Goal: Transaction & Acquisition: Book appointment/travel/reservation

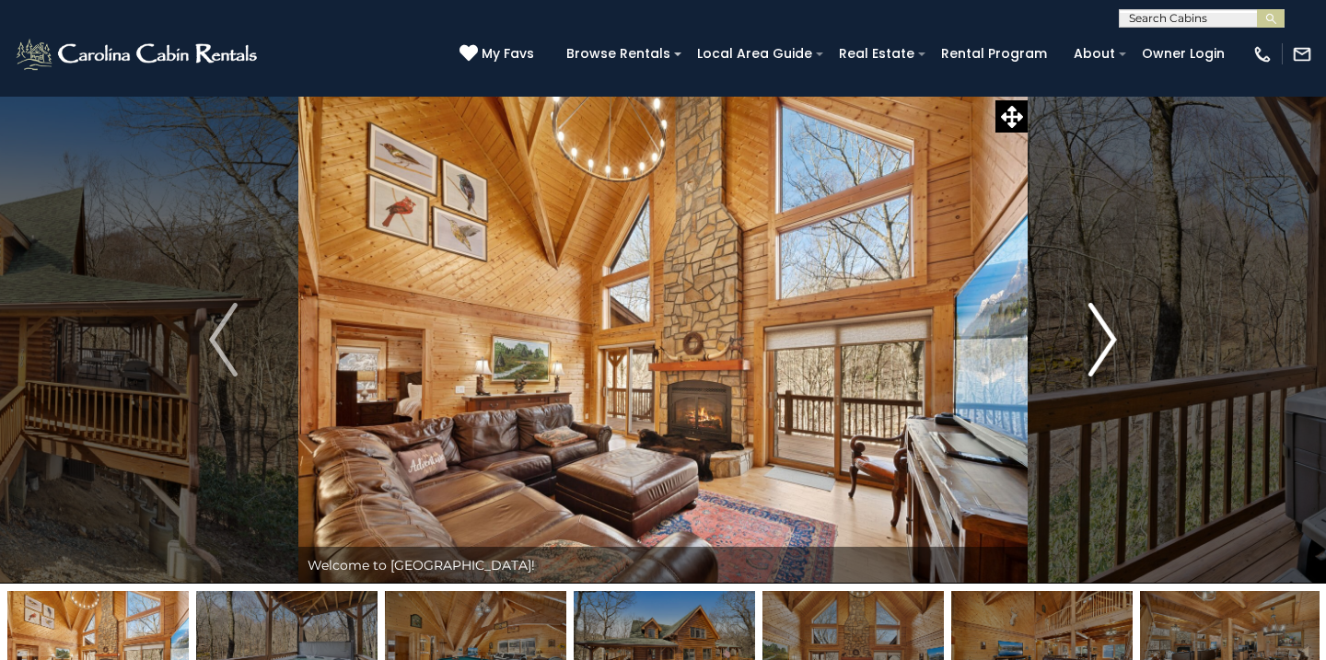
click at [1172, 117] on button "Next" at bounding box center [1102, 340] width 150 height 488
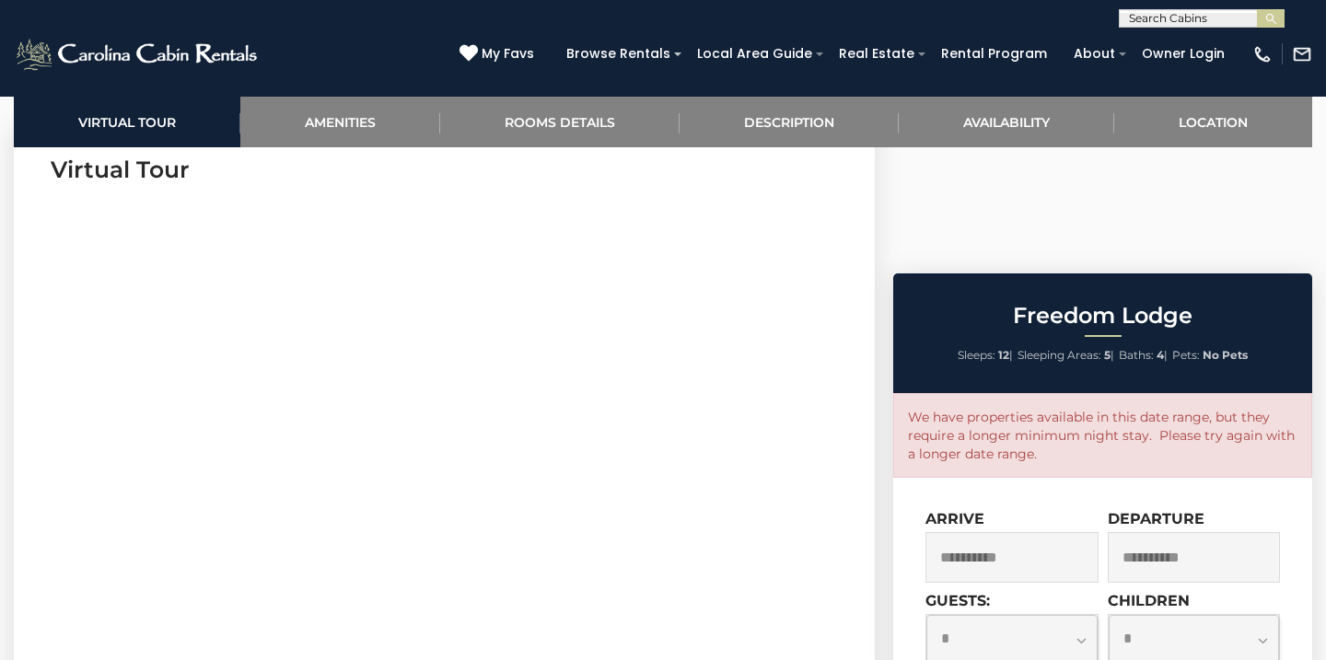
scroll to position [694, 0]
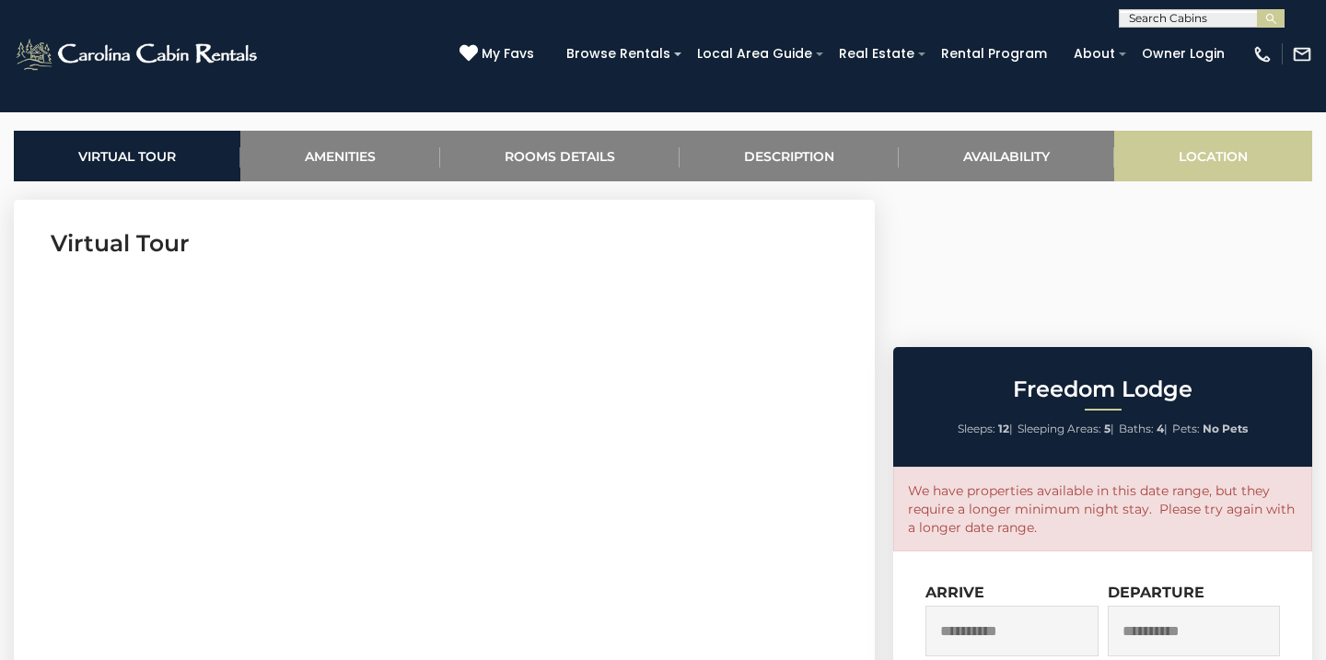
click at [1169, 169] on link "Location" at bounding box center [1213, 156] width 198 height 51
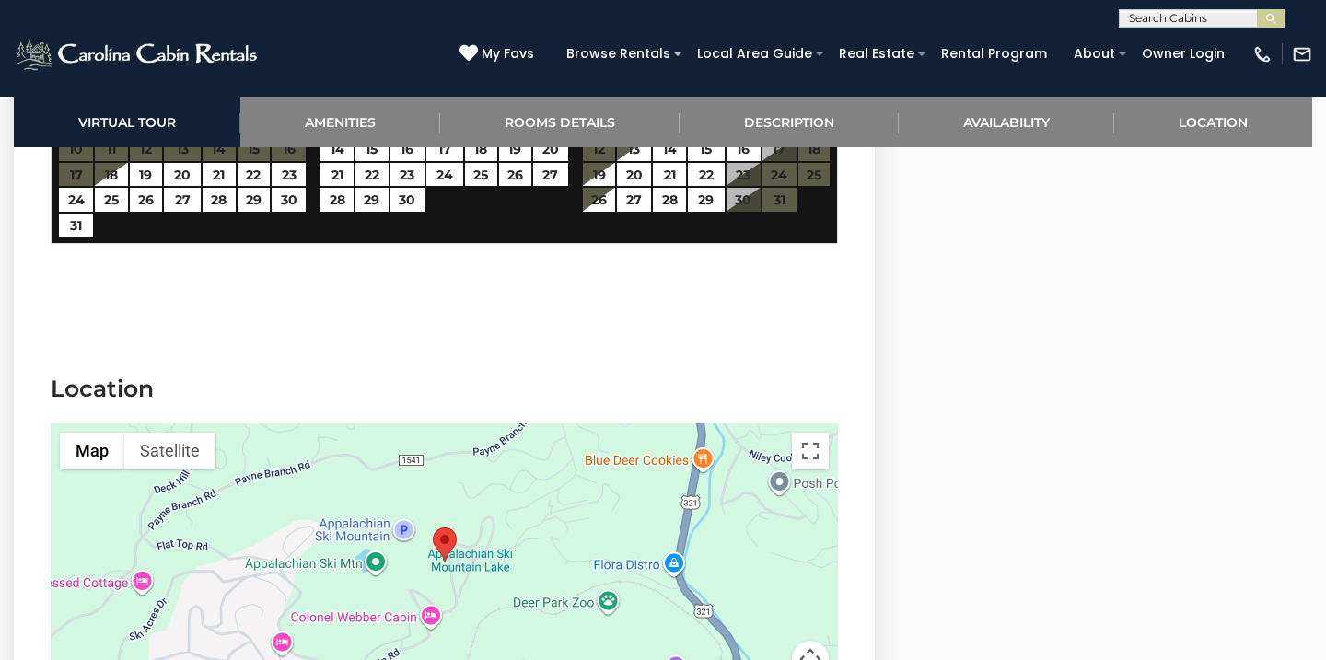
scroll to position [4026, 0]
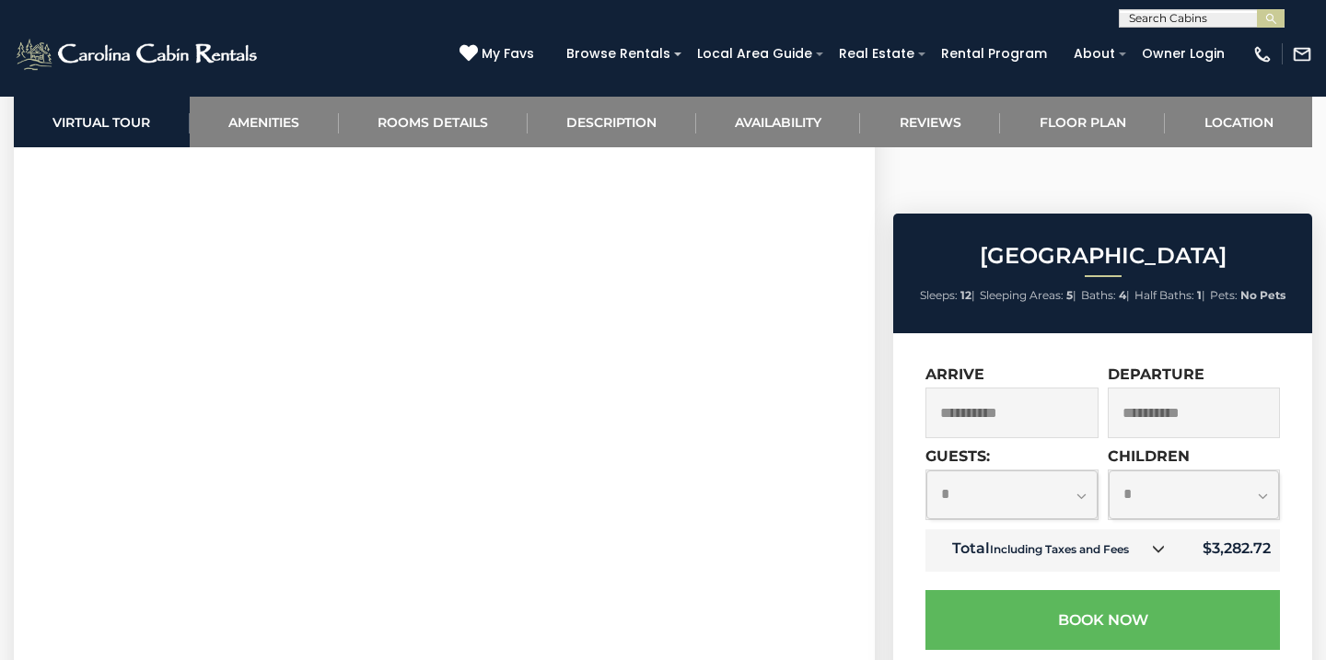
scroll to position [825, 0]
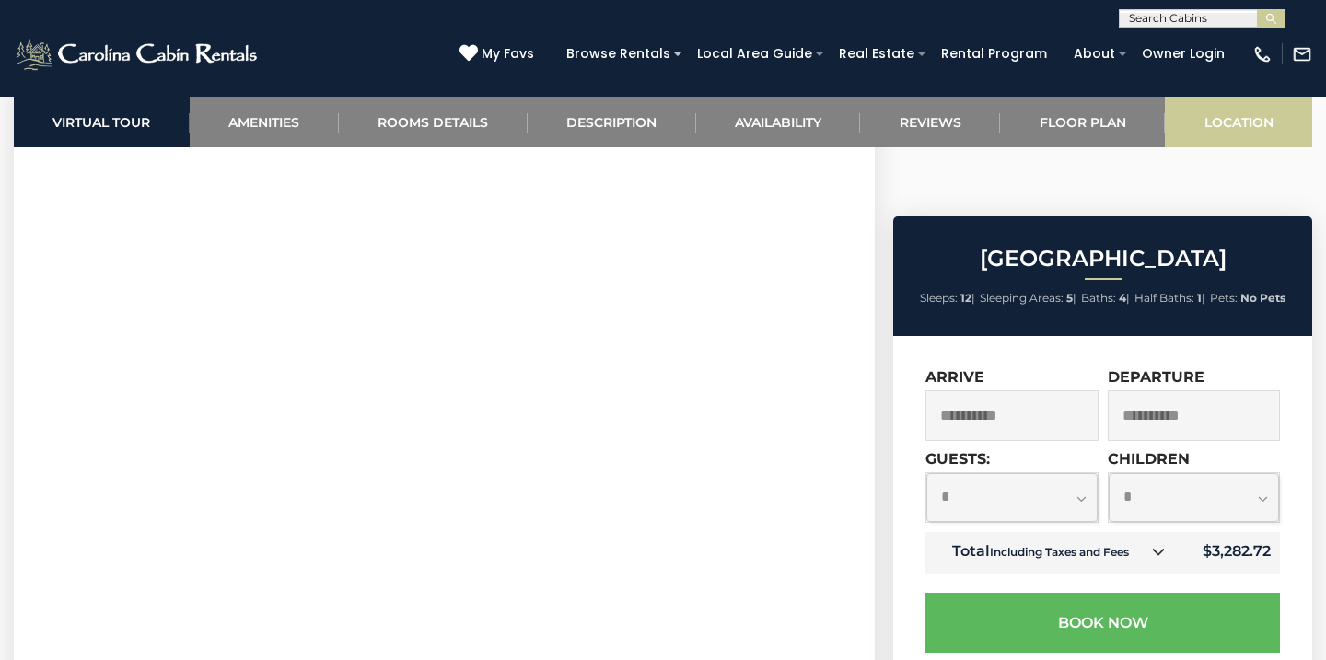
click at [1233, 117] on link "Location" at bounding box center [1238, 122] width 147 height 51
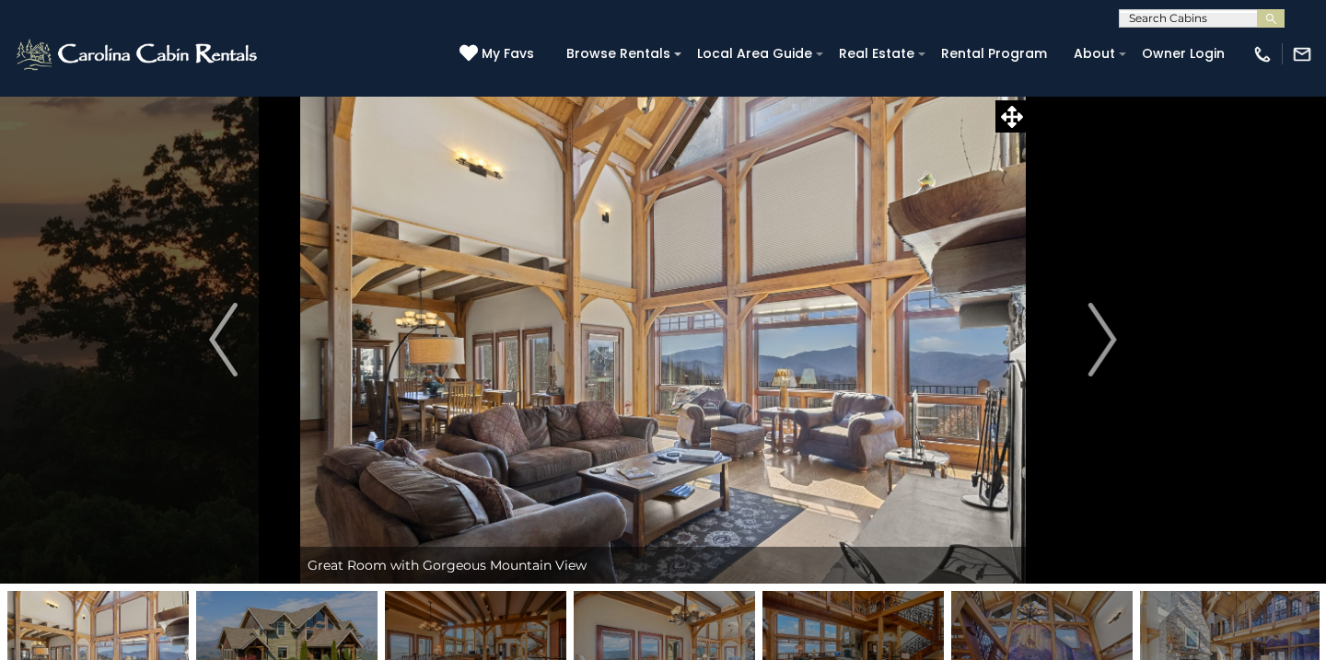
scroll to position [0, 0]
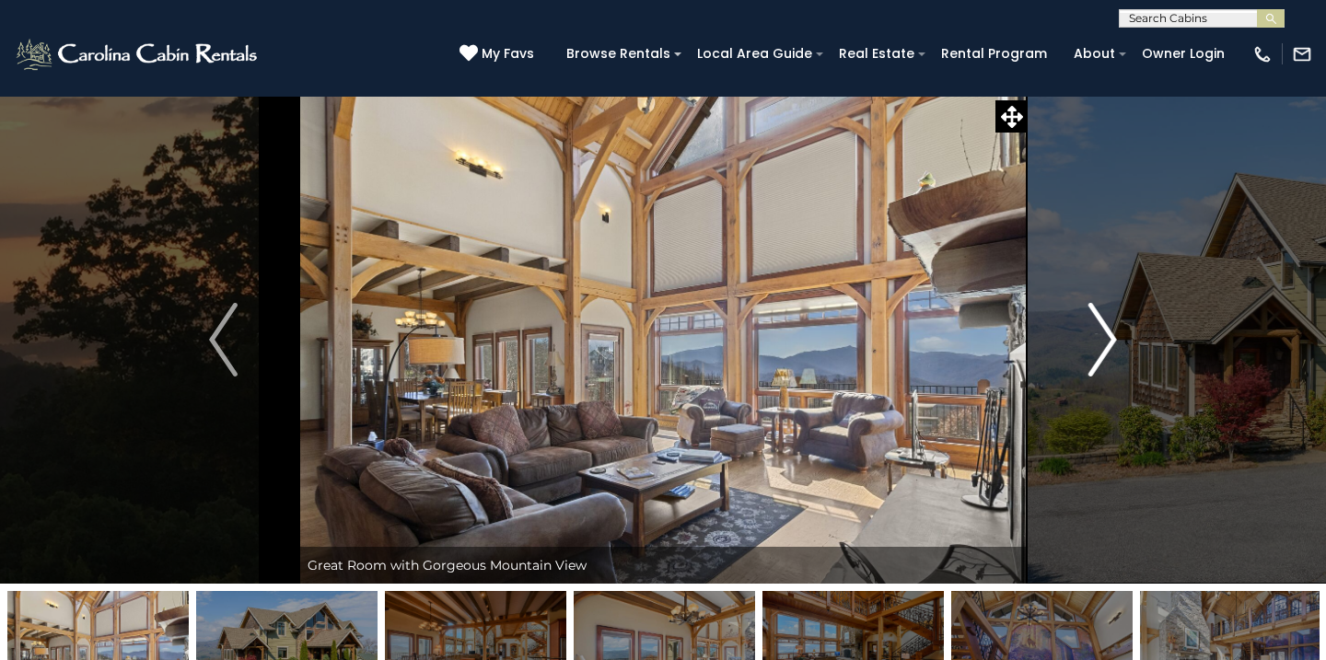
click at [1098, 340] on img "Next" at bounding box center [1102, 340] width 28 height 74
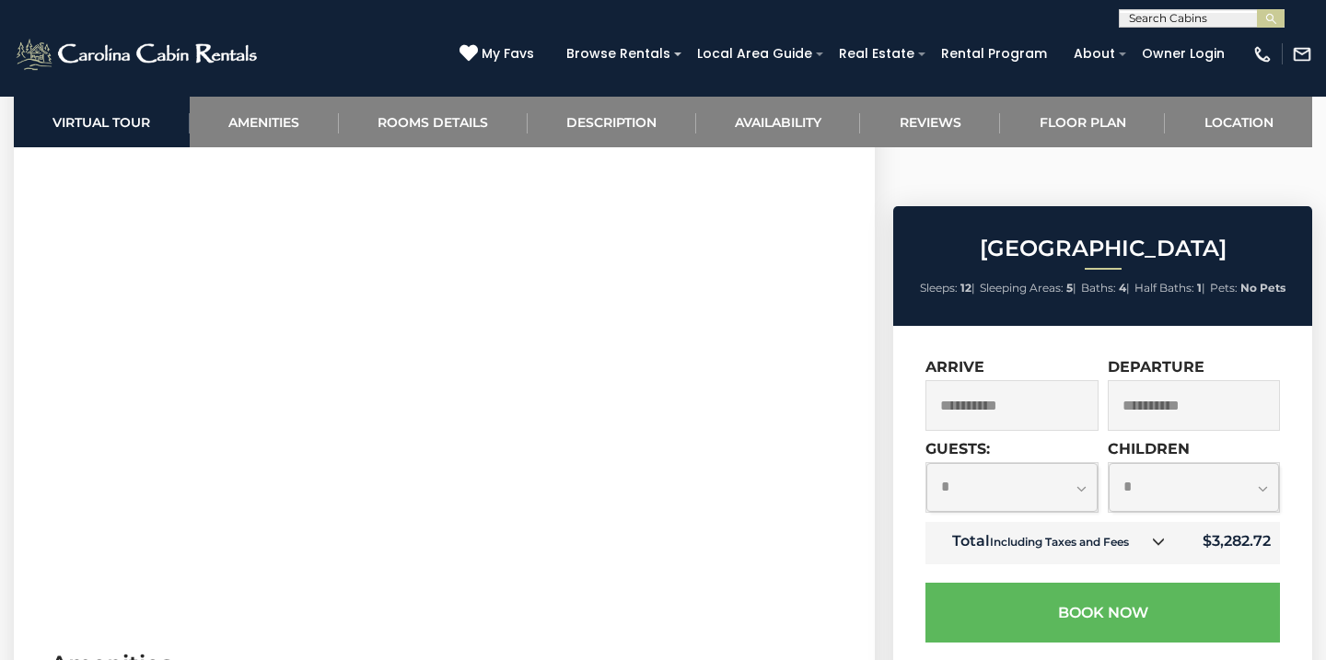
scroll to position [809, 0]
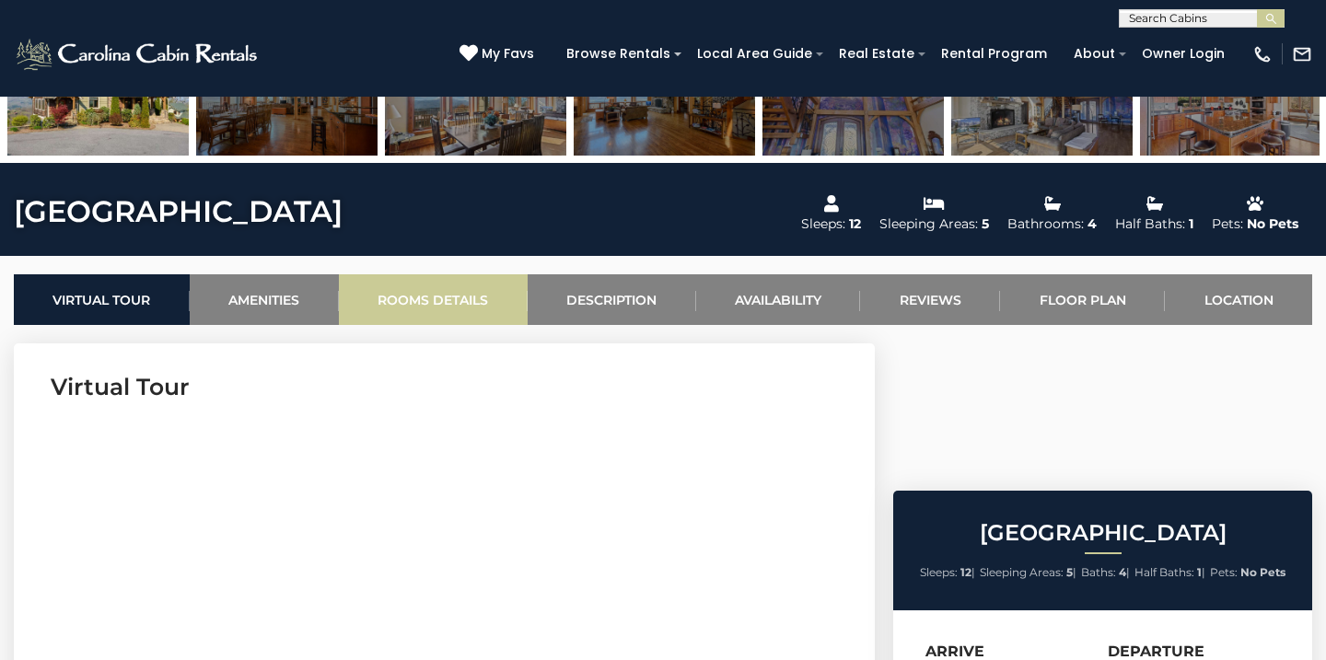
click at [449, 286] on link "Rooms Details" at bounding box center [433, 299] width 189 height 51
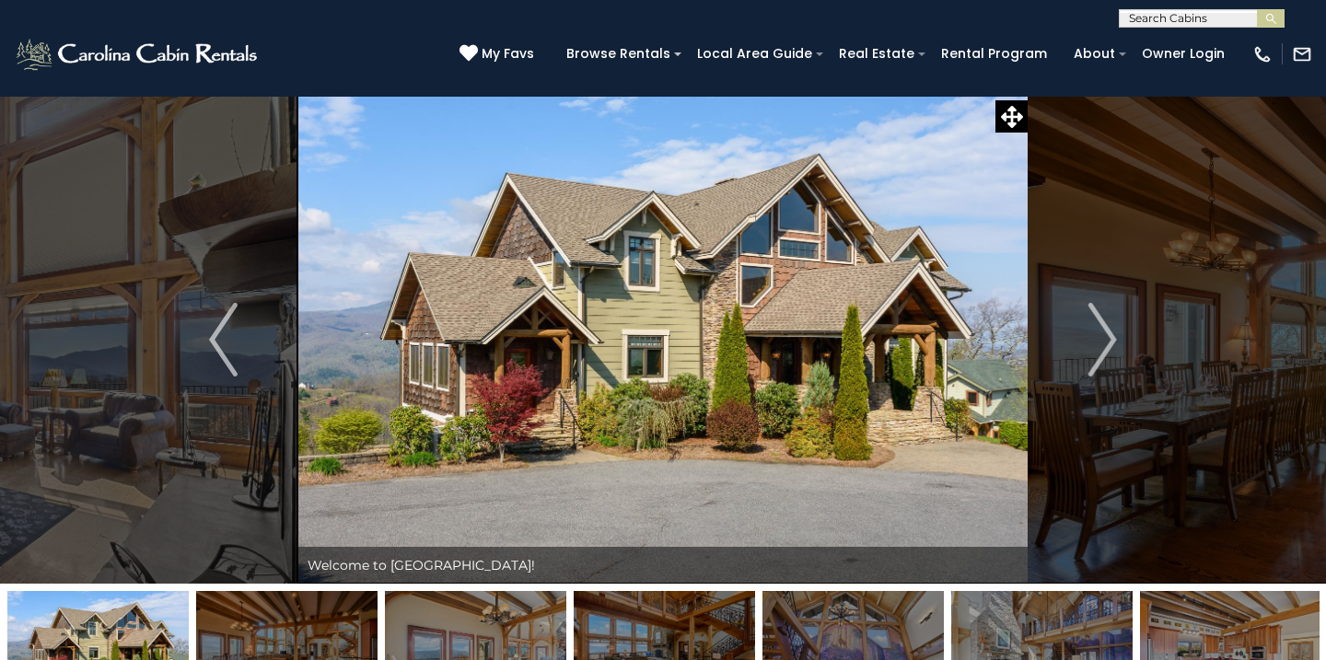
scroll to position [0, 0]
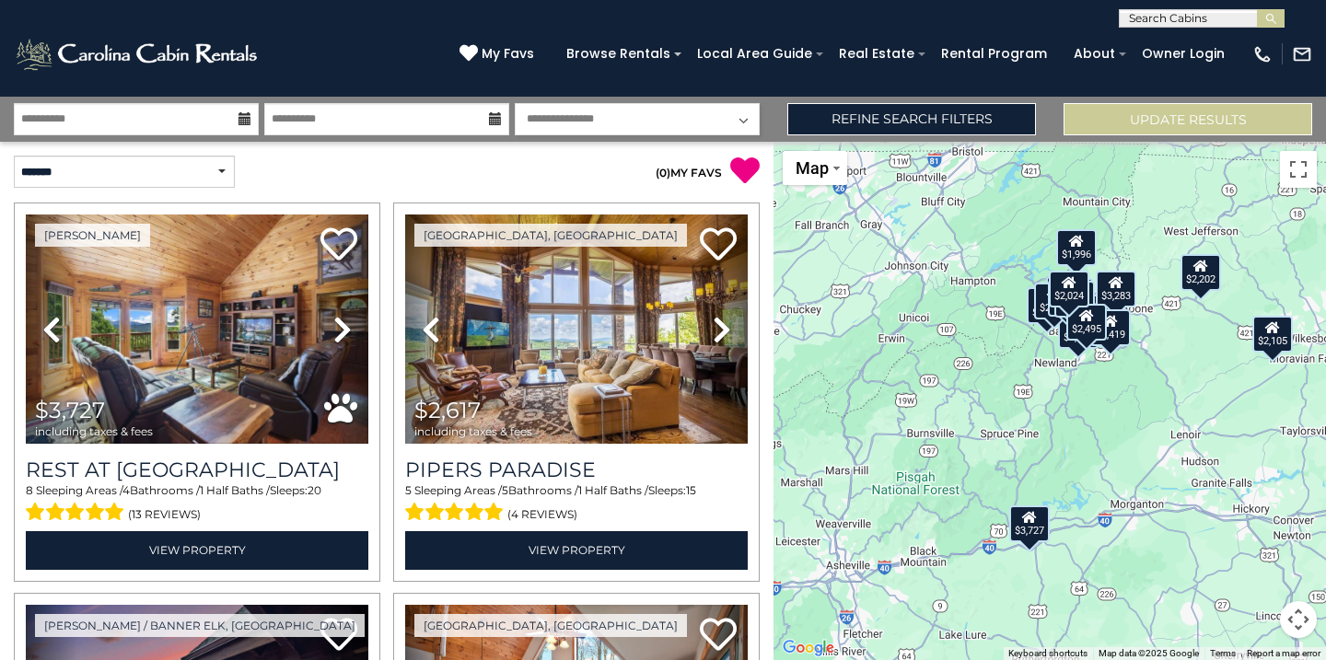
click at [1298, 626] on button "Map camera controls" at bounding box center [1298, 619] width 37 height 37
click at [1252, 517] on button "Zoom in" at bounding box center [1252, 527] width 37 height 37
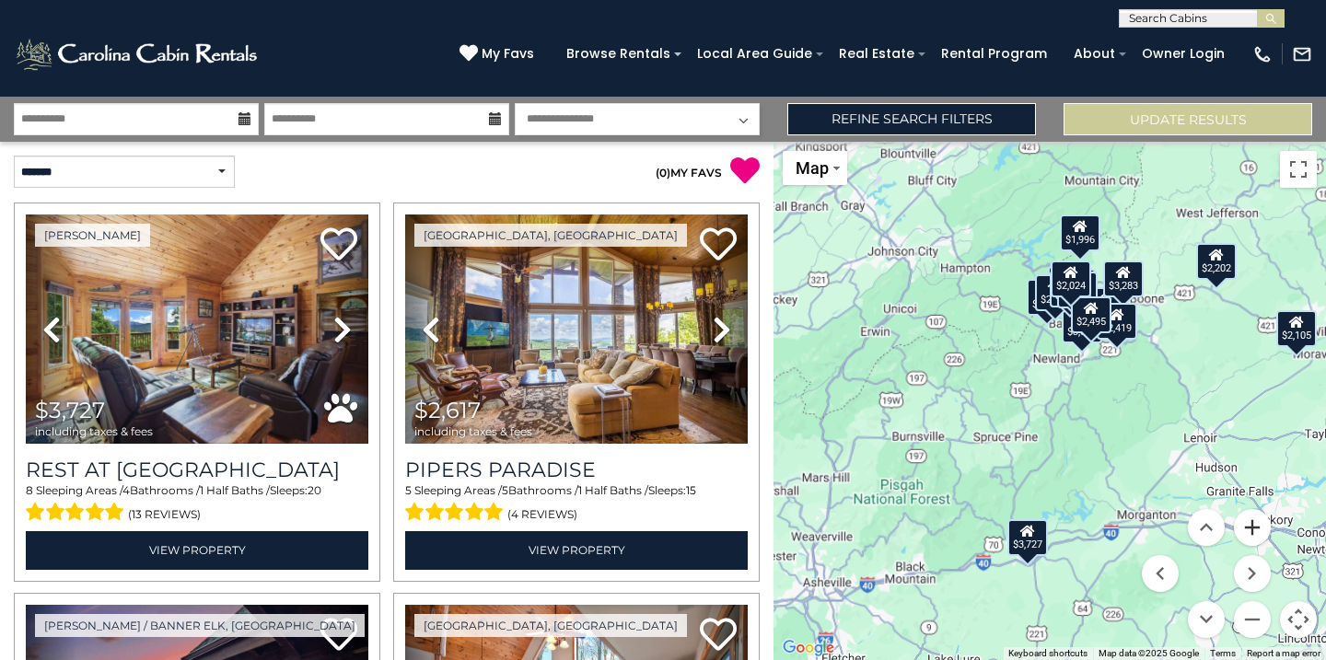
click at [1252, 517] on button "Zoom in" at bounding box center [1252, 527] width 37 height 37
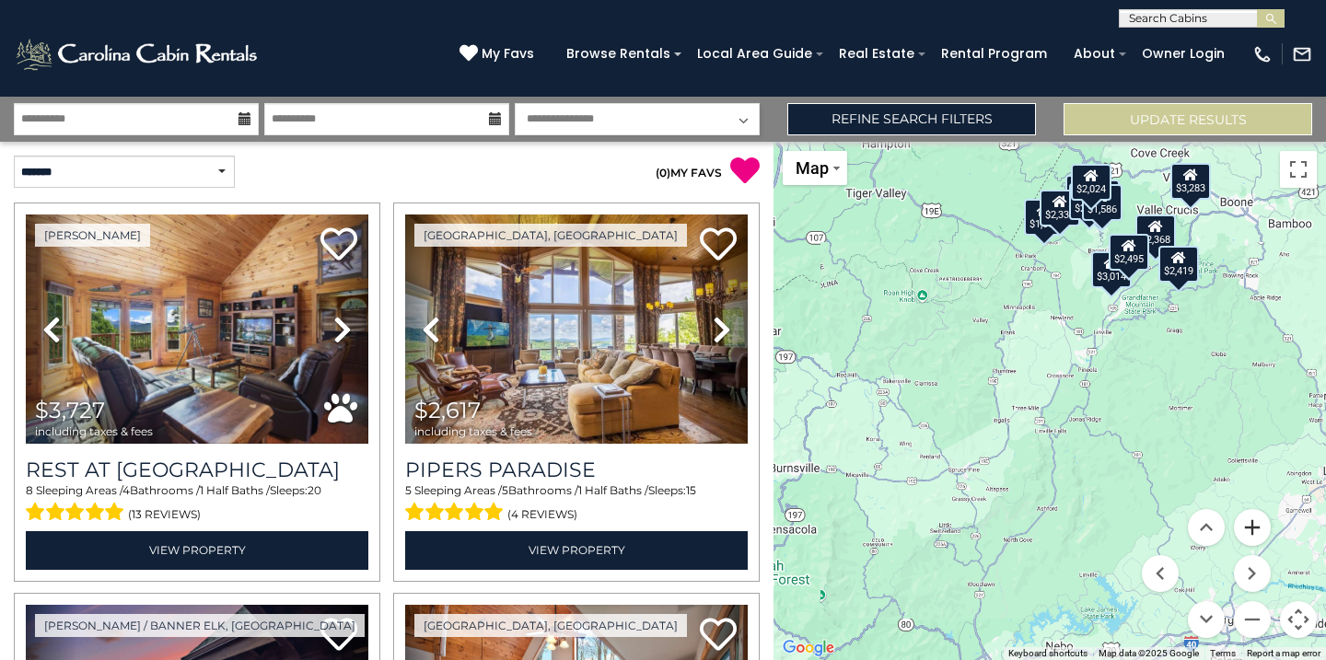
click at [1252, 517] on button "Zoom in" at bounding box center [1252, 527] width 37 height 37
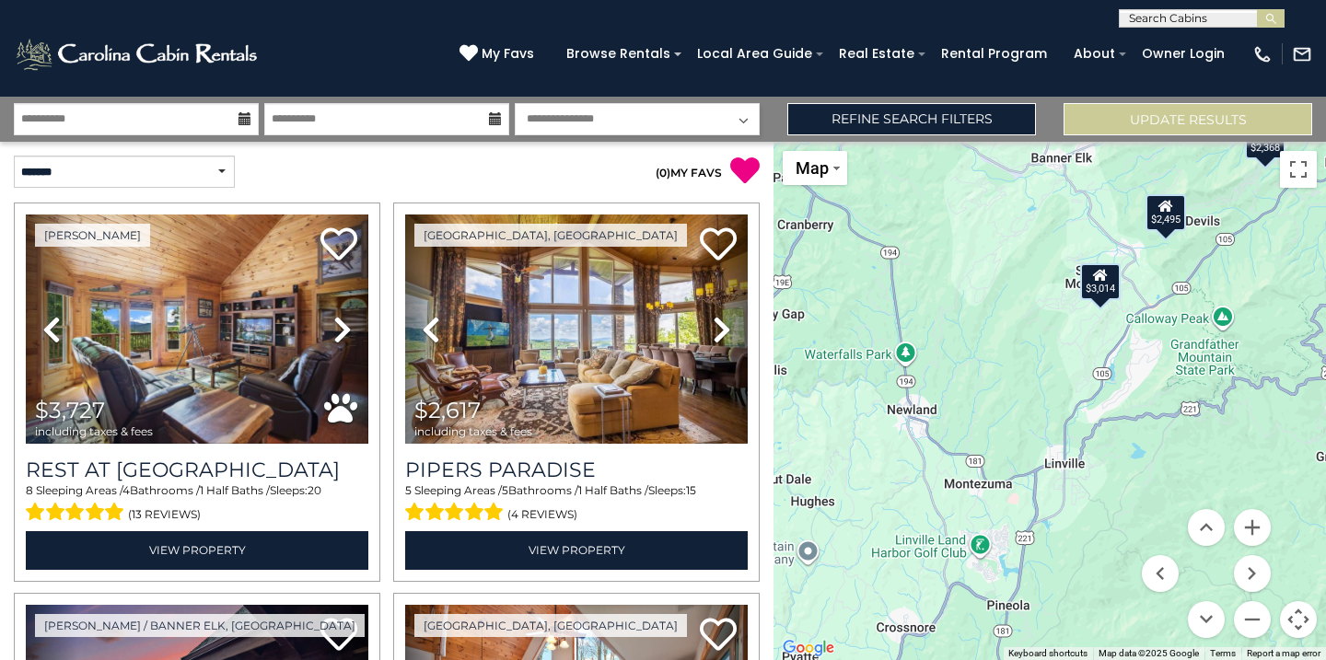
drag, startPoint x: 1183, startPoint y: 281, endPoint x: 985, endPoint y: 634, distance: 405.2
click at [985, 633] on div "$3,727 $2,617 $2,368 $1,754 $1,592 $3,014 $1,351 $2,105 $2,335 $2,185 $1,586 $3…" at bounding box center [1049, 401] width 552 height 518
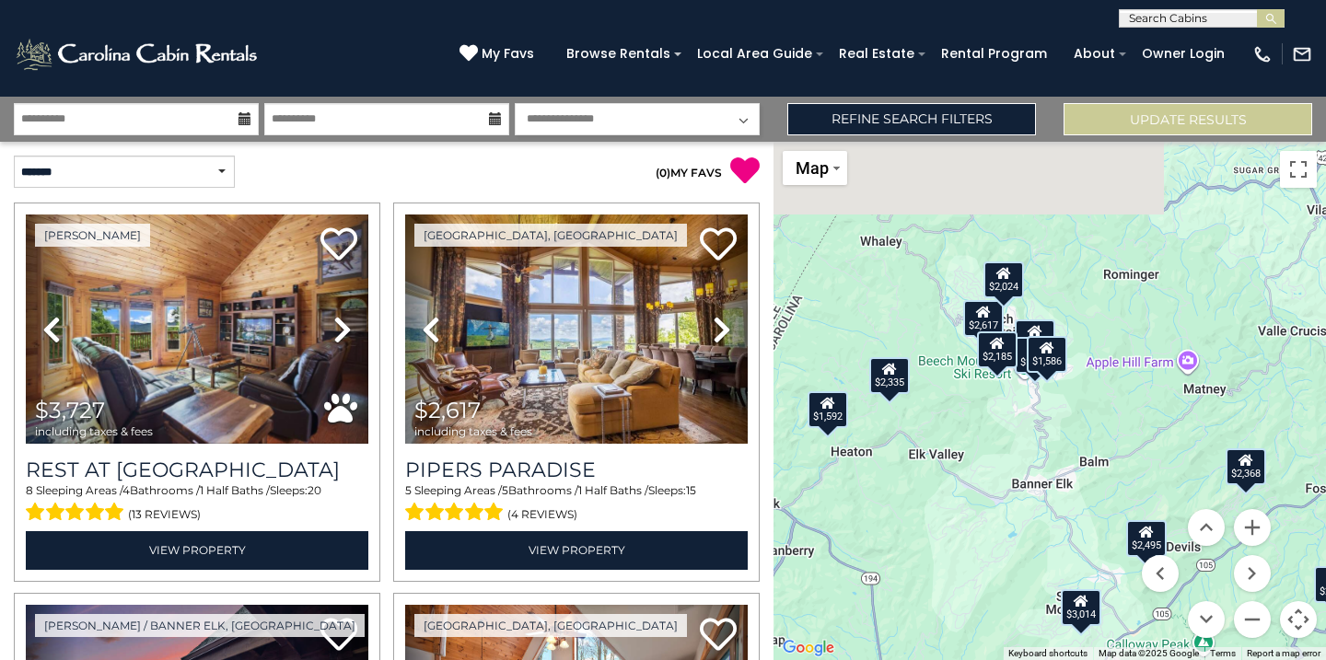
drag, startPoint x: 1003, startPoint y: 346, endPoint x: 1001, endPoint y: 633, distance: 286.3
click at [1001, 633] on div "$3,727 $2,617 $2,368 $1,754 $1,592 $3,014 $1,351 $2,105 $2,335 $2,185 $1,586 $3…" at bounding box center [1049, 401] width 552 height 518
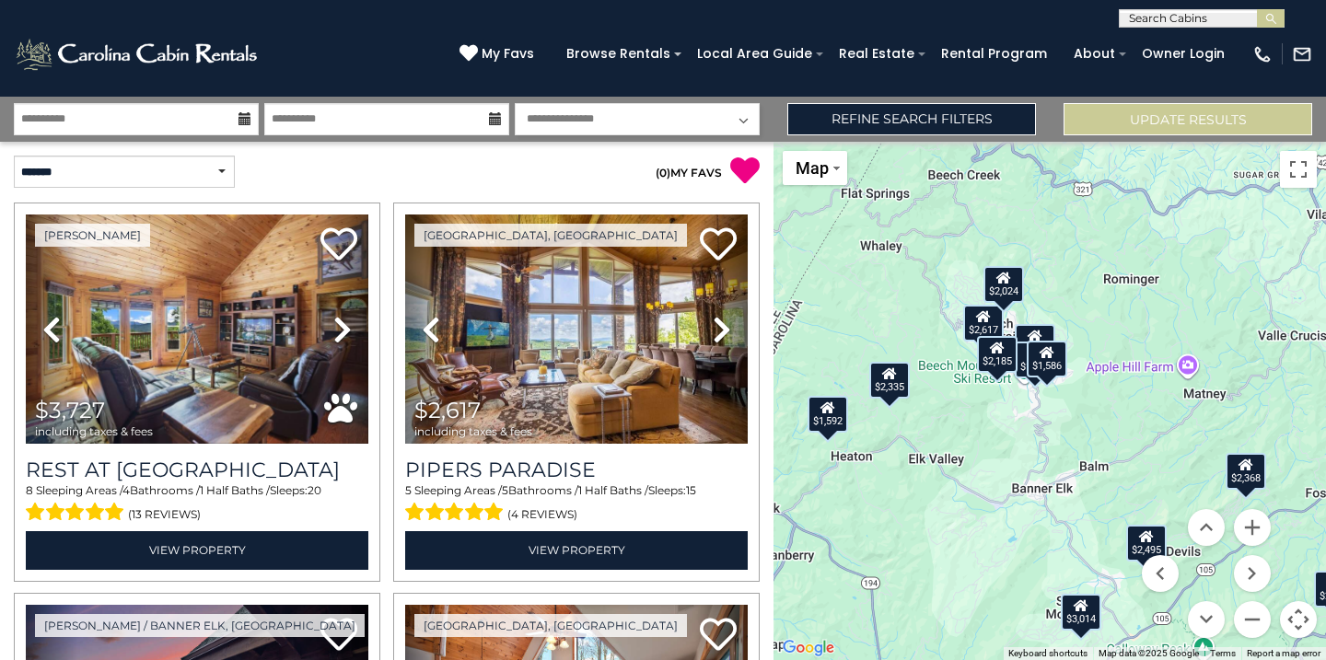
drag, startPoint x: 1026, startPoint y: 495, endPoint x: 1026, endPoint y: 542, distance: 47.0
click at [1026, 542] on div "$3,727 $2,617 $2,368 $1,754 $1,592 $3,014 $1,351 $2,105 $2,335 $2,185 $1,586 $3…" at bounding box center [1049, 401] width 552 height 518
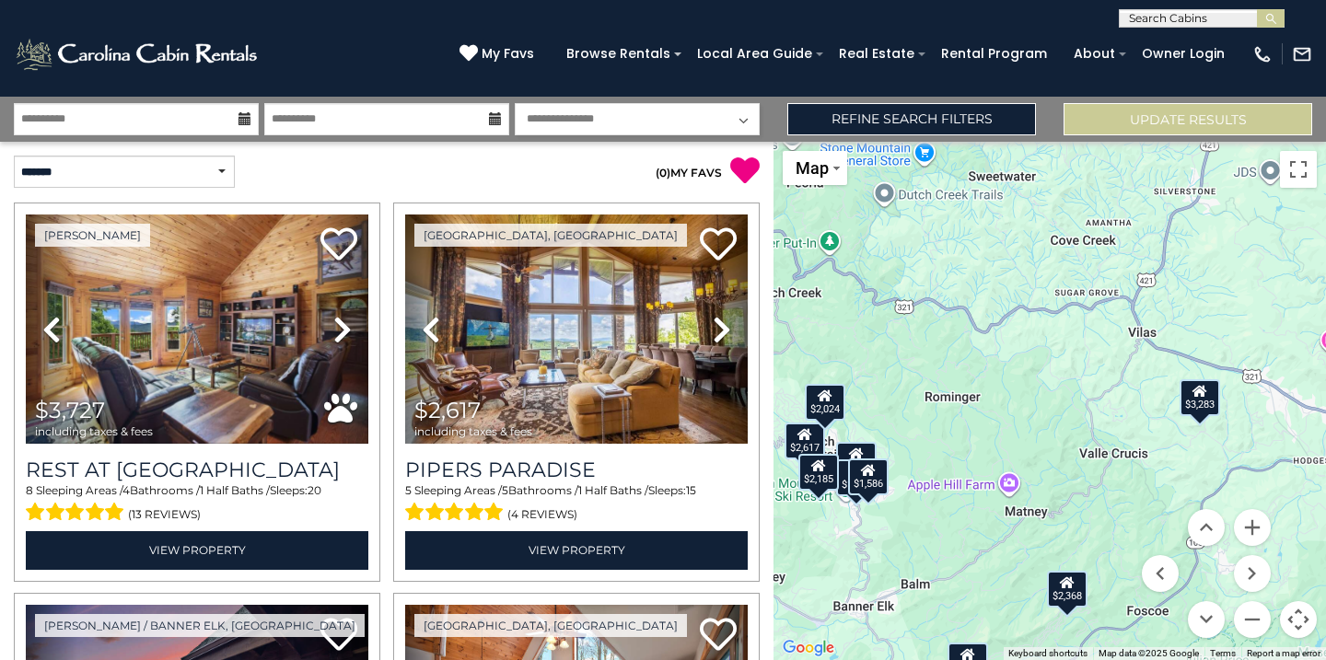
drag, startPoint x: 1157, startPoint y: 426, endPoint x: 972, endPoint y: 508, distance: 202.4
click at [972, 508] on div "$3,727 $2,617 $2,368 $1,754 $1,592 $3,014 $1,351 $2,105 $2,335 $2,185 $1,586 $3…" at bounding box center [1049, 401] width 552 height 518
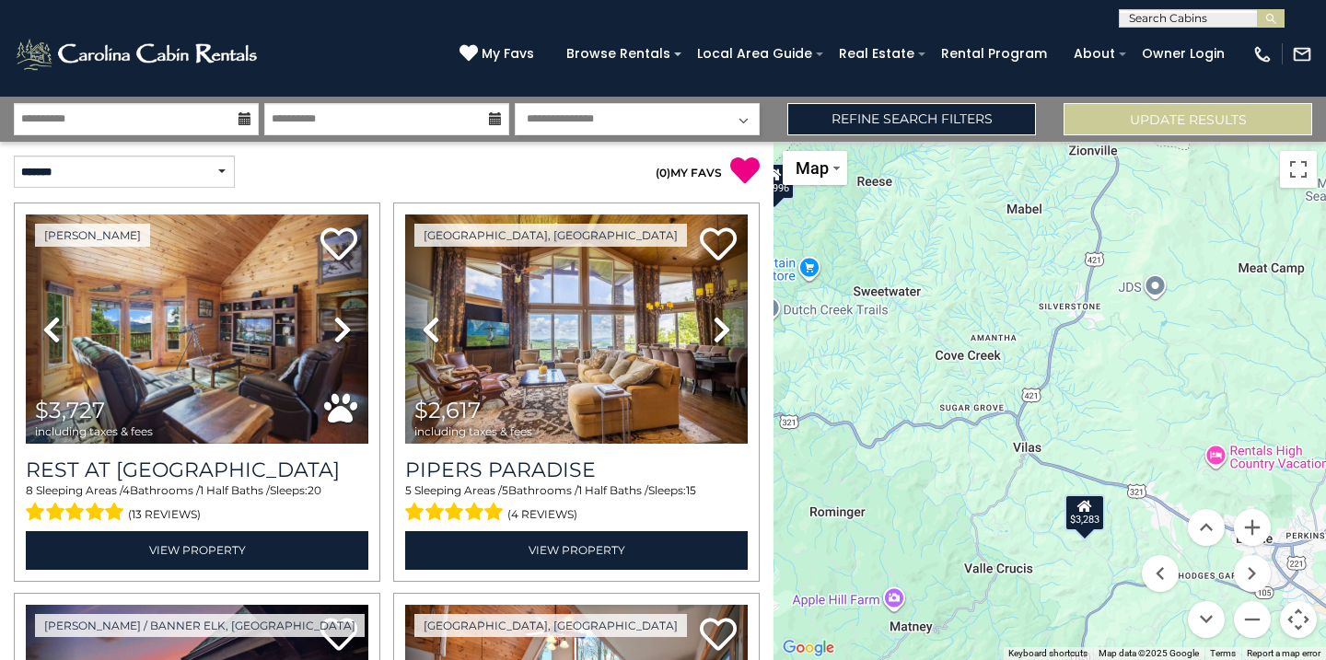
drag, startPoint x: 1073, startPoint y: 364, endPoint x: 954, endPoint y: 486, distance: 170.6
click at [954, 486] on div "$3,727 $2,617 $2,368 $1,754 $1,592 $3,014 $1,351 $2,105 $2,335 $2,185 $1,586 $3…" at bounding box center [1049, 401] width 552 height 518
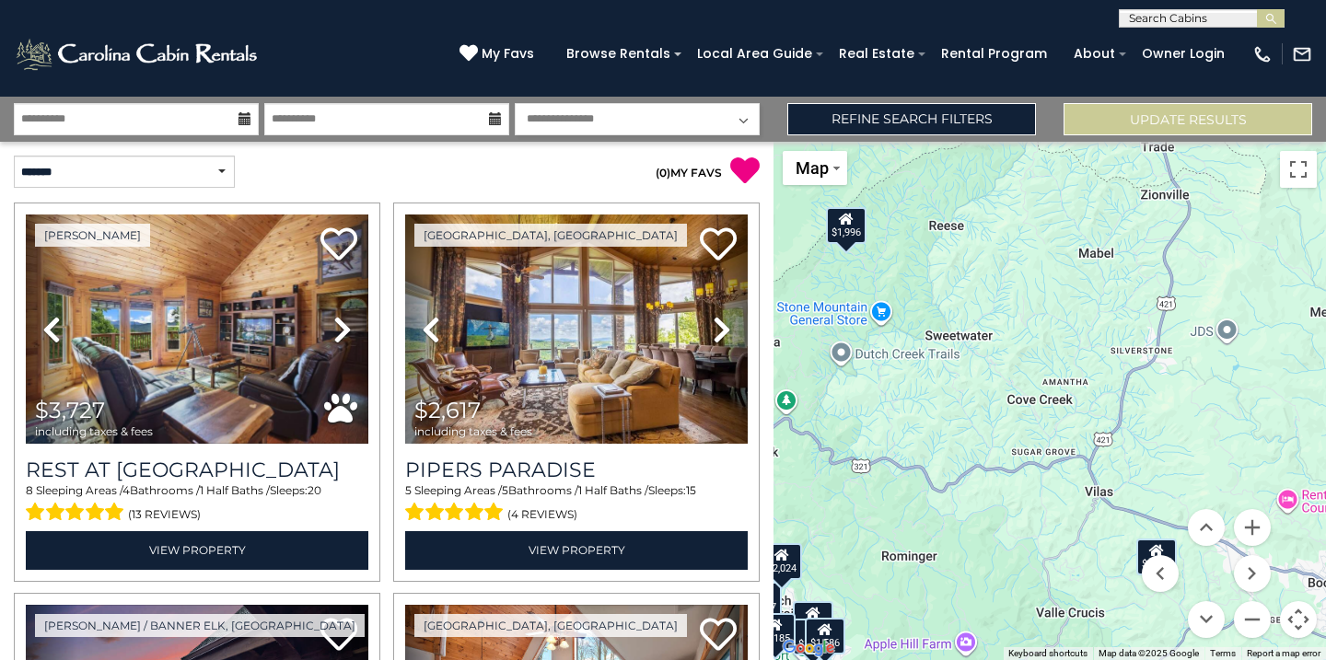
drag, startPoint x: 1047, startPoint y: 424, endPoint x: 1120, endPoint y: 470, distance: 86.9
click at [1120, 470] on div "$3,727 $2,617 $2,368 $1,754 $1,592 $3,014 $1,351 $2,105 $2,335 $2,185 $1,586 $3…" at bounding box center [1049, 401] width 552 height 518
click at [1250, 629] on button "Zoom out" at bounding box center [1252, 619] width 37 height 37
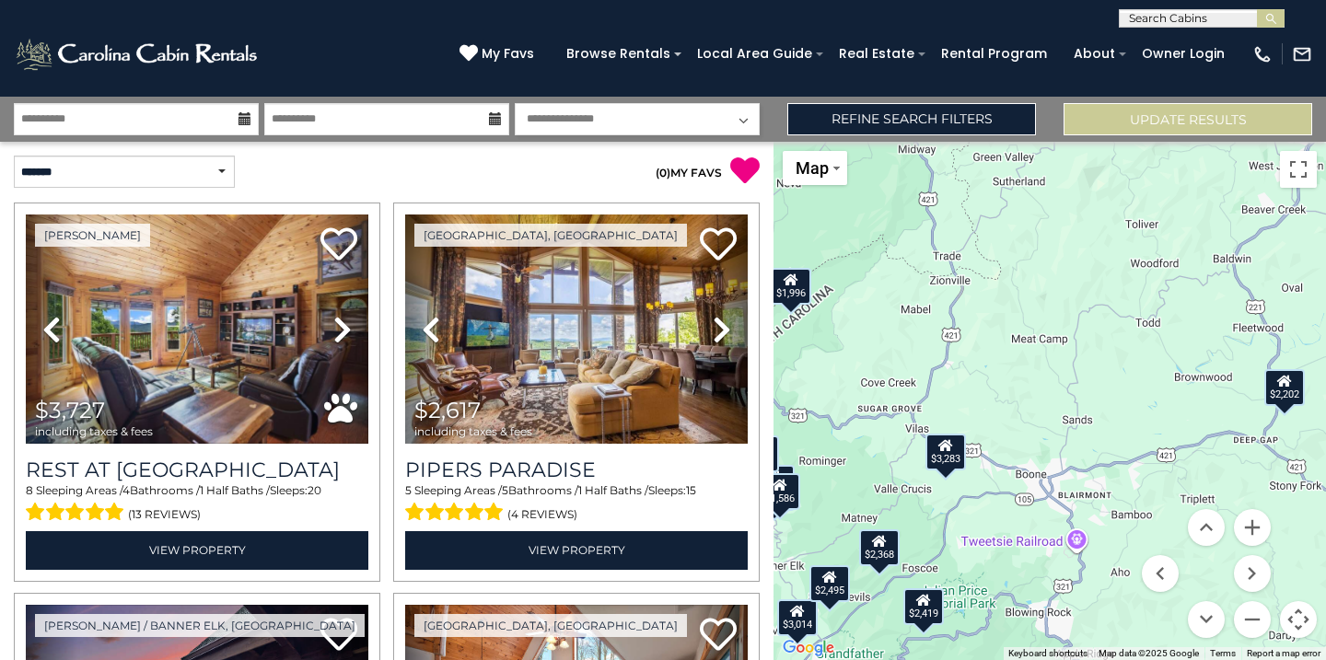
drag, startPoint x: 1245, startPoint y: 413, endPoint x: 1078, endPoint y: 364, distance: 173.9
click at [1078, 364] on div "$3,727 $2,617 $2,368 $1,754 $1,592 $3,014 $1,351 $2,105 $2,335 $2,185 $1,586 $3…" at bounding box center [1049, 401] width 552 height 518
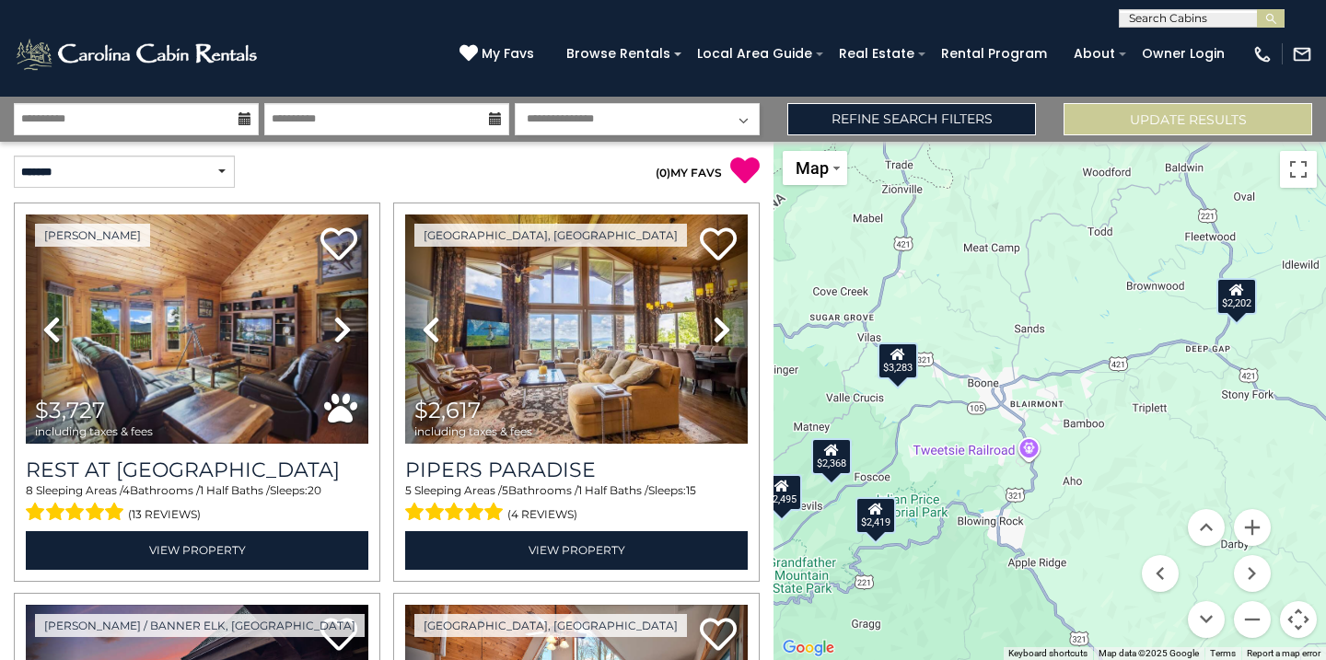
drag, startPoint x: 1067, startPoint y: 385, endPoint x: 1026, endPoint y: 328, distance: 70.5
click at [1026, 328] on div "$3,727 $2,617 $2,368 $1,754 $1,592 $3,014 $1,351 $2,105 $2,335 $2,185 $1,586 $3…" at bounding box center [1049, 401] width 552 height 518
click at [1258, 538] on button "Zoom in" at bounding box center [1252, 527] width 37 height 37
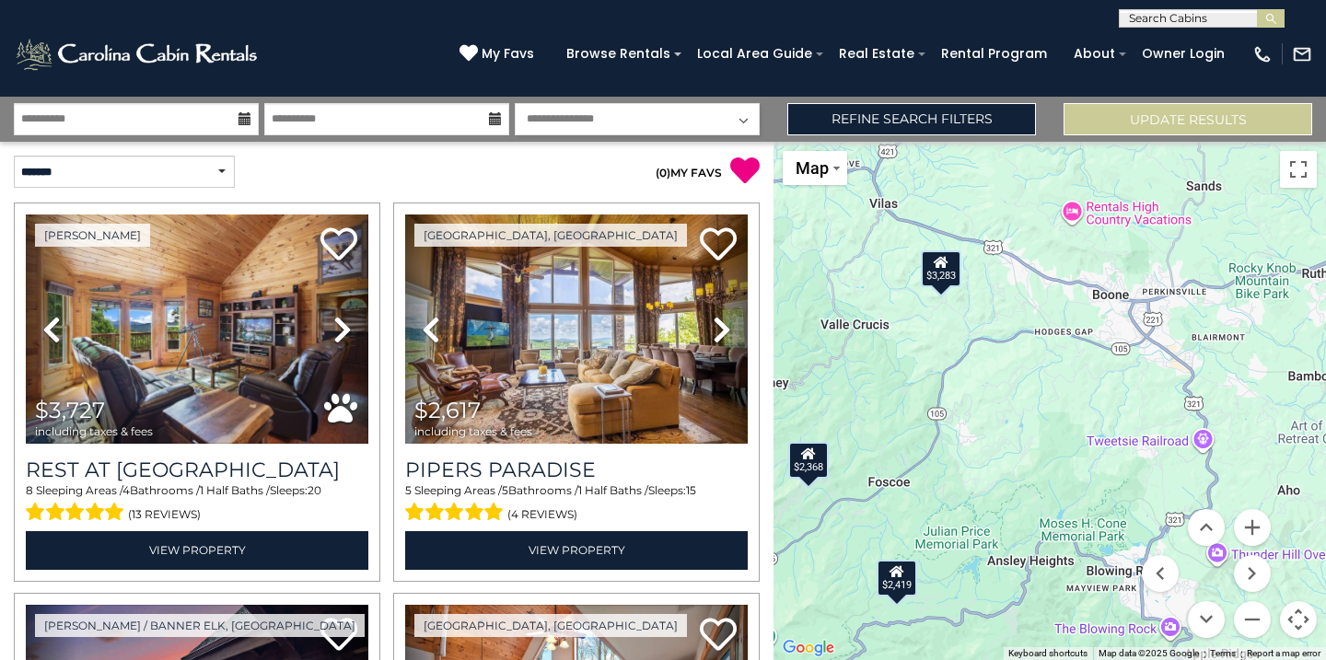
drag, startPoint x: 966, startPoint y: 456, endPoint x: 1162, endPoint y: 383, distance: 209.2
click at [1162, 383] on div "$3,727 $2,617 $2,368 $1,754 $1,592 $3,014 $1,351 $2,105 $2,335 $2,185 $1,586 $3…" at bounding box center [1049, 401] width 552 height 518
click at [943, 273] on div "$3,283" at bounding box center [941, 268] width 41 height 37
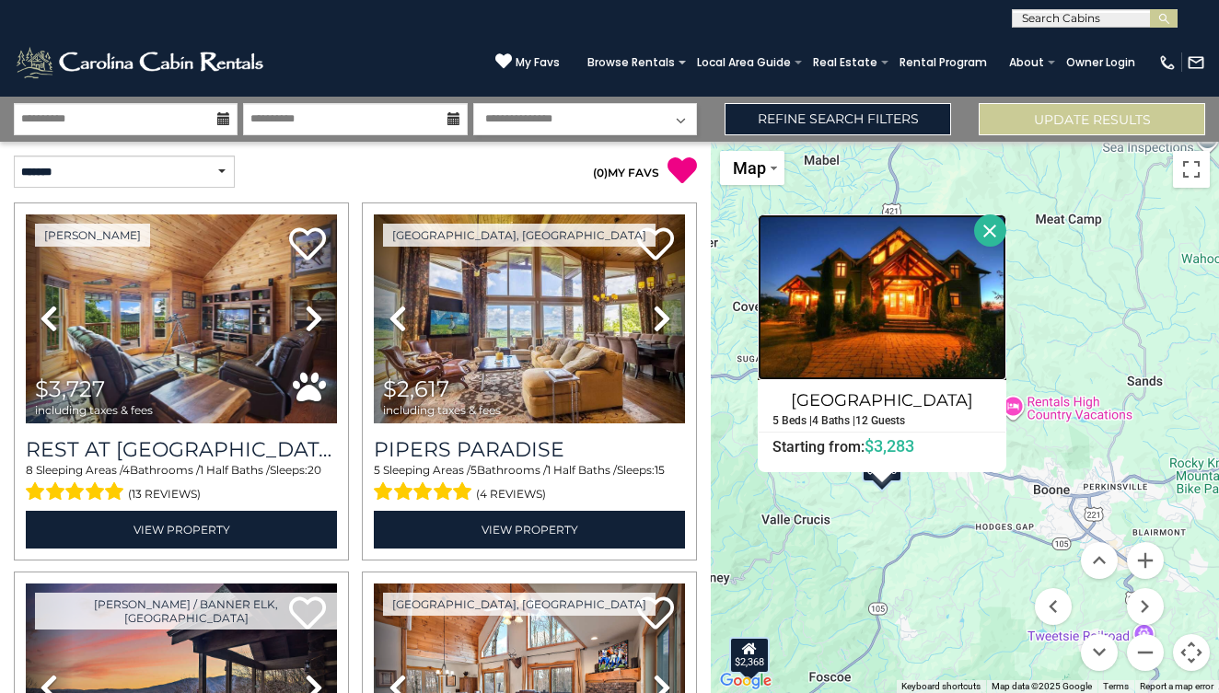
click at [878, 343] on img at bounding box center [882, 298] width 249 height 166
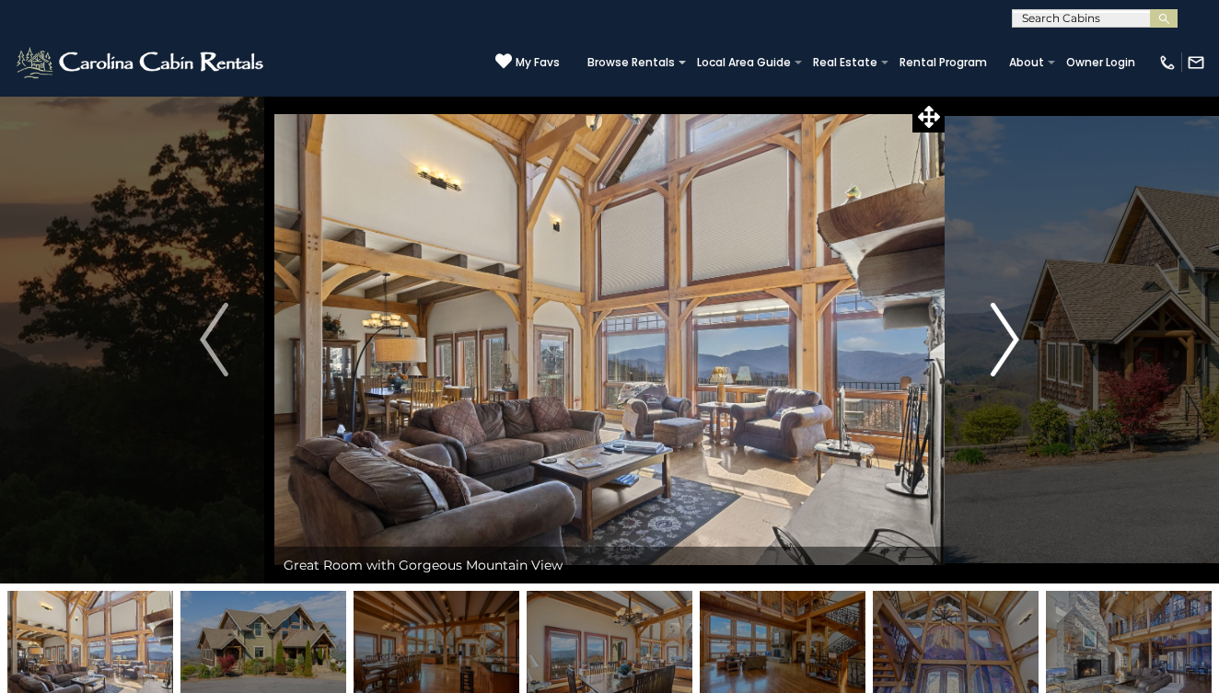
click at [1027, 345] on button "Next" at bounding box center [1005, 340] width 121 height 488
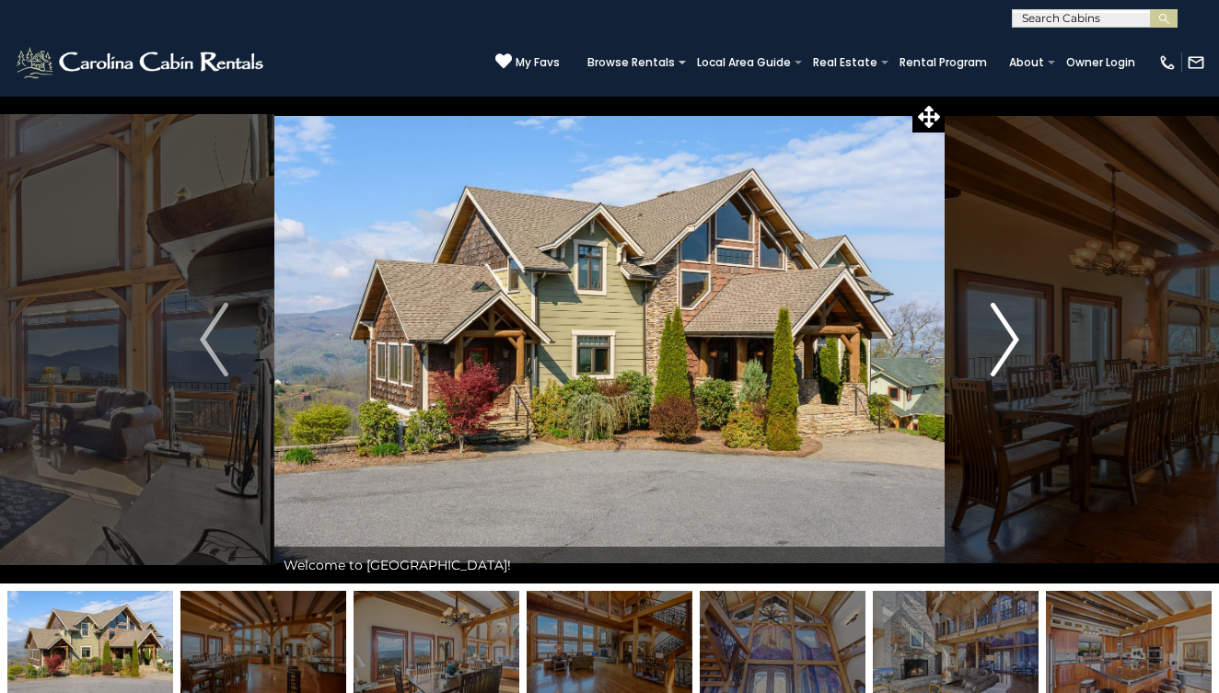
click at [1006, 343] on img "Next" at bounding box center [1005, 340] width 28 height 74
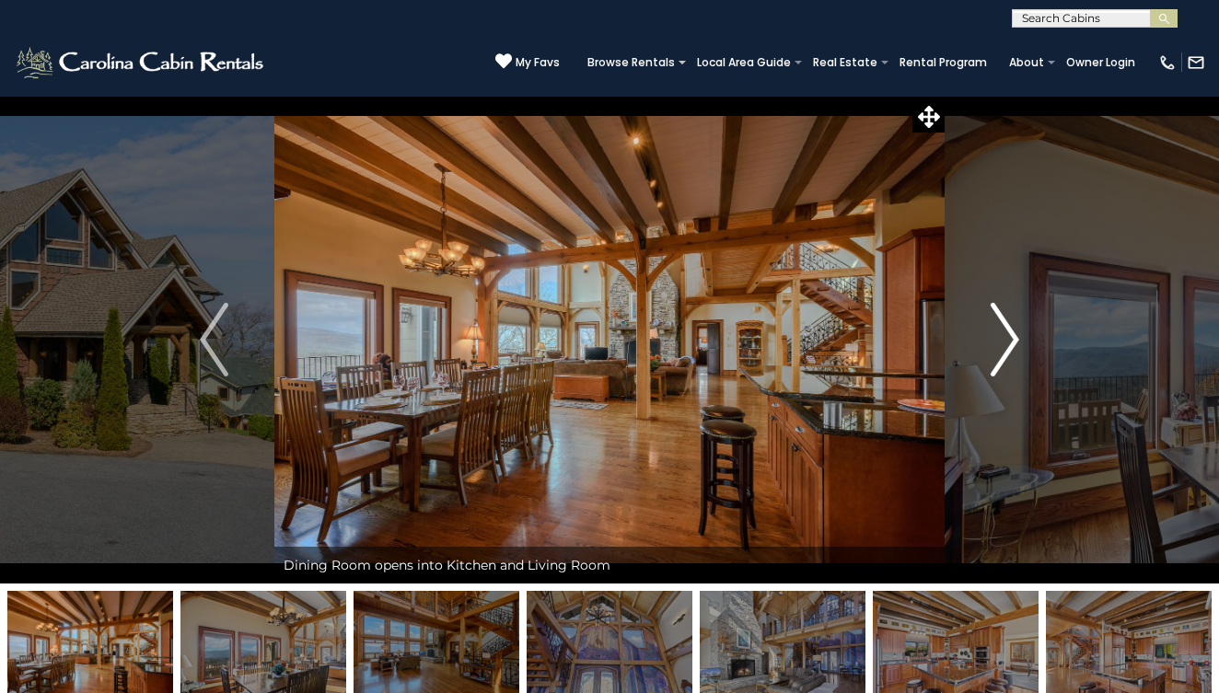
click at [1006, 343] on img "Next" at bounding box center [1005, 340] width 28 height 74
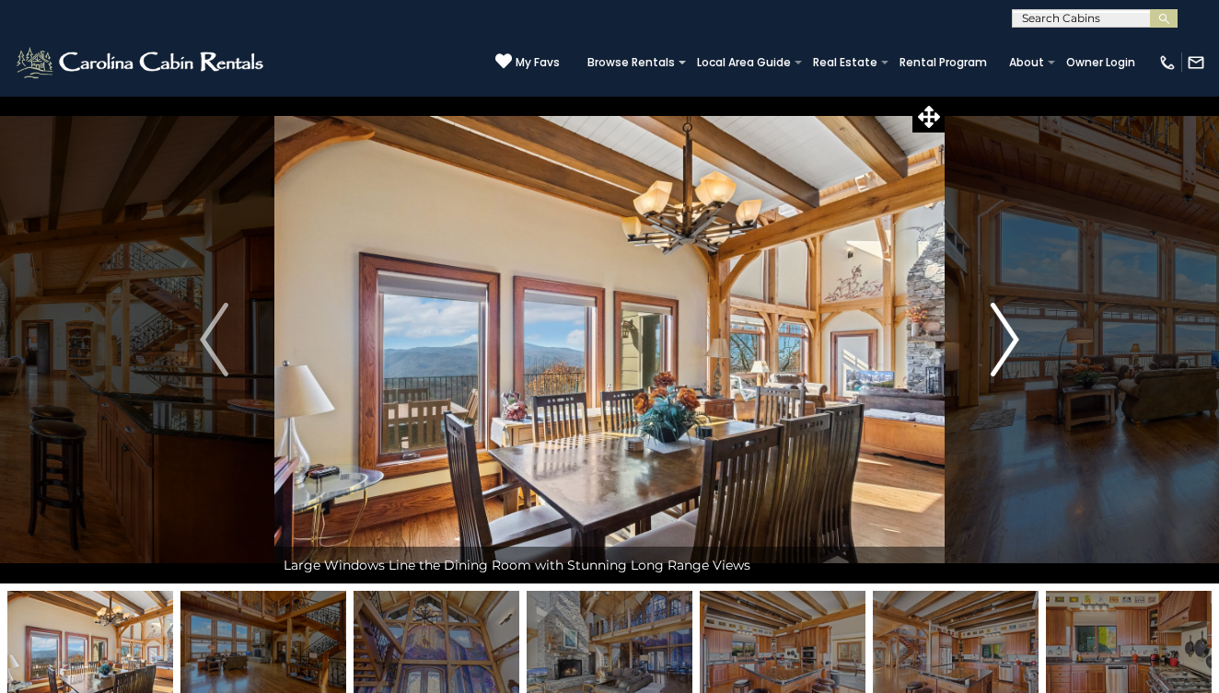
click at [1006, 343] on img "Next" at bounding box center [1005, 340] width 28 height 74
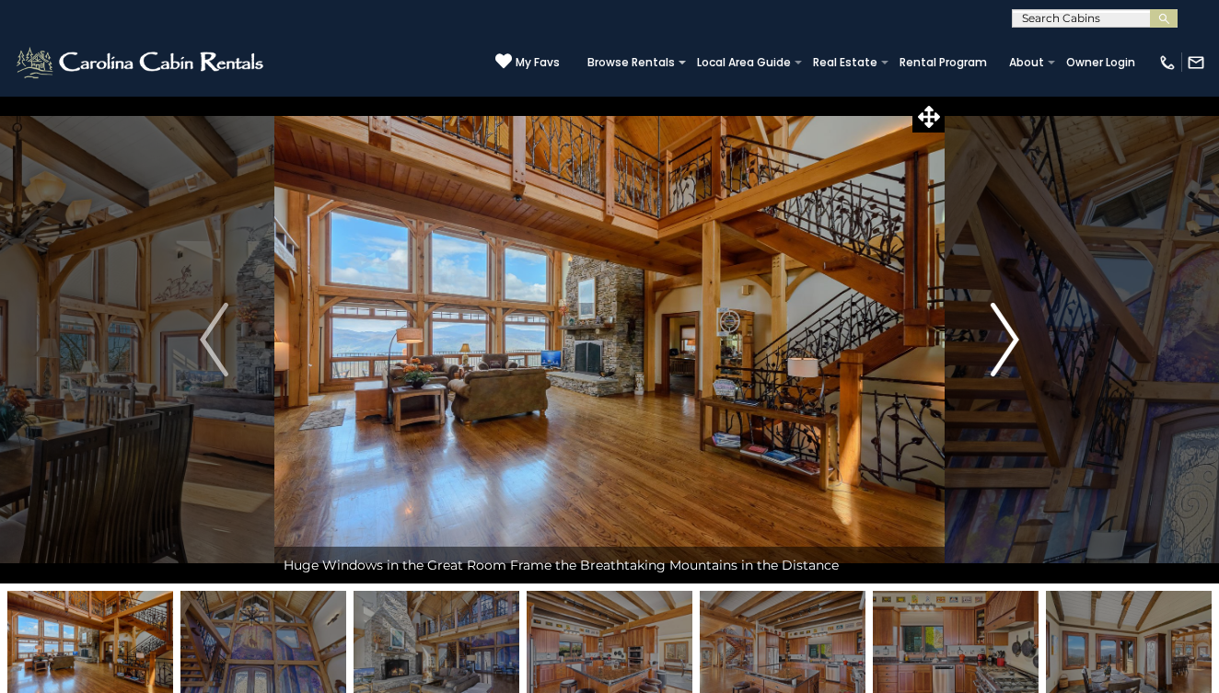
click at [1006, 343] on img "Next" at bounding box center [1005, 340] width 28 height 74
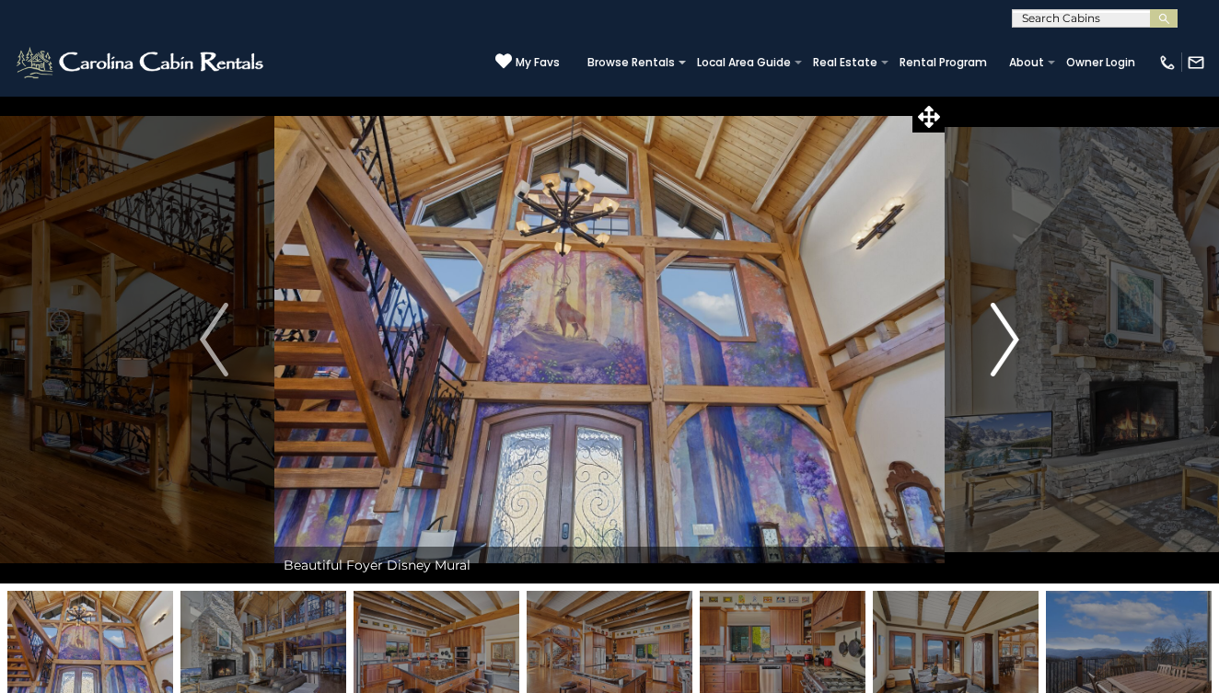
click at [1006, 343] on img "Next" at bounding box center [1005, 340] width 28 height 74
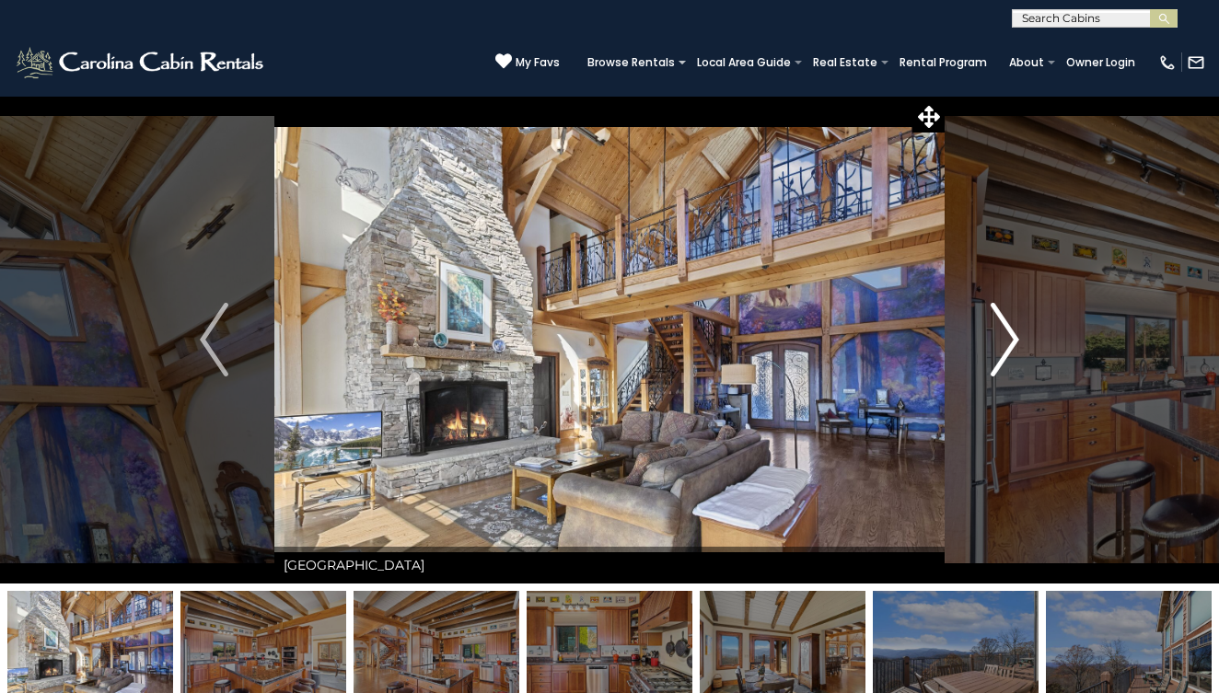
click at [1006, 343] on img "Next" at bounding box center [1005, 340] width 28 height 74
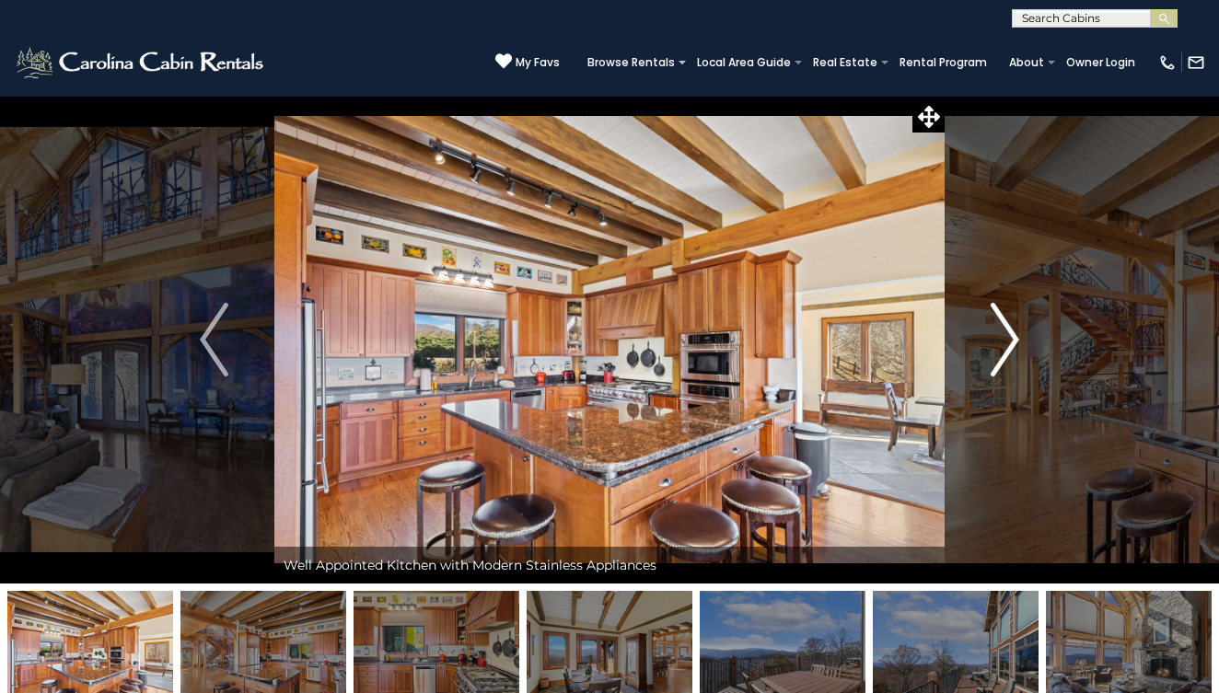
click at [1006, 343] on img "Next" at bounding box center [1005, 340] width 28 height 74
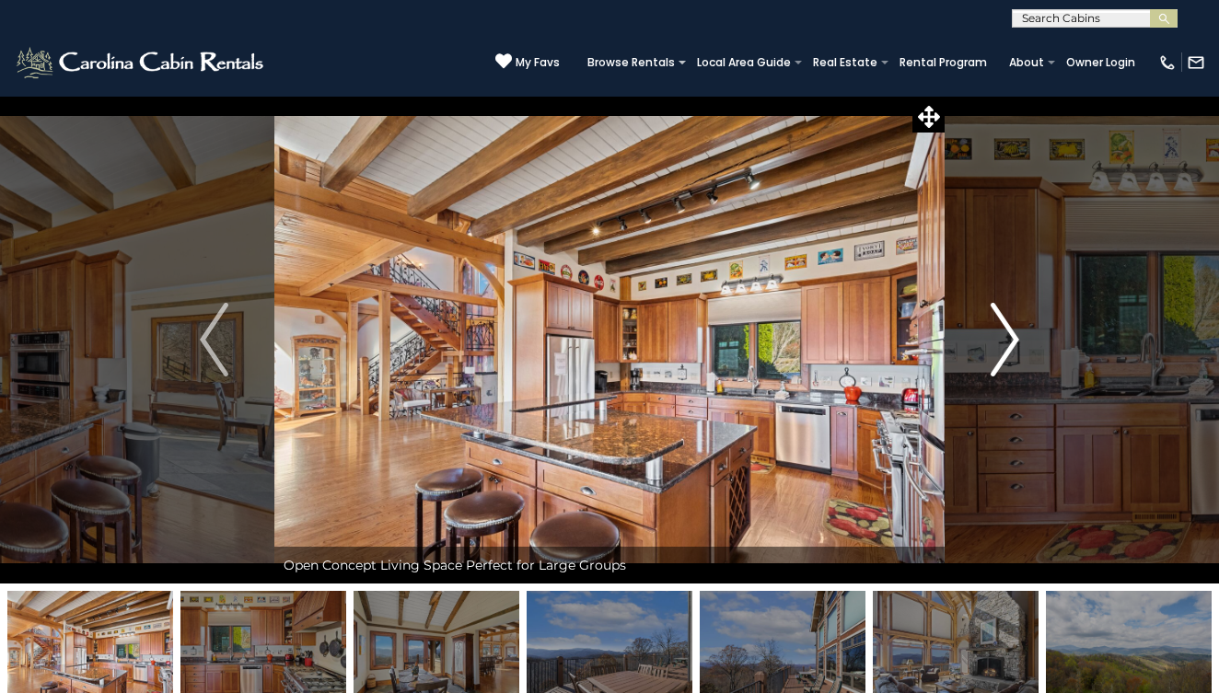
click at [1006, 343] on img "Next" at bounding box center [1005, 340] width 28 height 74
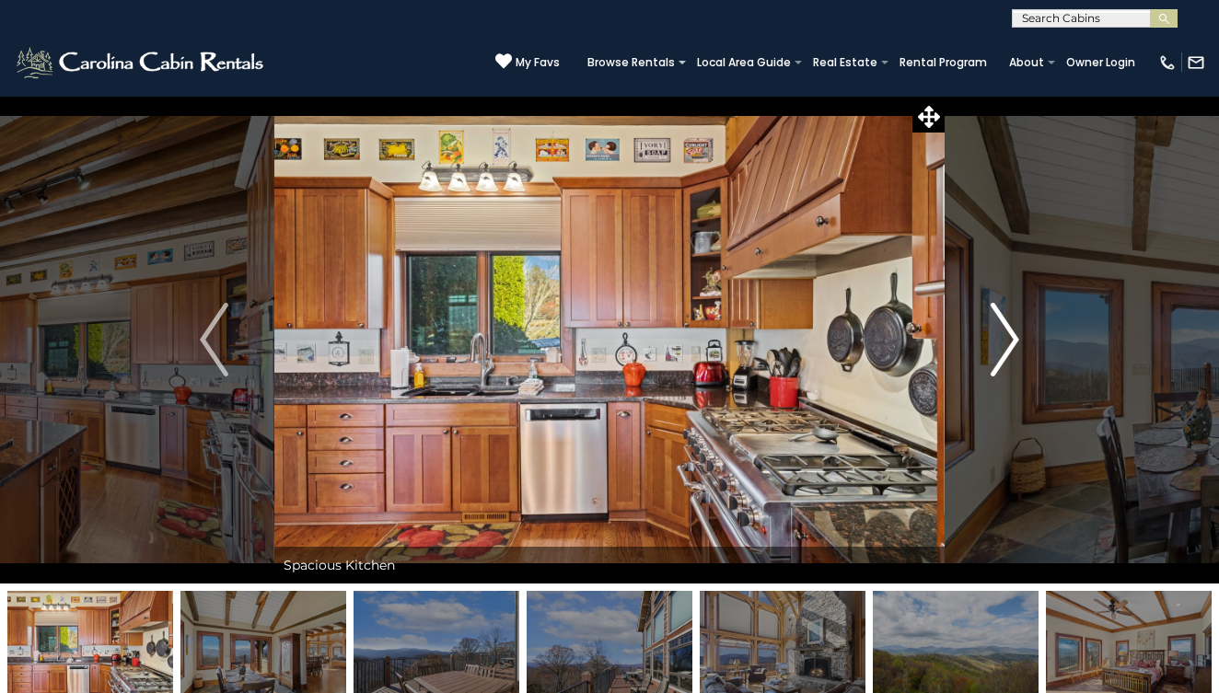
click at [1006, 343] on img "Next" at bounding box center [1005, 340] width 28 height 74
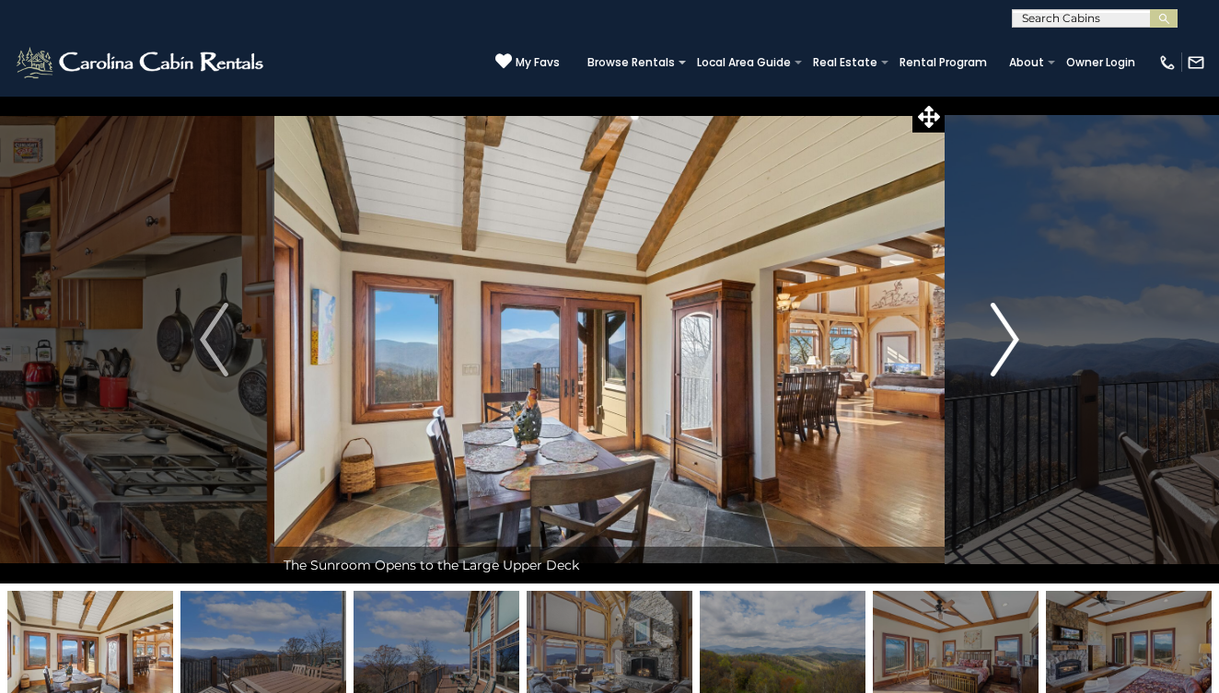
click at [1006, 343] on img "Next" at bounding box center [1005, 340] width 28 height 74
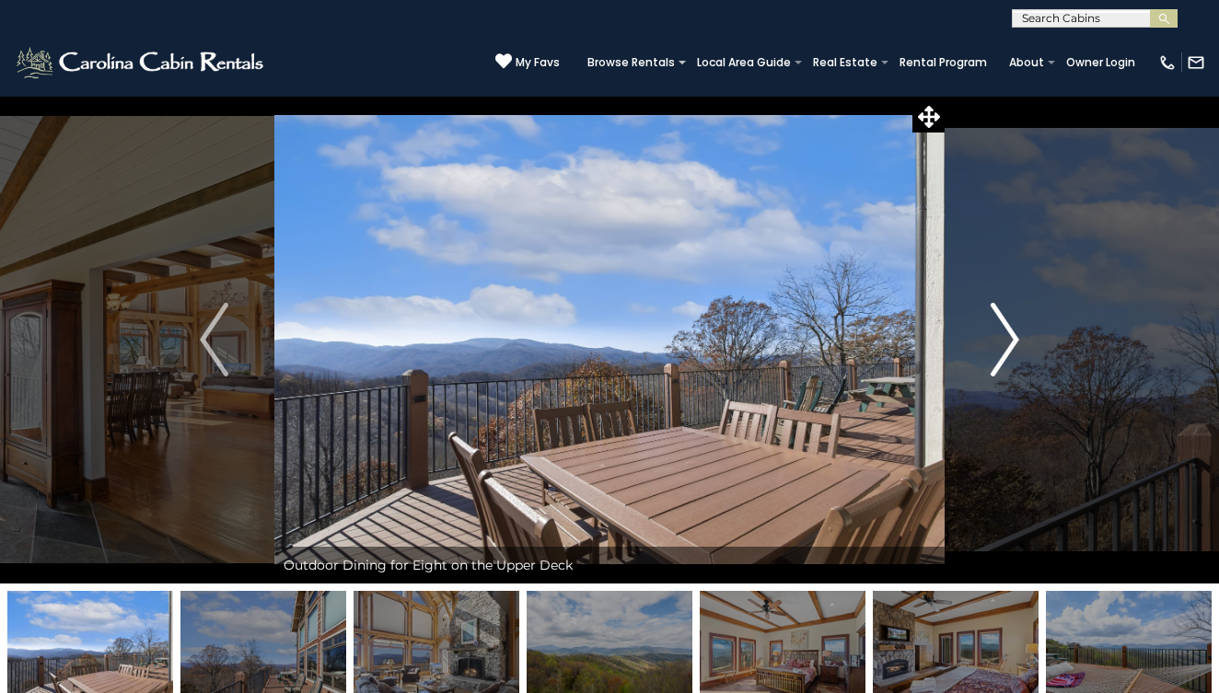
click at [1006, 343] on img "Next" at bounding box center [1005, 340] width 28 height 74
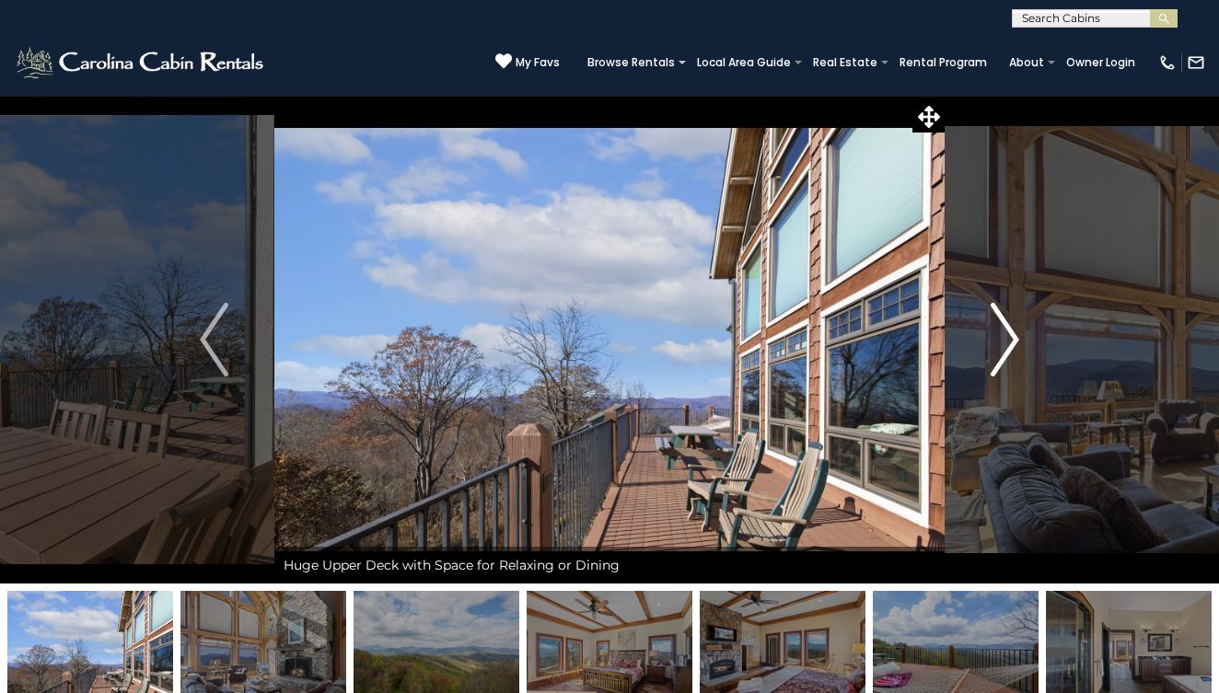
click at [1006, 343] on img "Next" at bounding box center [1005, 340] width 28 height 74
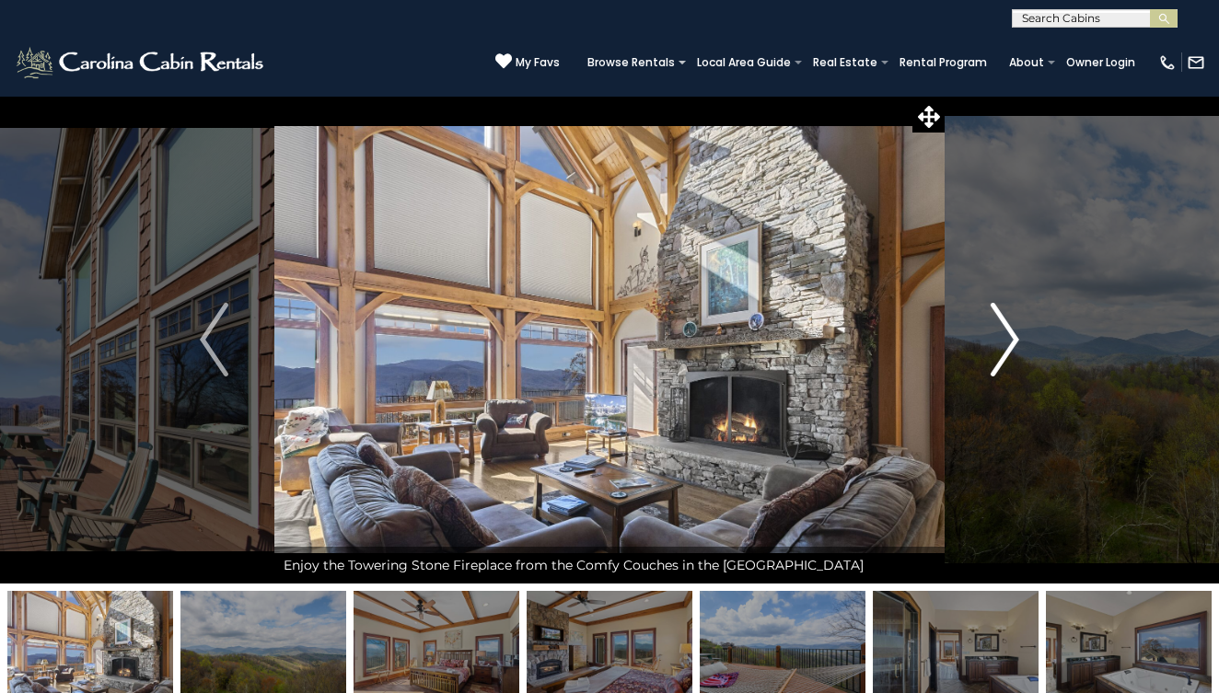
click at [1006, 343] on img "Next" at bounding box center [1005, 340] width 28 height 74
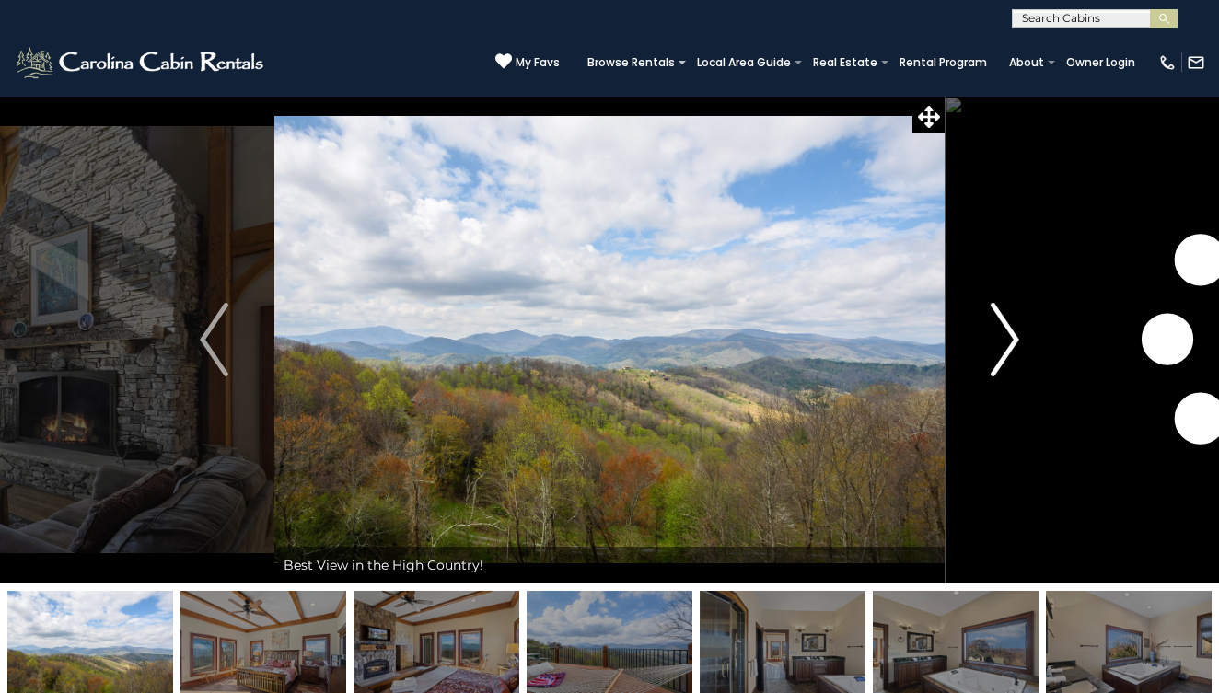
click at [1006, 343] on img "Next" at bounding box center [1005, 340] width 28 height 74
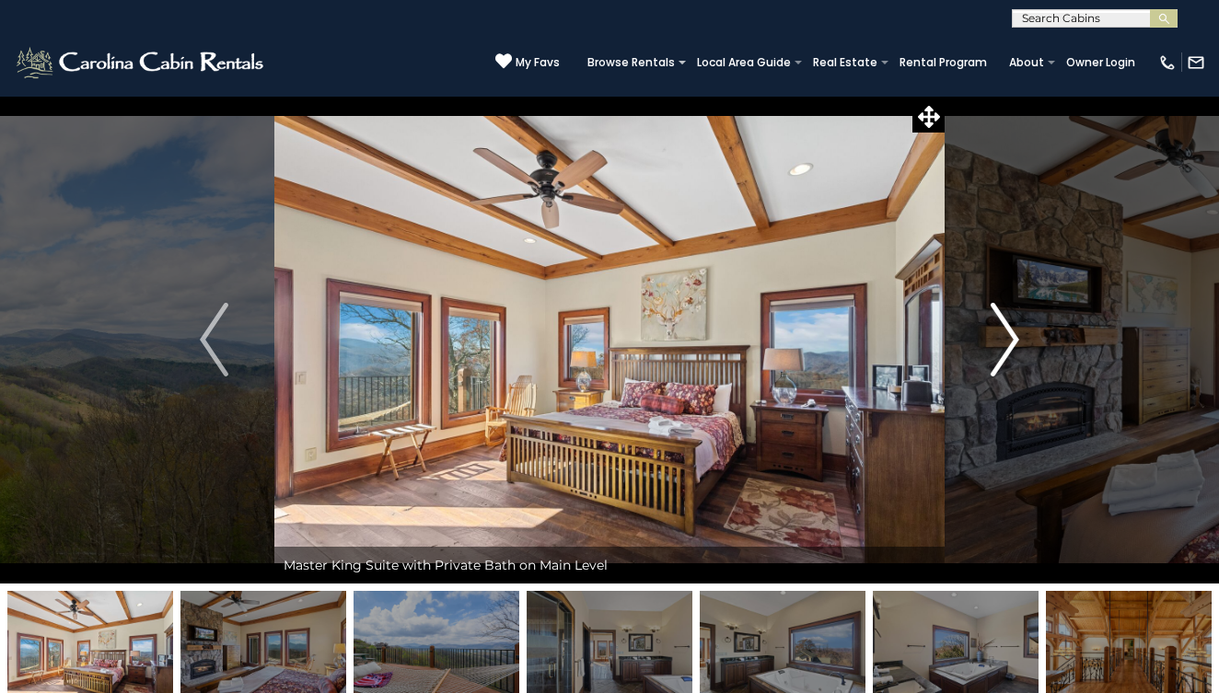
click at [1006, 343] on img "Next" at bounding box center [1005, 340] width 28 height 74
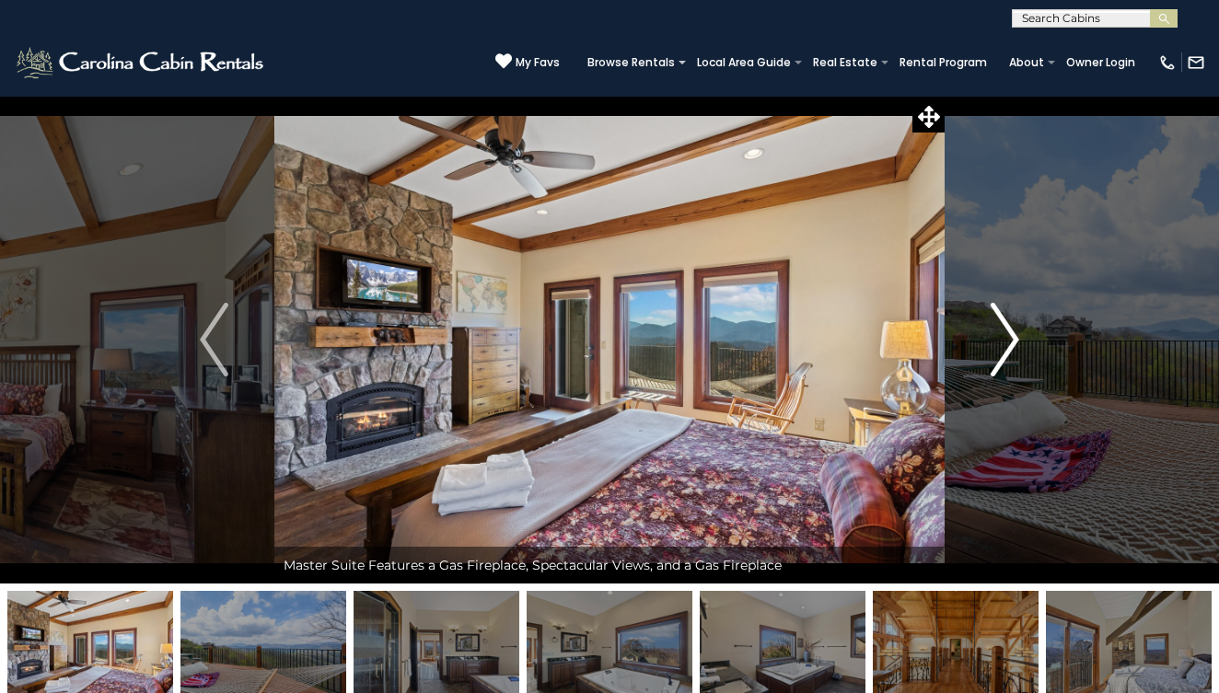
click at [1006, 343] on img "Next" at bounding box center [1005, 340] width 28 height 74
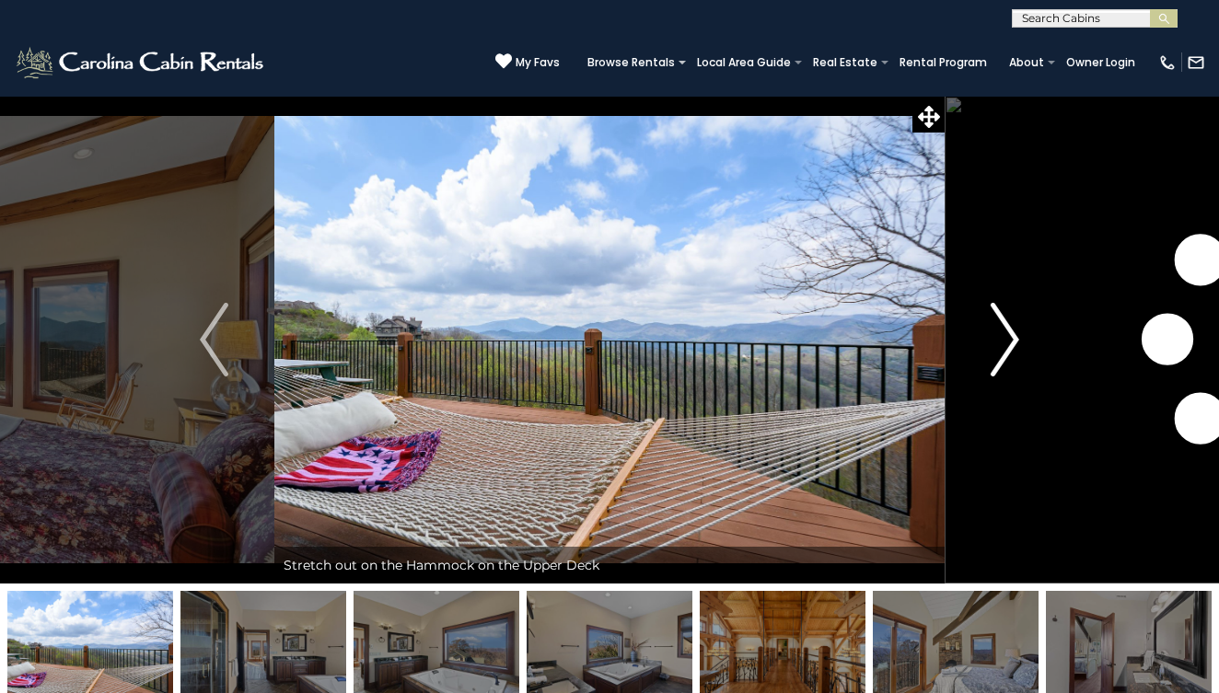
click at [1006, 343] on img "Next" at bounding box center [1005, 340] width 28 height 74
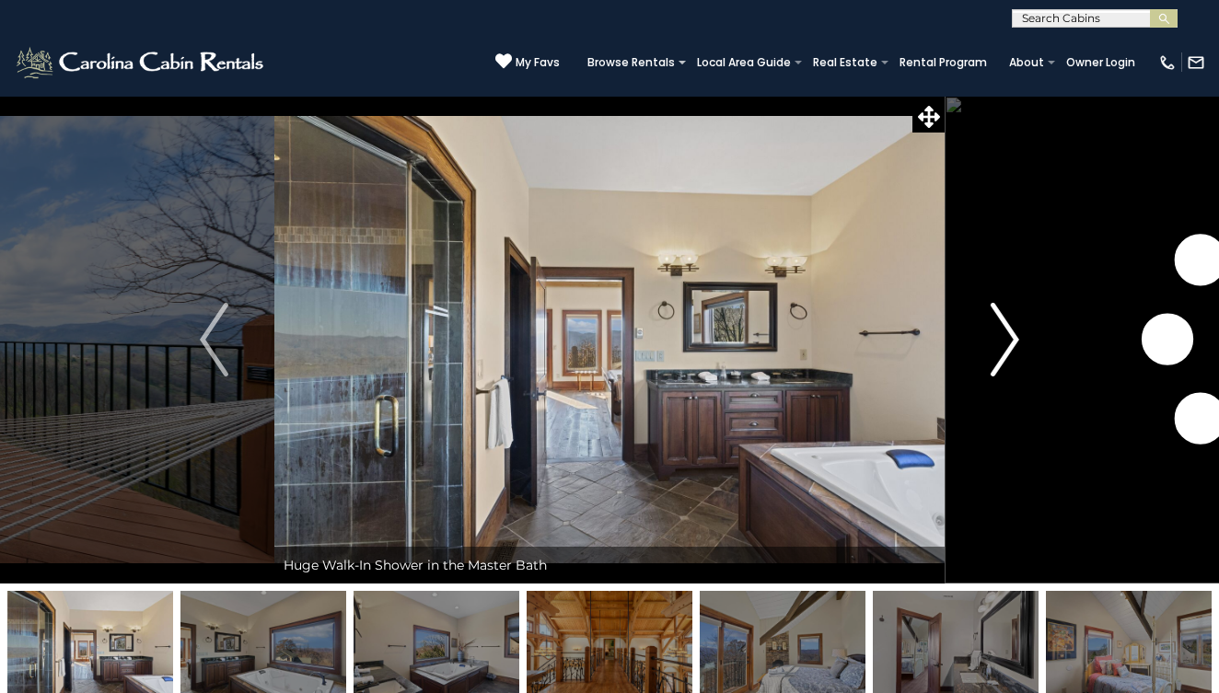
click at [1006, 343] on img "Next" at bounding box center [1005, 340] width 28 height 74
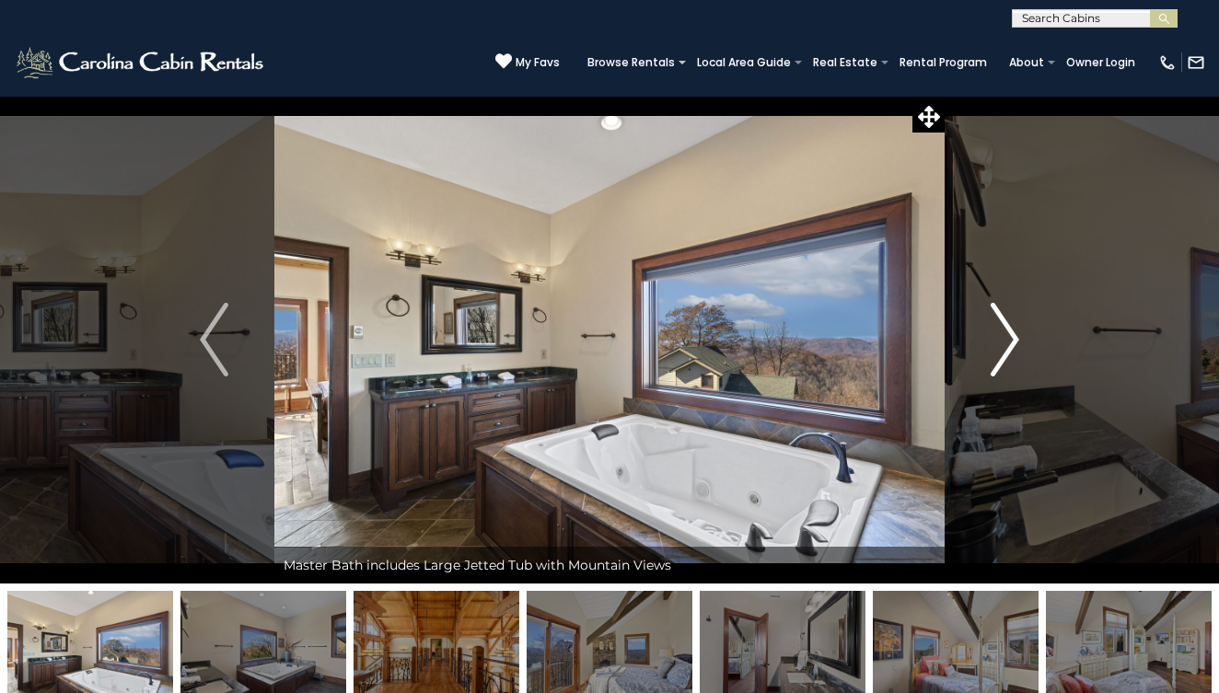
click at [1006, 343] on img "Next" at bounding box center [1005, 340] width 28 height 74
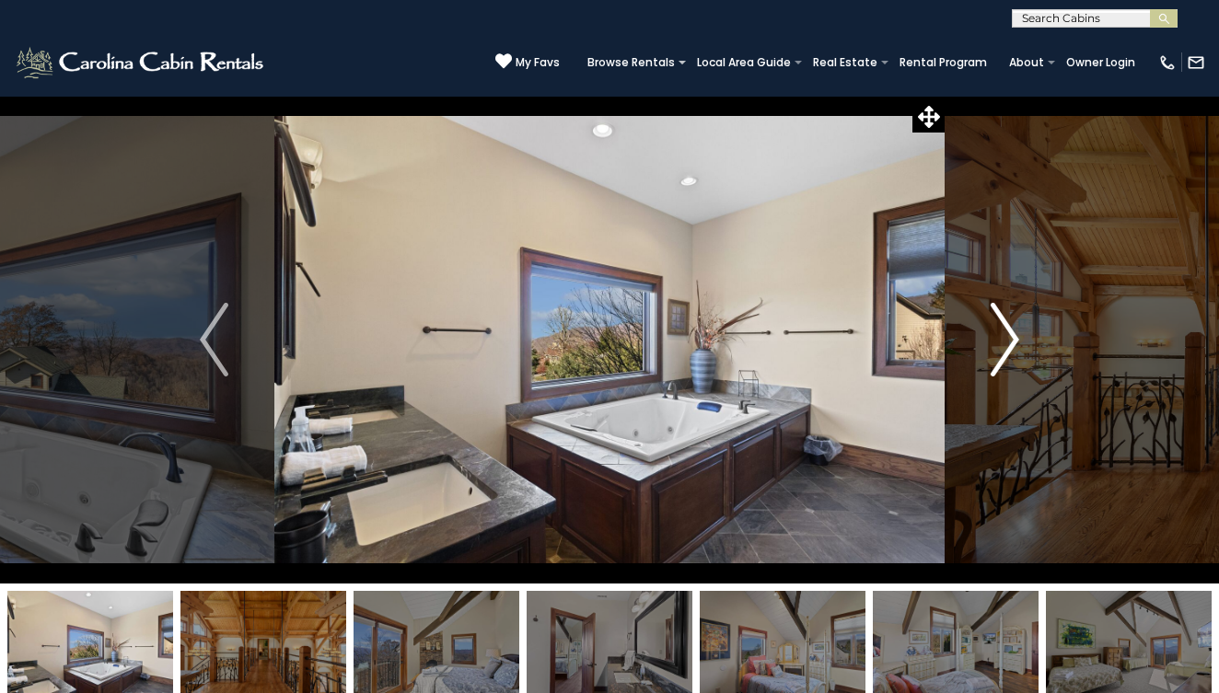
click at [1006, 343] on img "Next" at bounding box center [1005, 340] width 28 height 74
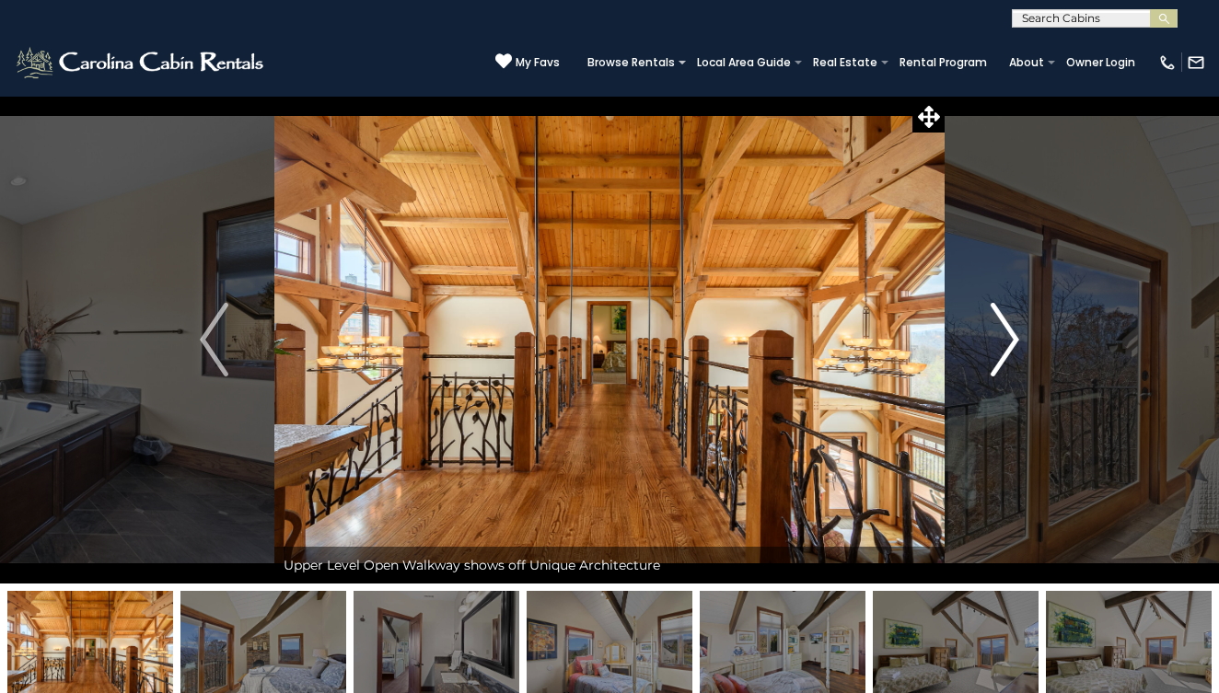
click at [1006, 343] on img "Next" at bounding box center [1005, 340] width 28 height 74
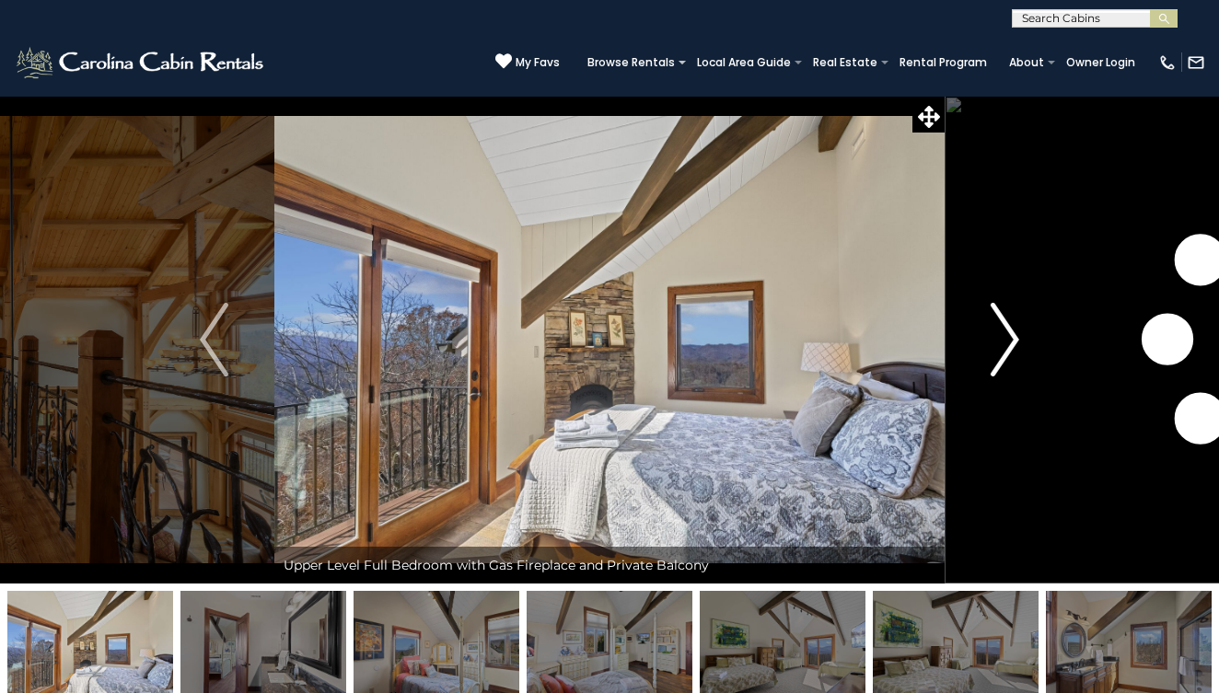
click at [1006, 343] on img "Next" at bounding box center [1005, 340] width 28 height 74
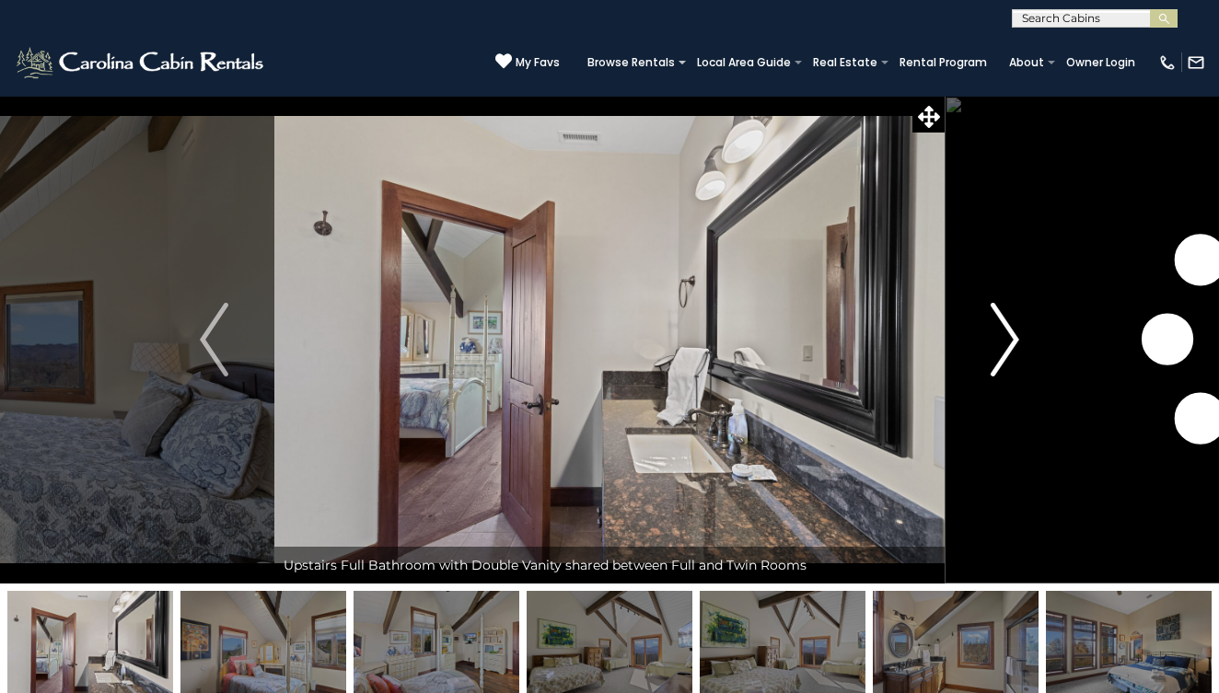
click at [1006, 343] on img "Next" at bounding box center [1005, 340] width 28 height 74
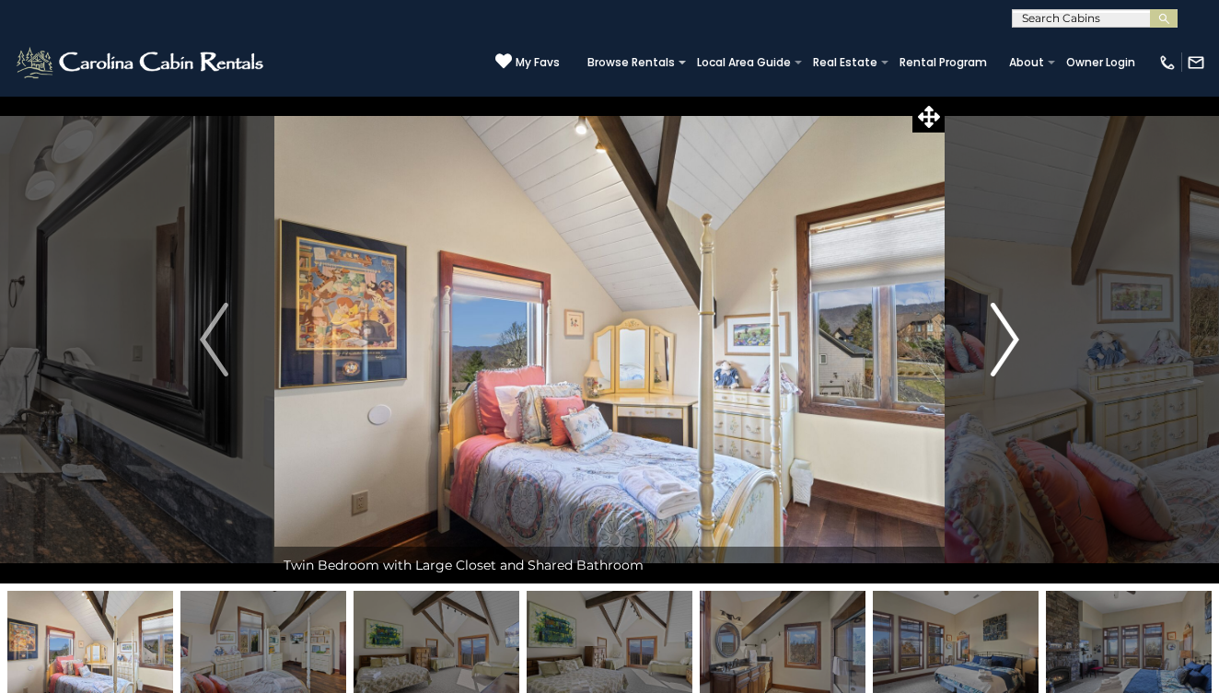
click at [1006, 343] on img "Next" at bounding box center [1005, 340] width 28 height 74
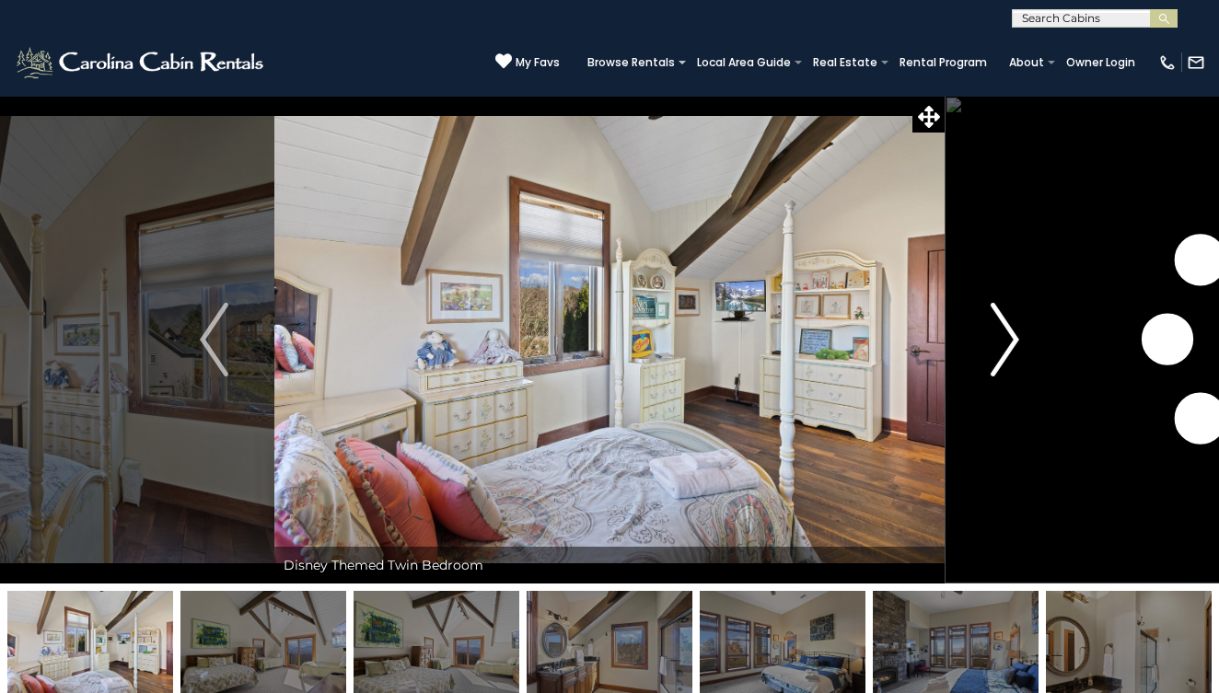
click at [1006, 343] on img "Next" at bounding box center [1005, 340] width 28 height 74
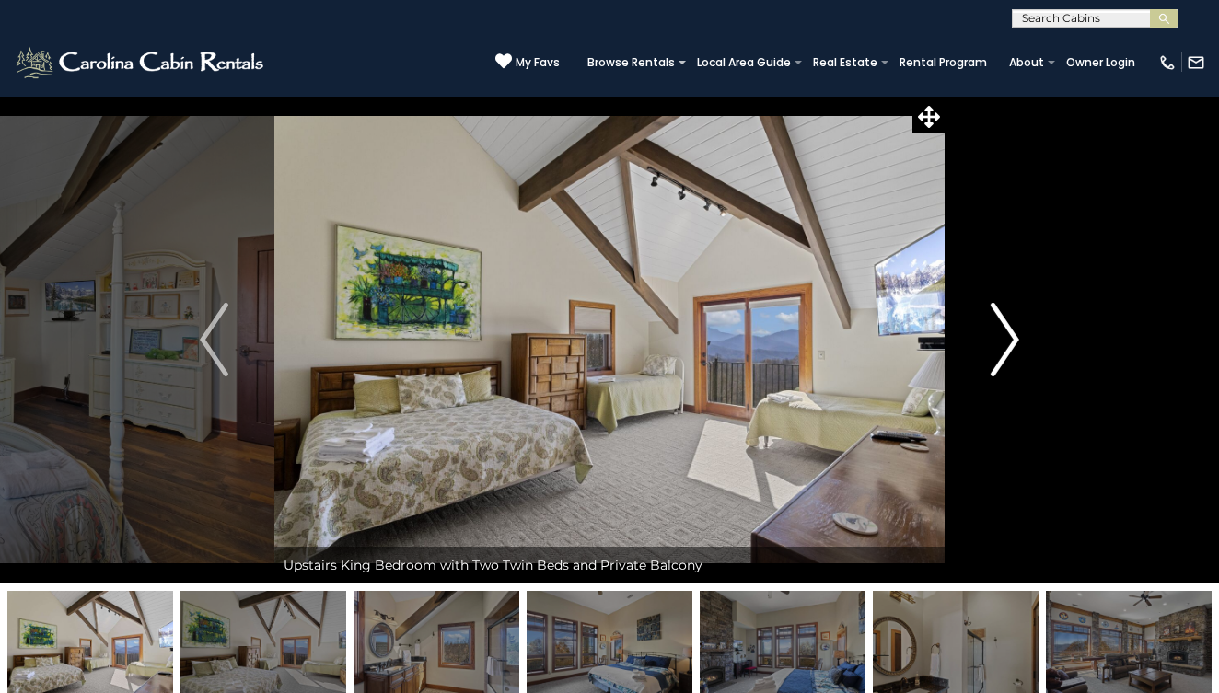
click at [1006, 343] on img "Next" at bounding box center [1005, 340] width 28 height 74
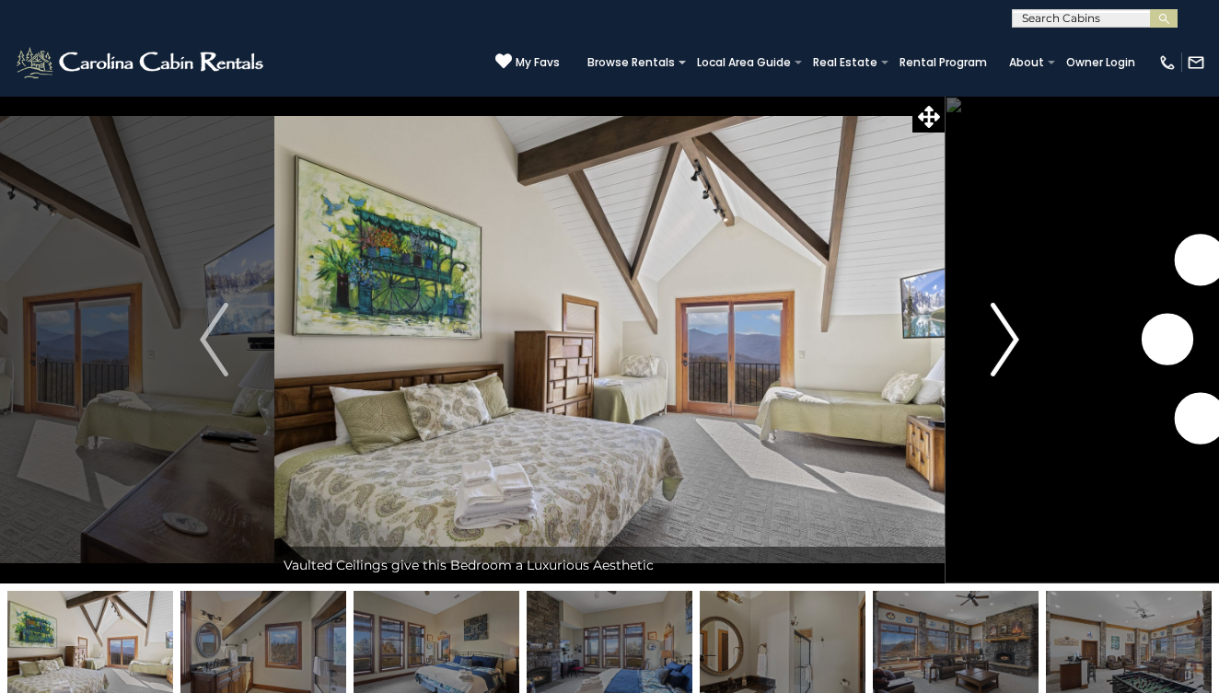
click at [1006, 343] on img "Next" at bounding box center [1005, 340] width 28 height 74
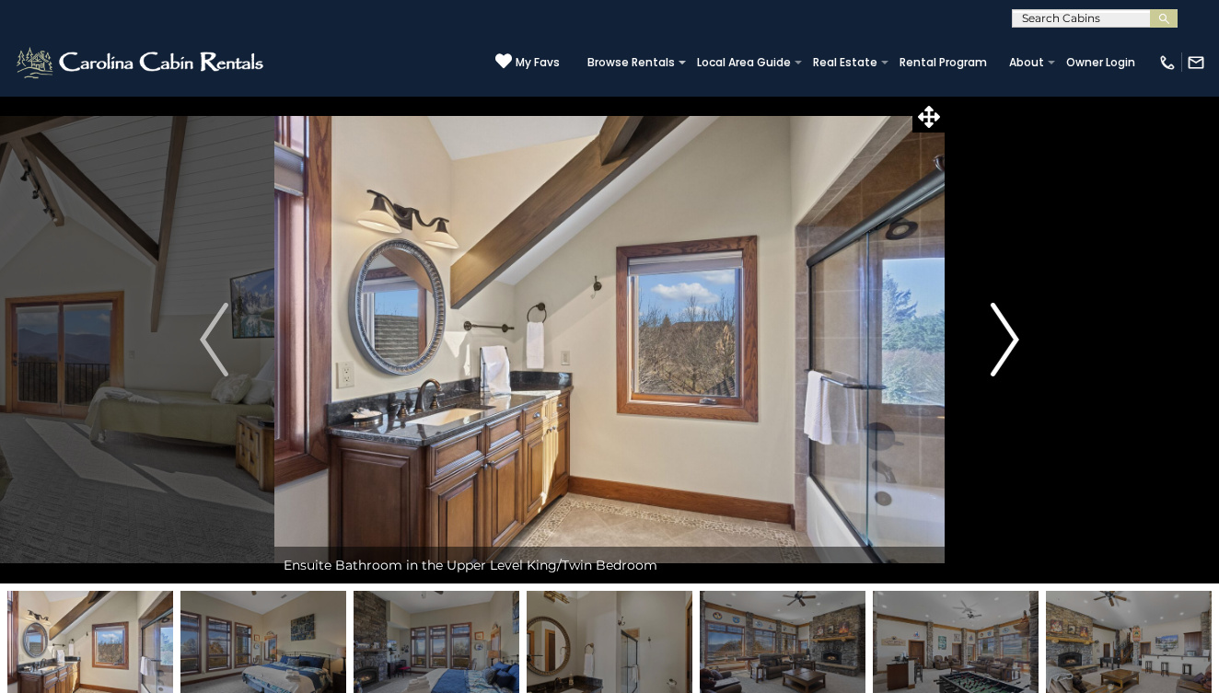
click at [1006, 343] on img "Next" at bounding box center [1005, 340] width 28 height 74
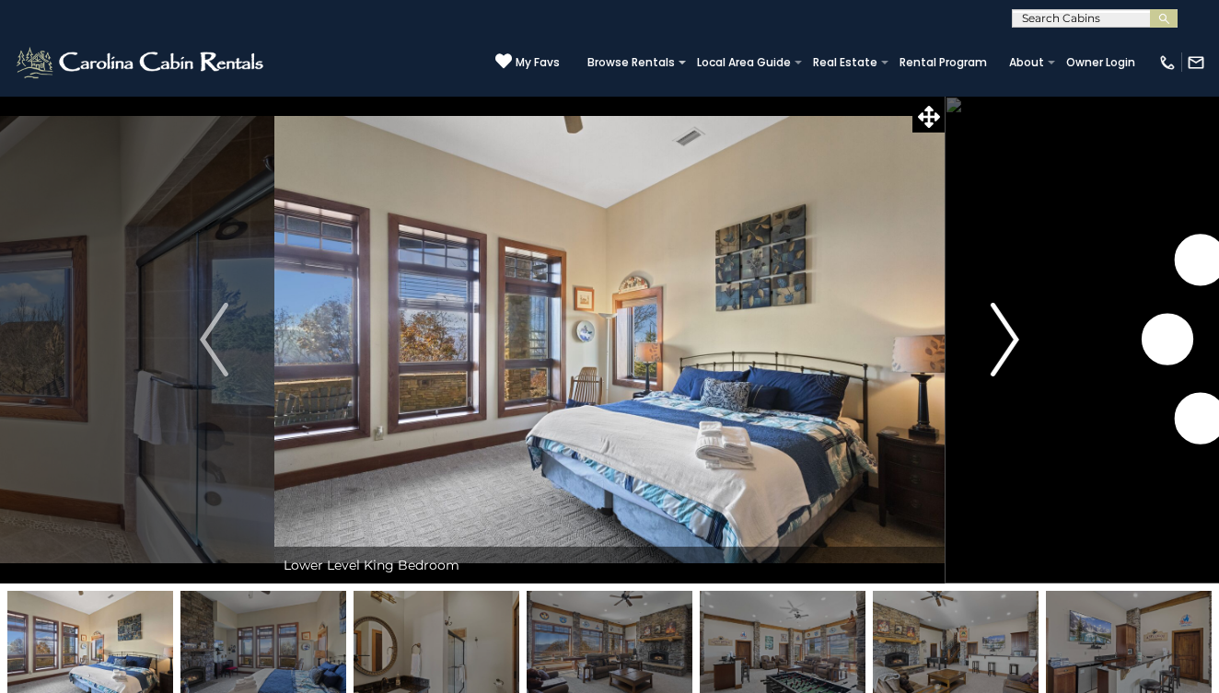
click at [1006, 343] on img "Next" at bounding box center [1005, 340] width 28 height 74
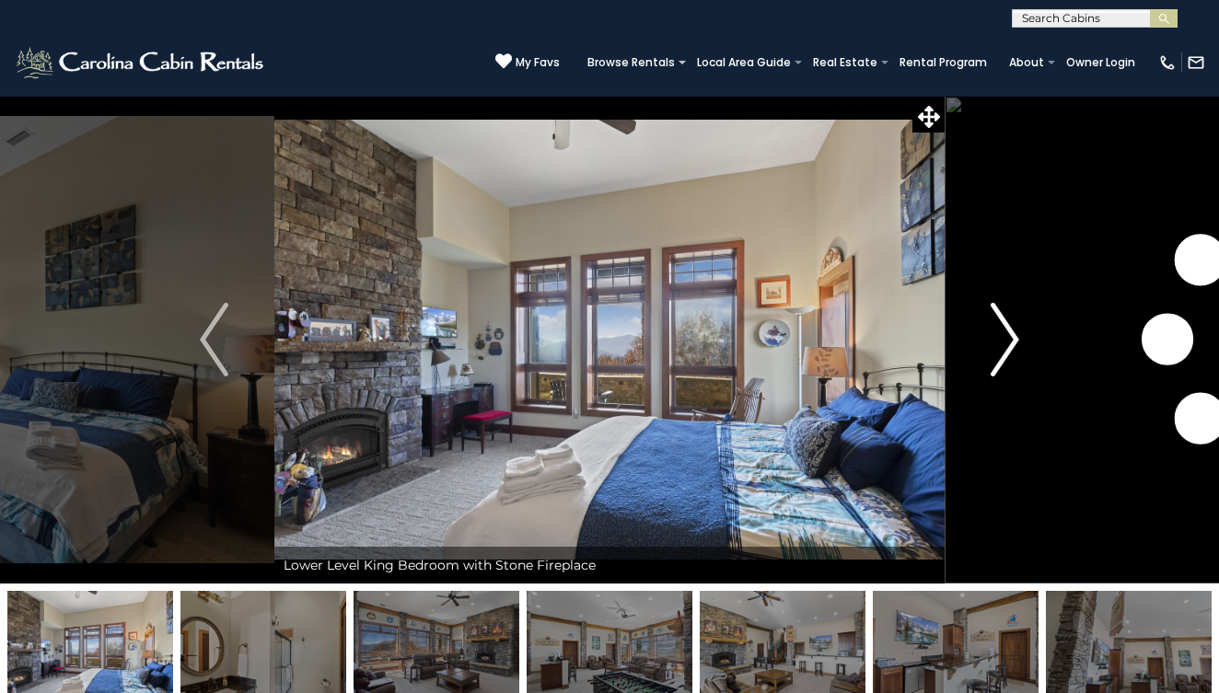
click at [1006, 343] on img "Next" at bounding box center [1005, 340] width 28 height 74
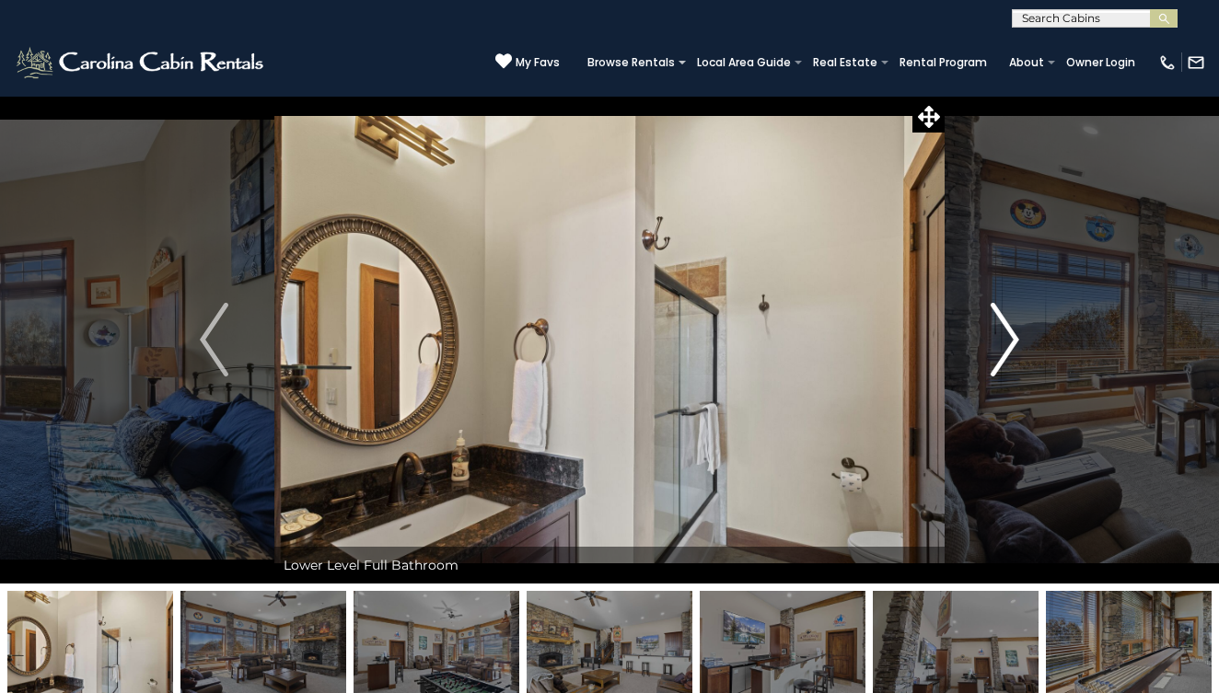
click at [1006, 343] on img "Next" at bounding box center [1005, 340] width 28 height 74
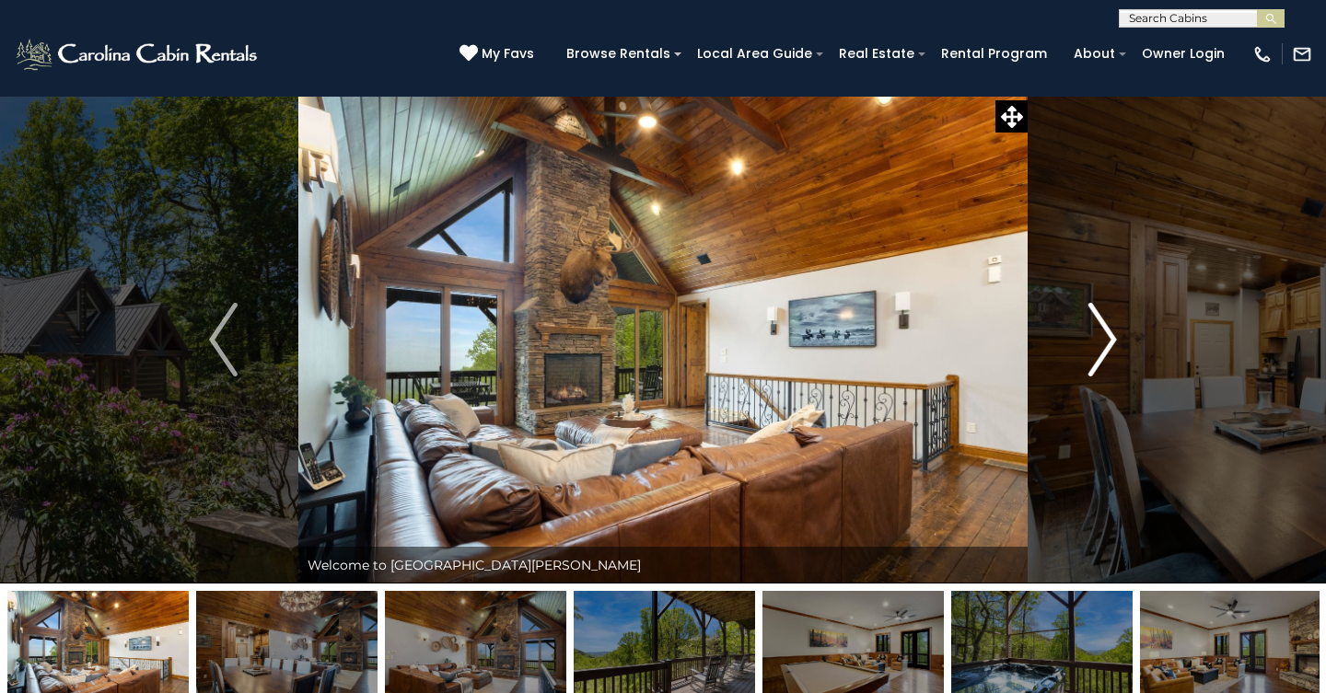
click at [1089, 341] on img "Next" at bounding box center [1102, 340] width 28 height 74
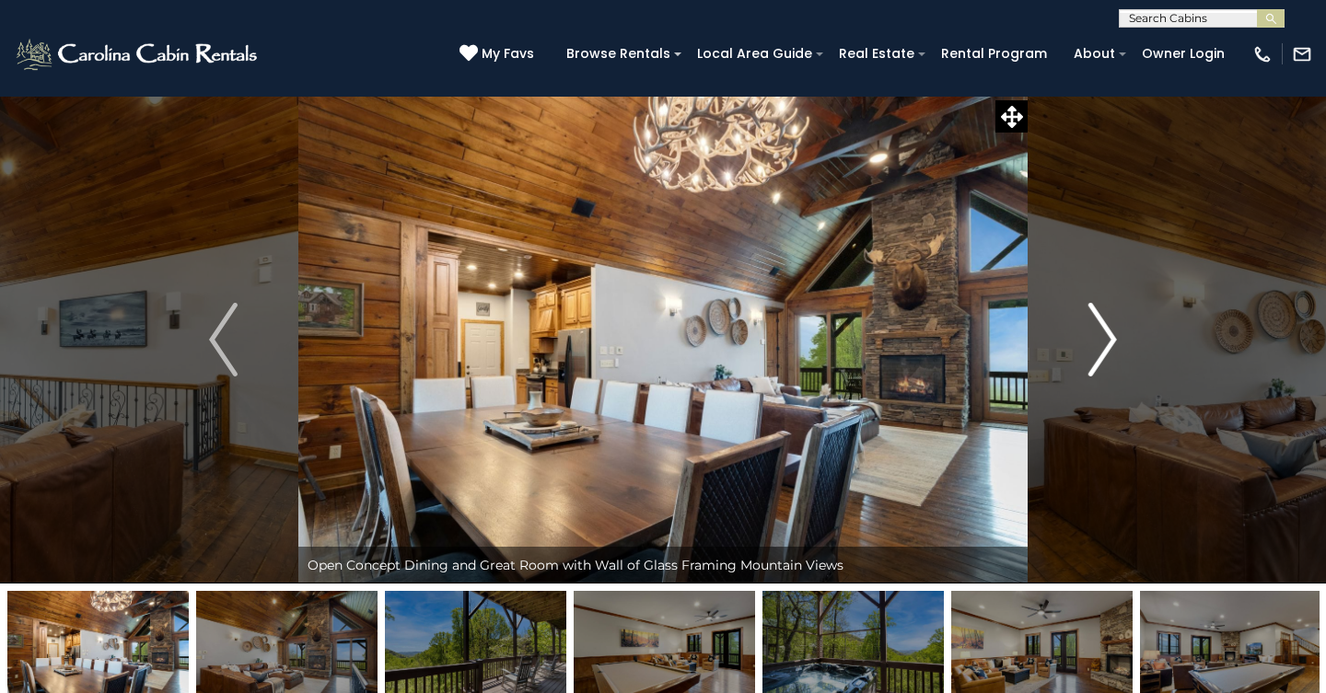
click at [1089, 341] on img "Next" at bounding box center [1102, 340] width 28 height 74
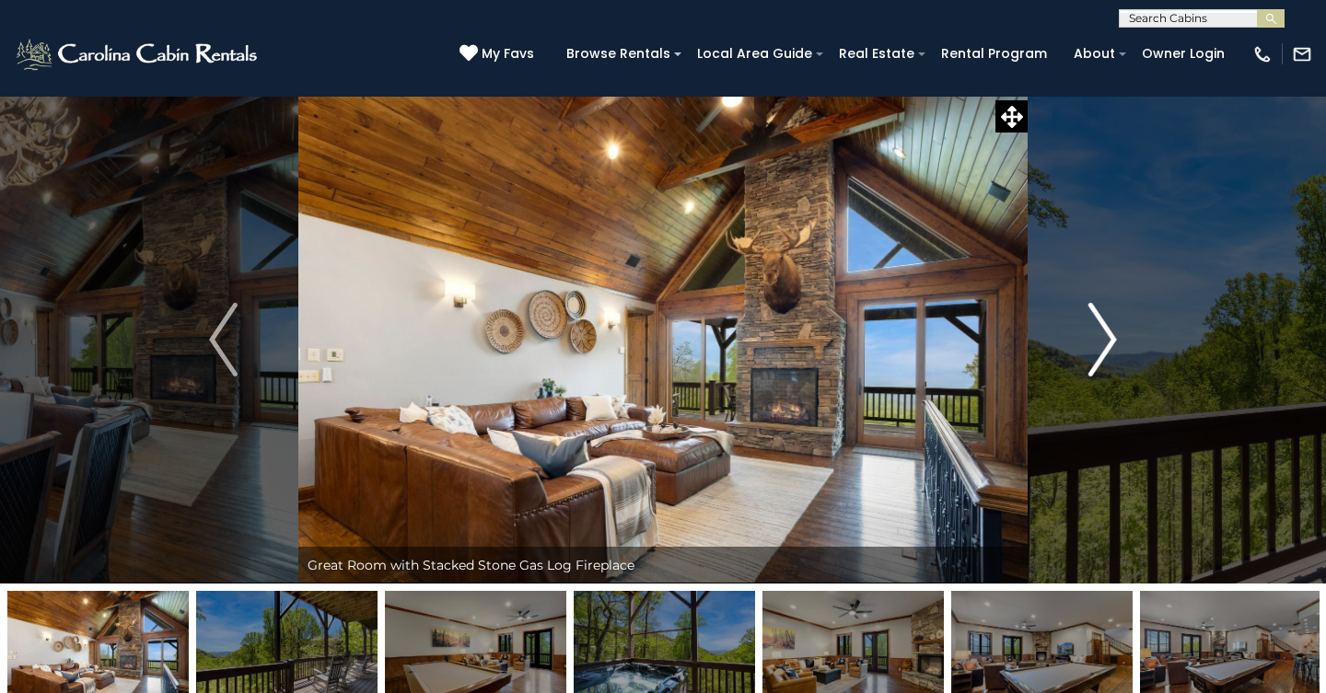
click at [1089, 341] on img "Next" at bounding box center [1102, 340] width 28 height 74
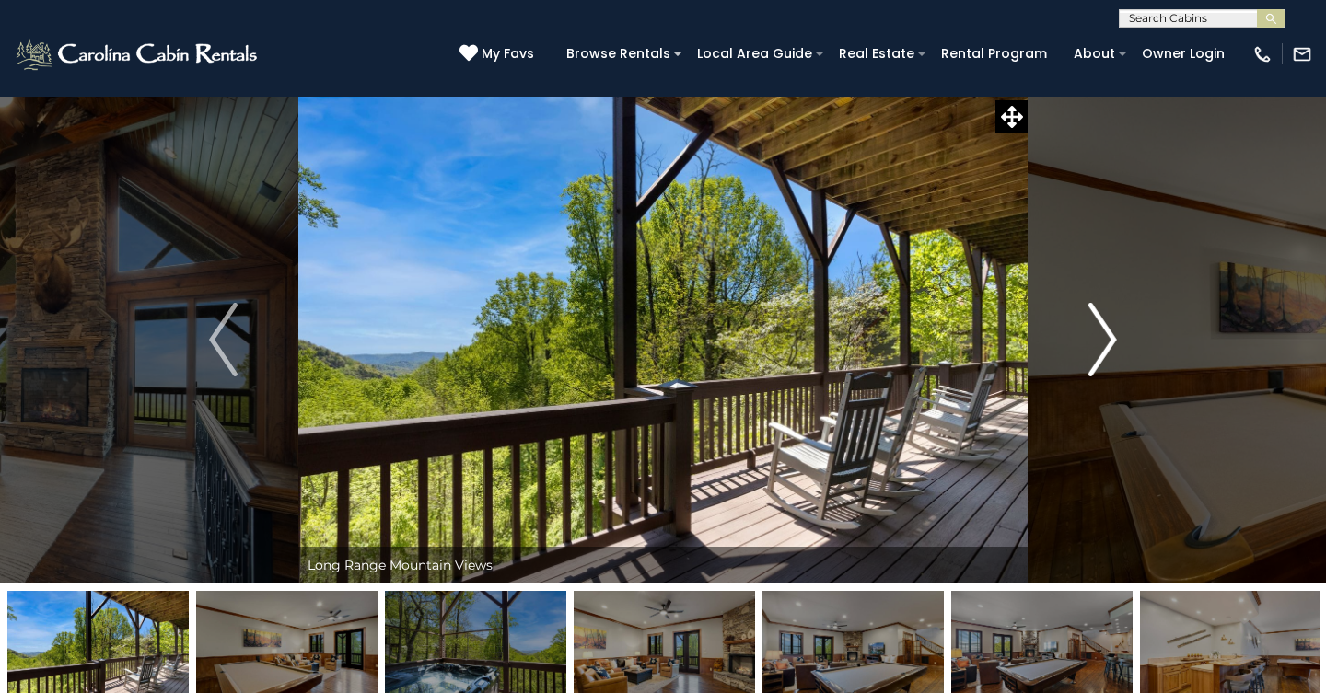
click at [1089, 341] on img "Next" at bounding box center [1102, 340] width 28 height 74
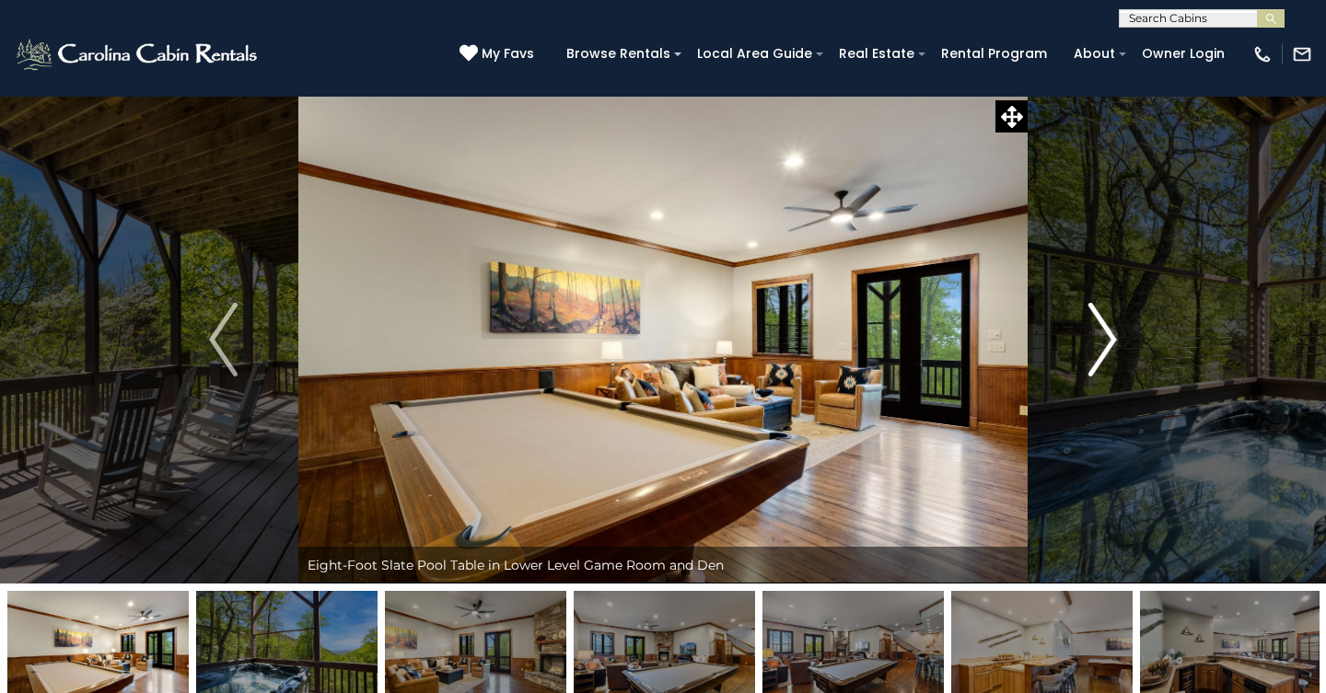
click at [1089, 341] on img "Next" at bounding box center [1102, 340] width 28 height 74
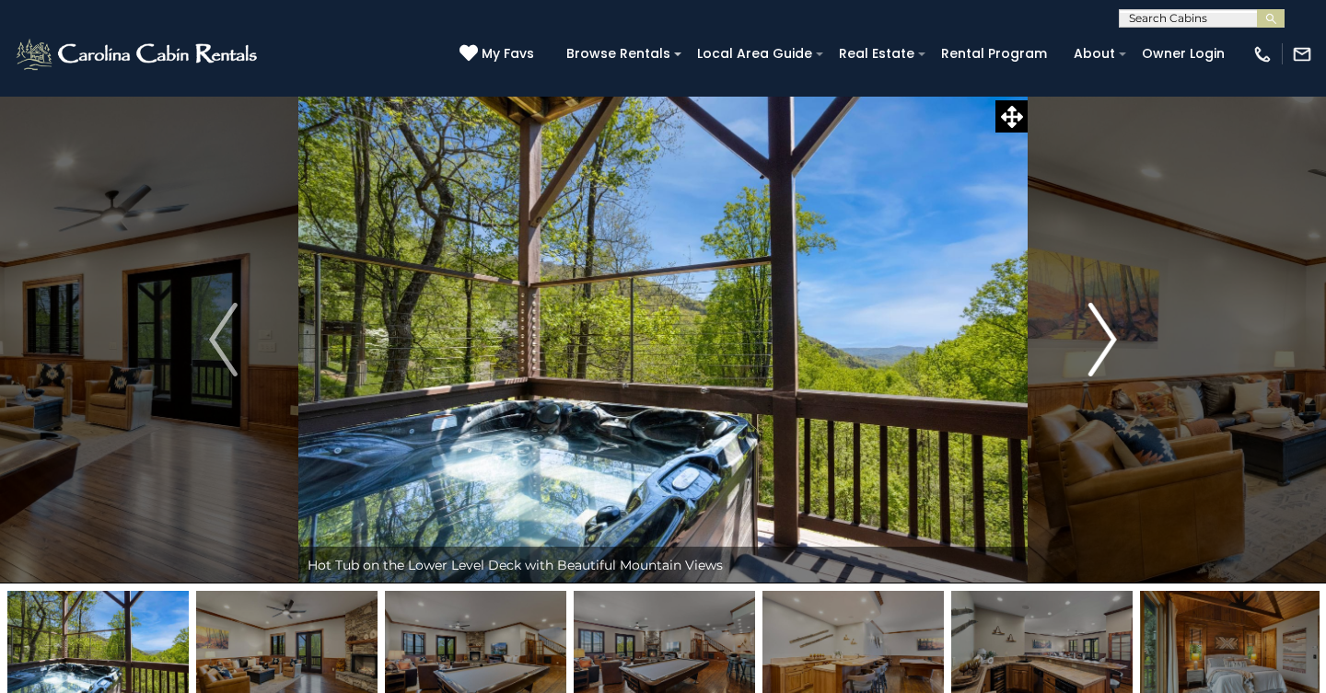
click at [1089, 341] on img "Next" at bounding box center [1102, 340] width 28 height 74
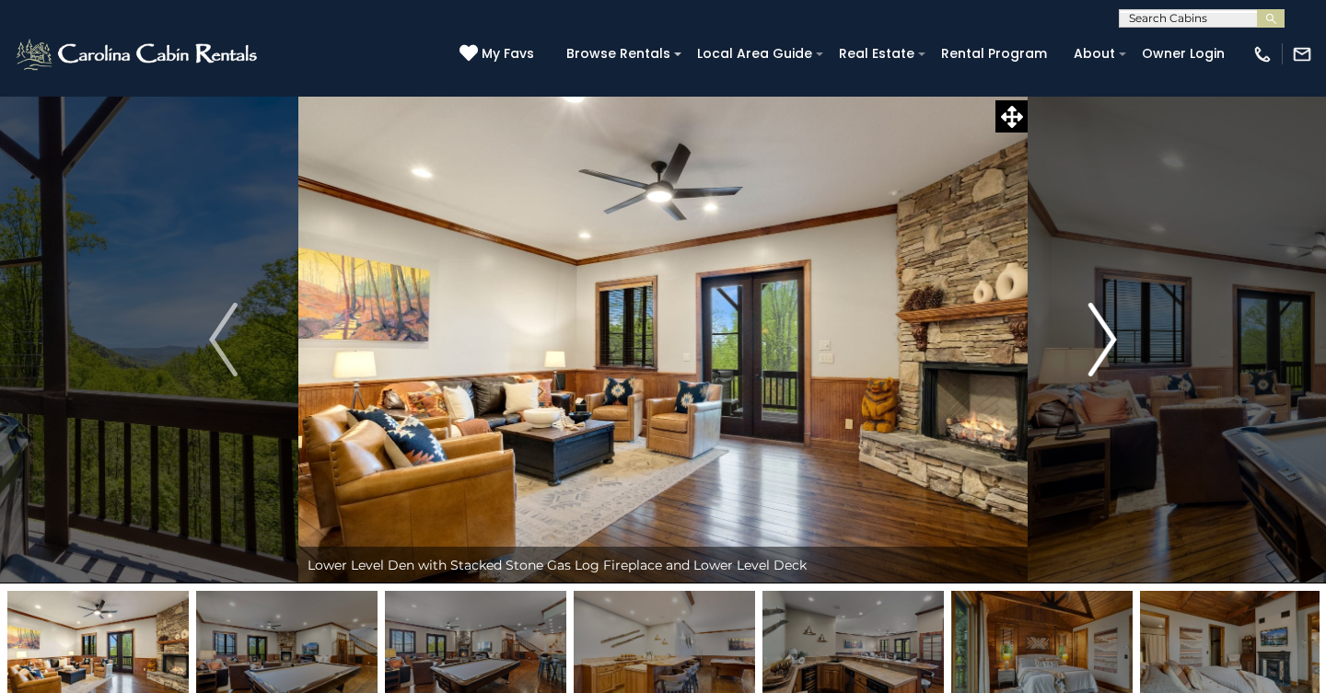
click at [1089, 341] on img "Next" at bounding box center [1102, 340] width 28 height 74
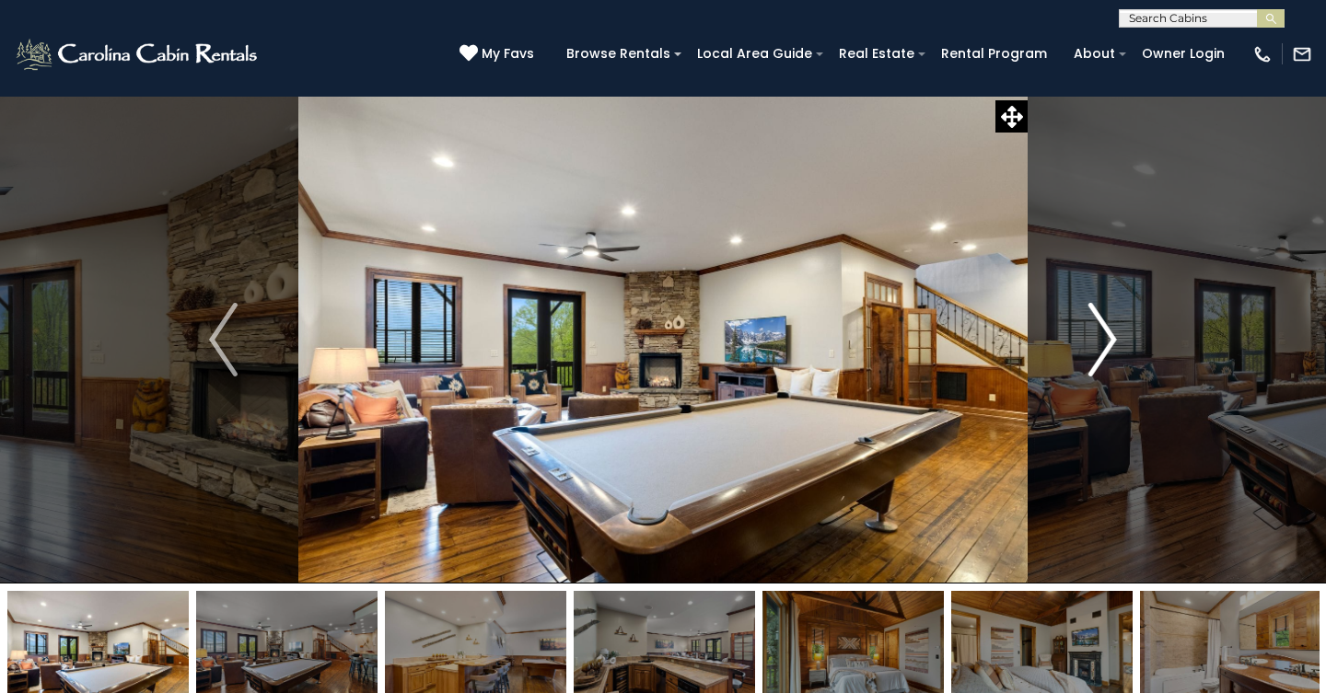
click at [1089, 341] on img "Next" at bounding box center [1102, 340] width 28 height 74
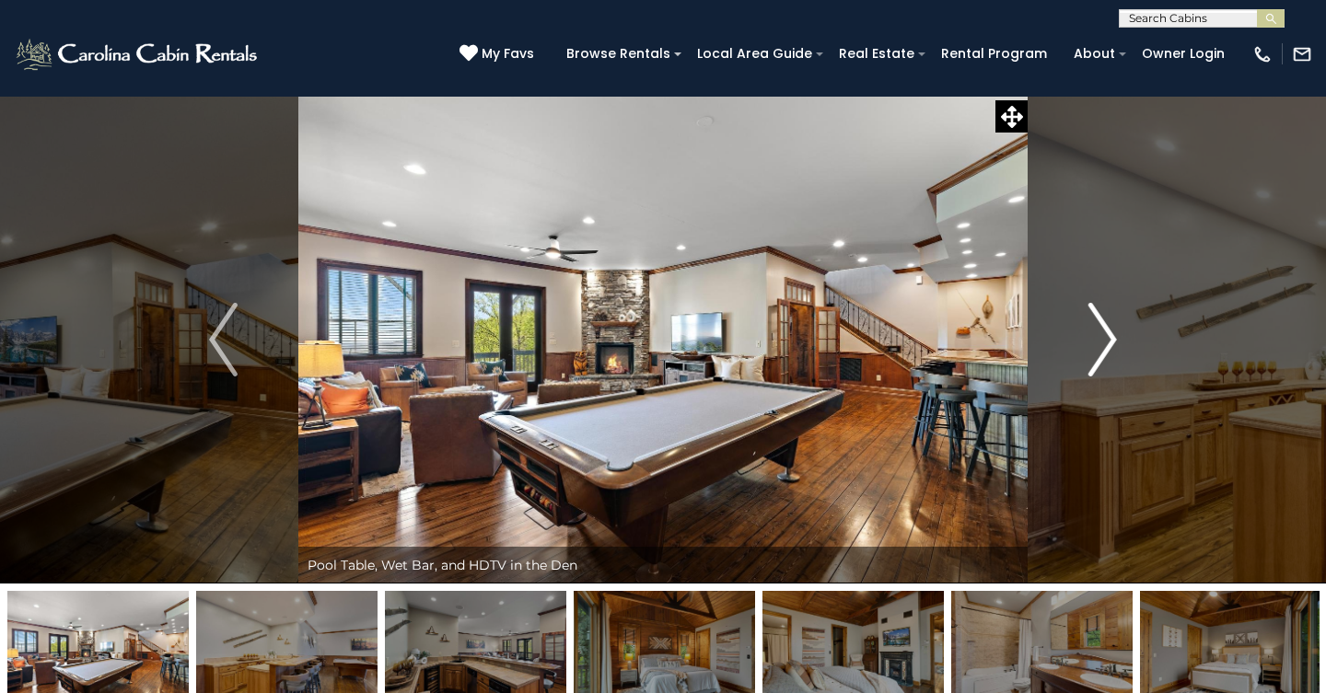
click at [1089, 341] on img "Next" at bounding box center [1102, 340] width 28 height 74
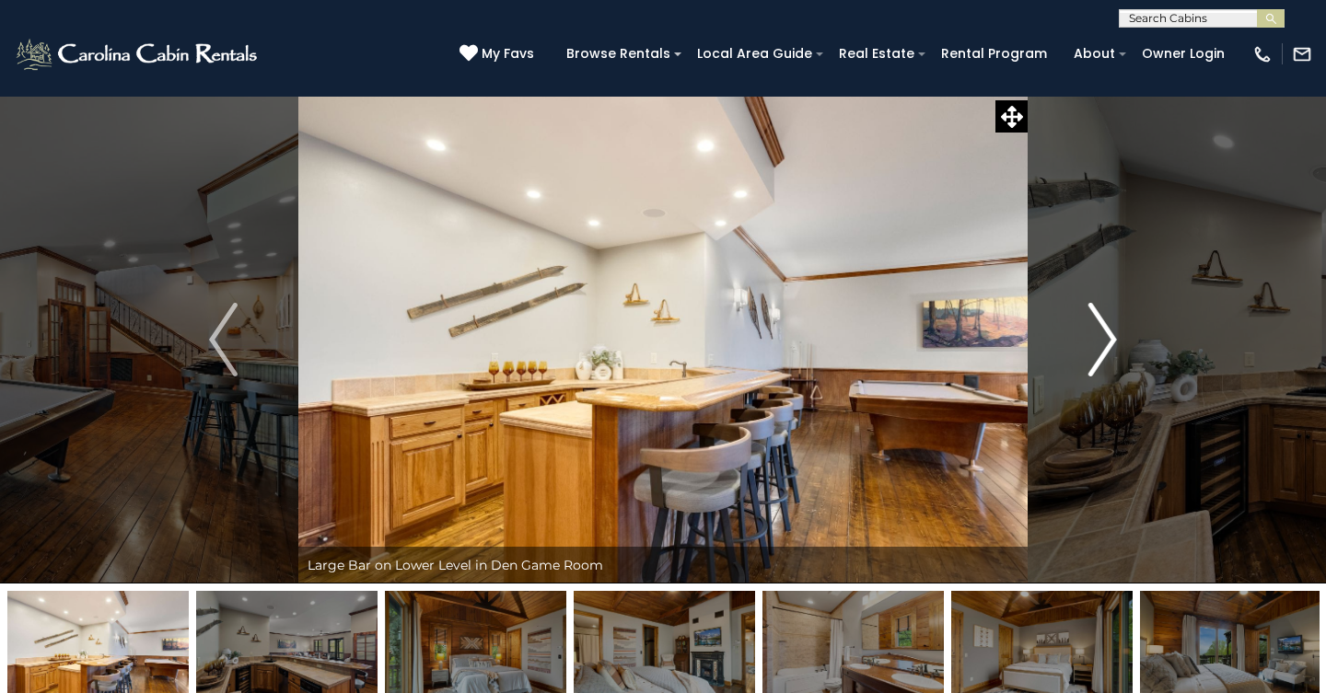
click at [1089, 341] on img "Next" at bounding box center [1102, 340] width 28 height 74
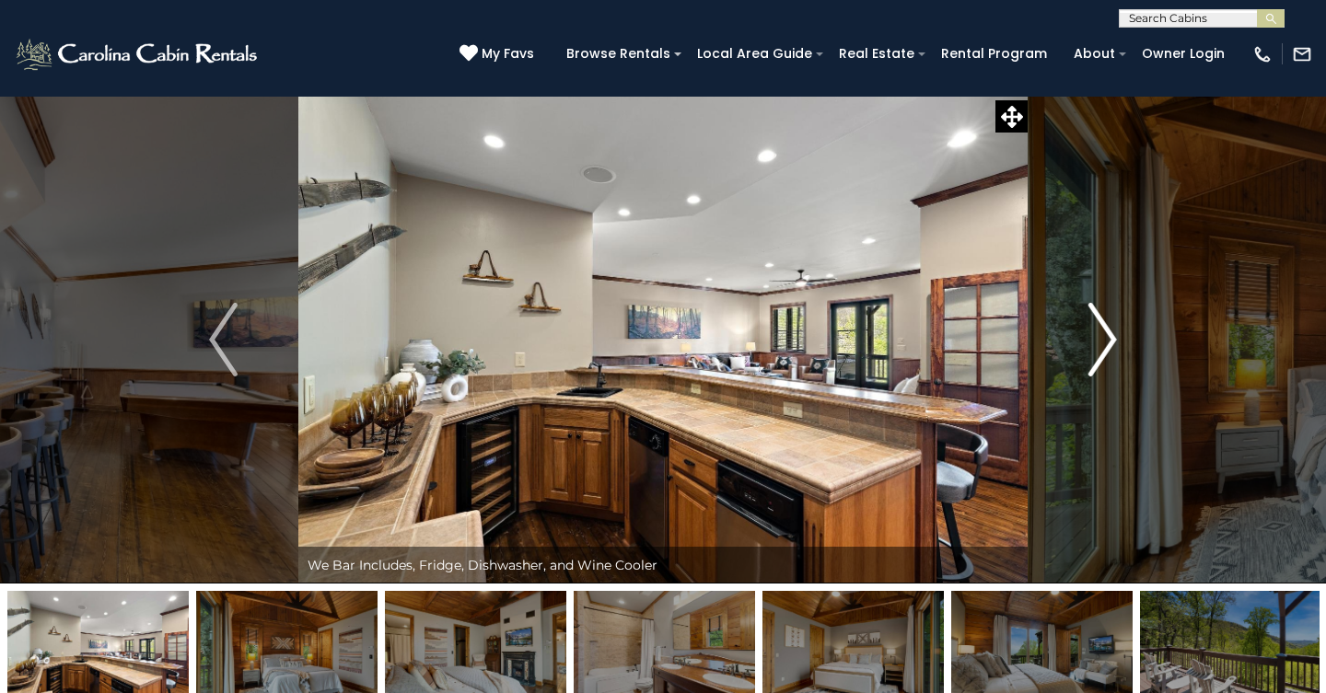
click at [1089, 341] on img "Next" at bounding box center [1102, 340] width 28 height 74
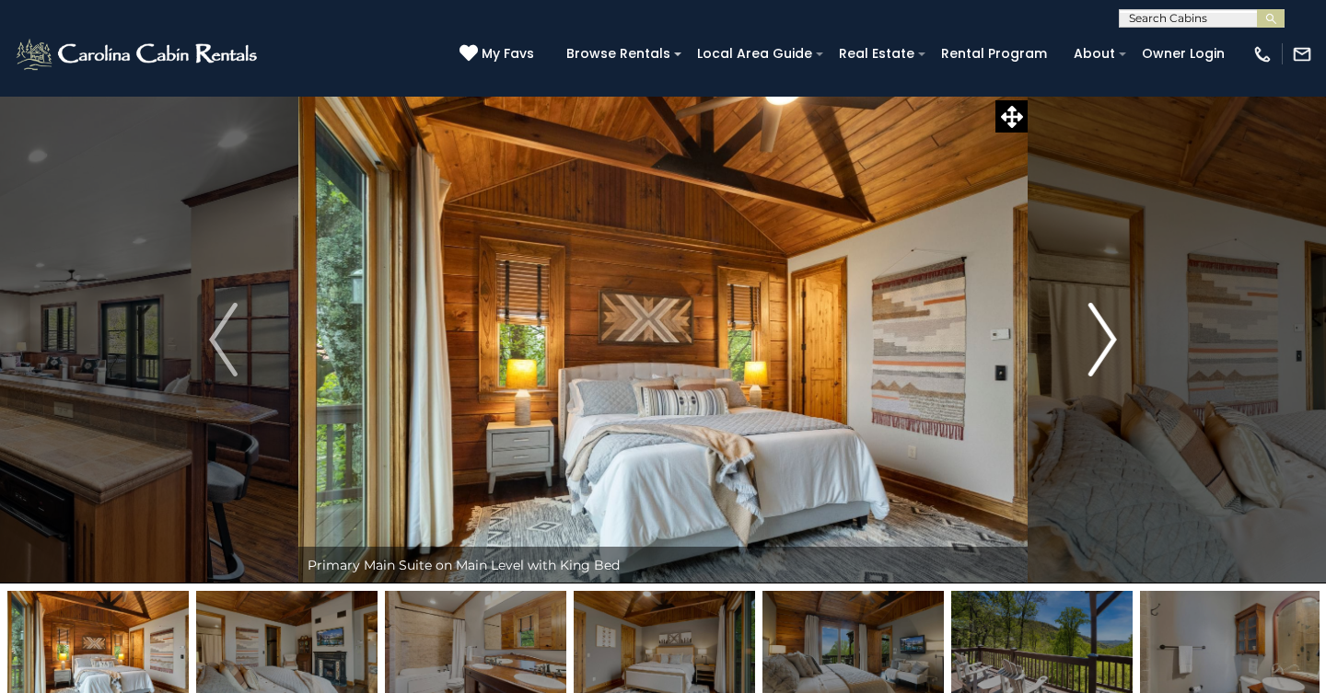
click at [1089, 341] on img "Next" at bounding box center [1102, 340] width 28 height 74
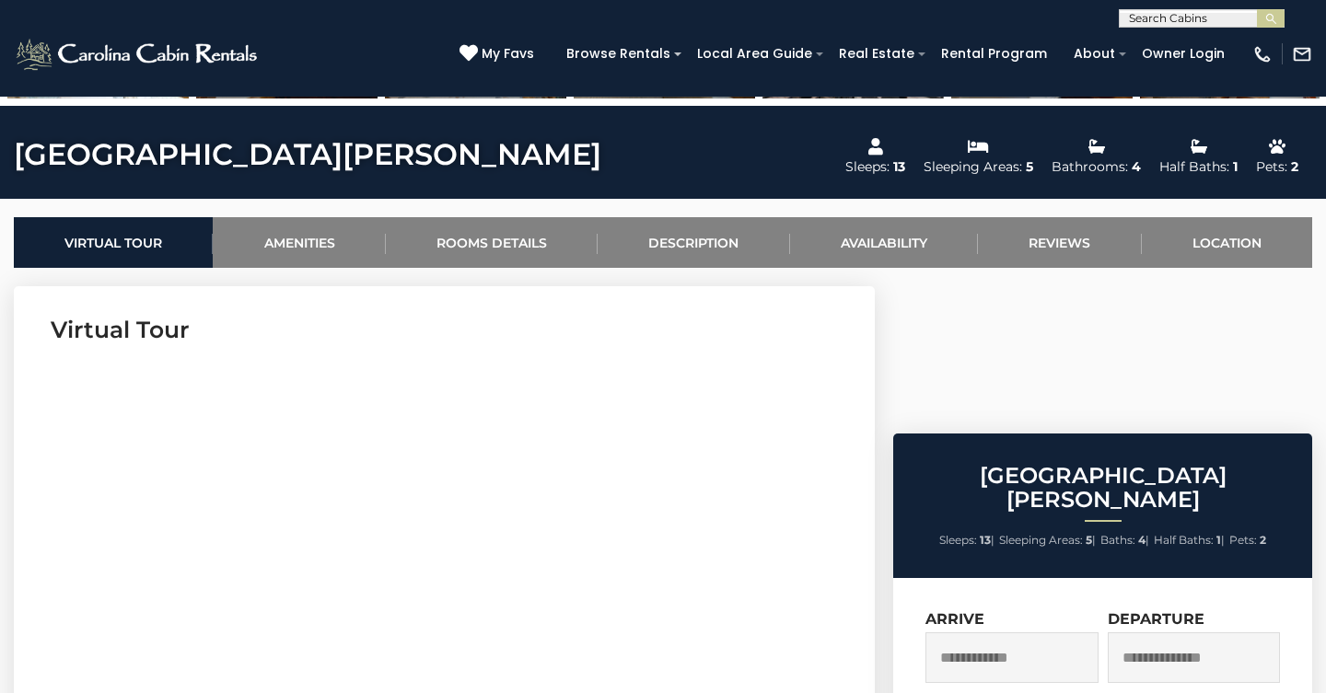
scroll to position [659, 0]
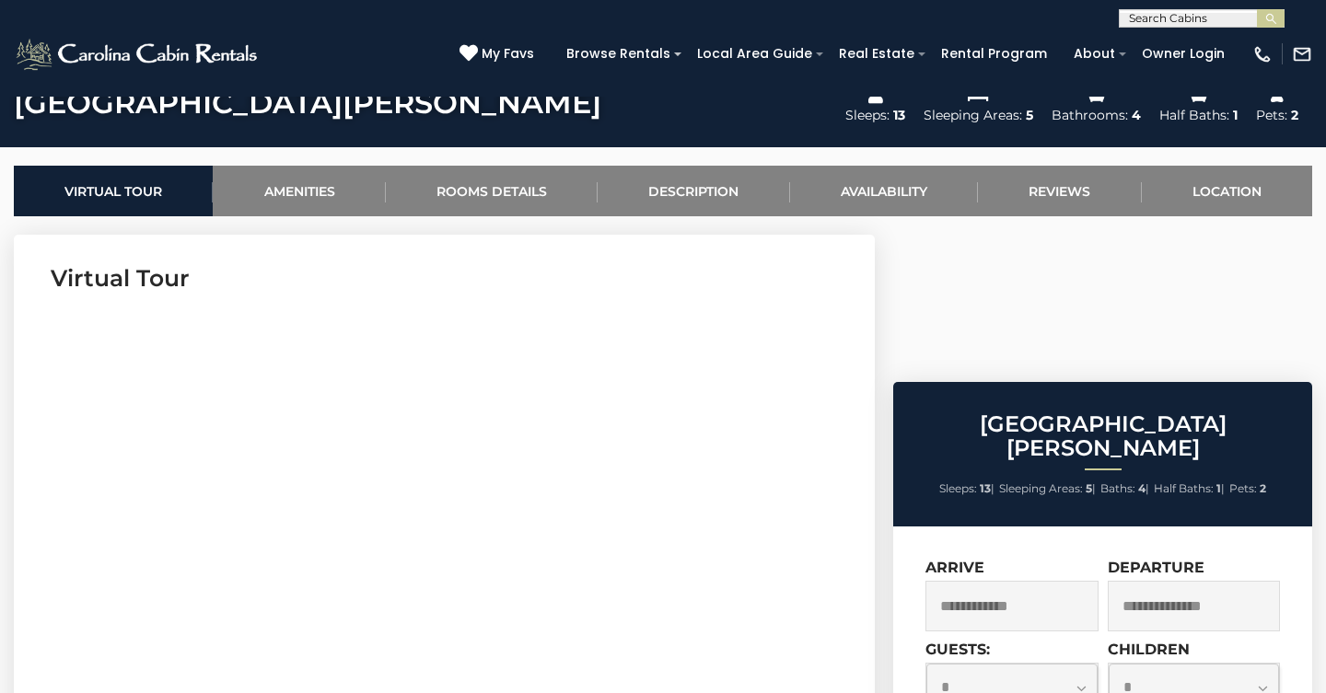
click at [998, 581] on input "text" at bounding box center [1011, 606] width 173 height 51
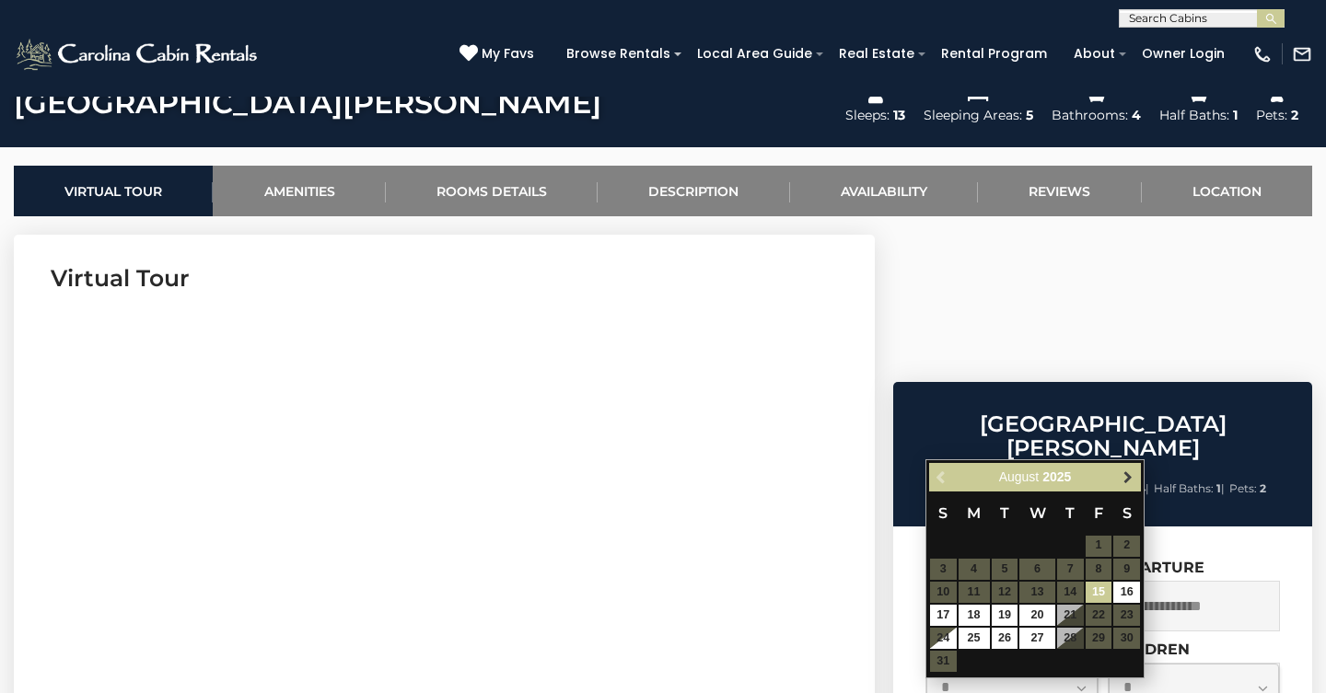
click at [1125, 486] on link "Next" at bounding box center [1127, 477] width 23 height 23
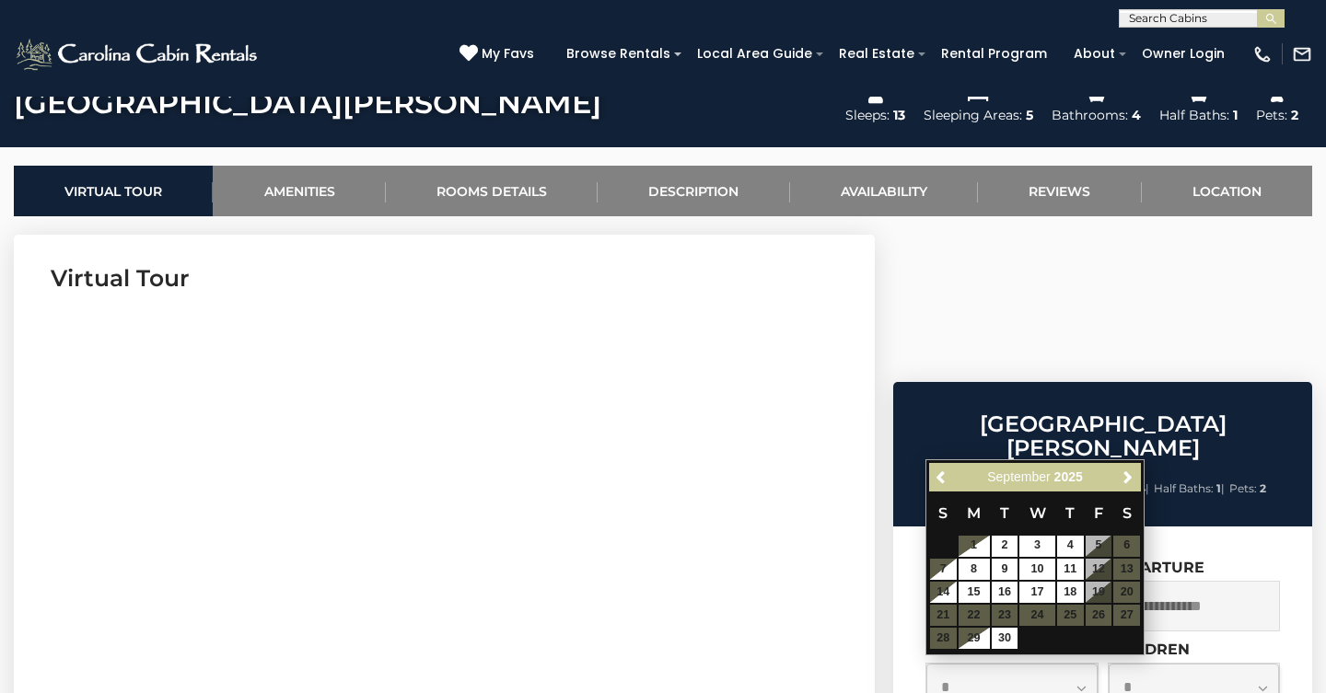
click at [1125, 486] on link "Next" at bounding box center [1127, 477] width 23 height 23
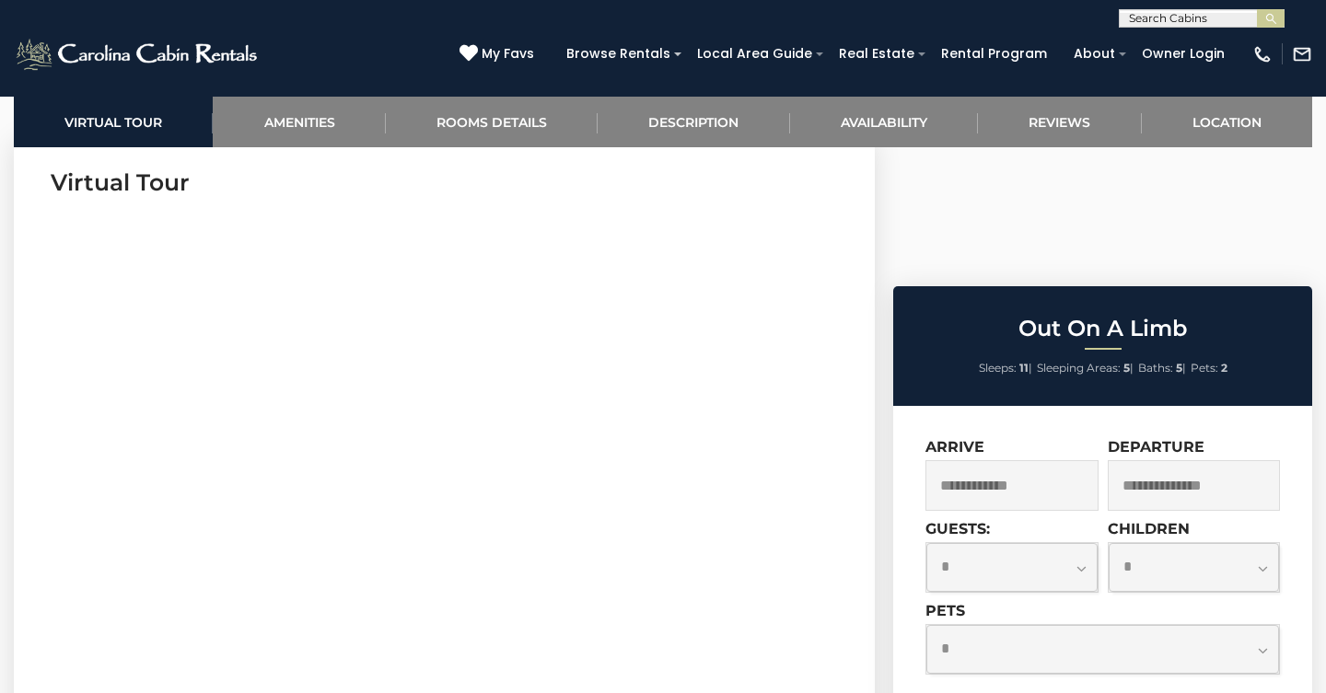
scroll to position [737, 0]
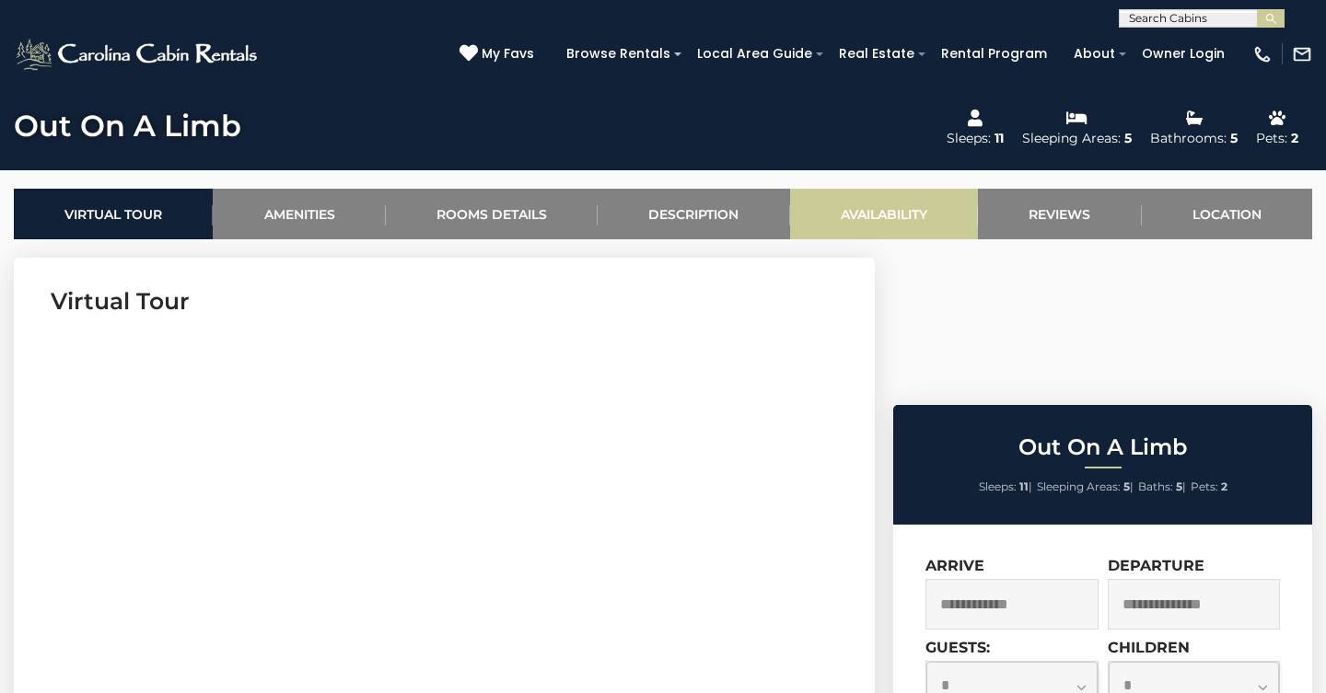
click at [936, 208] on link "Availability" at bounding box center [884, 214] width 188 height 51
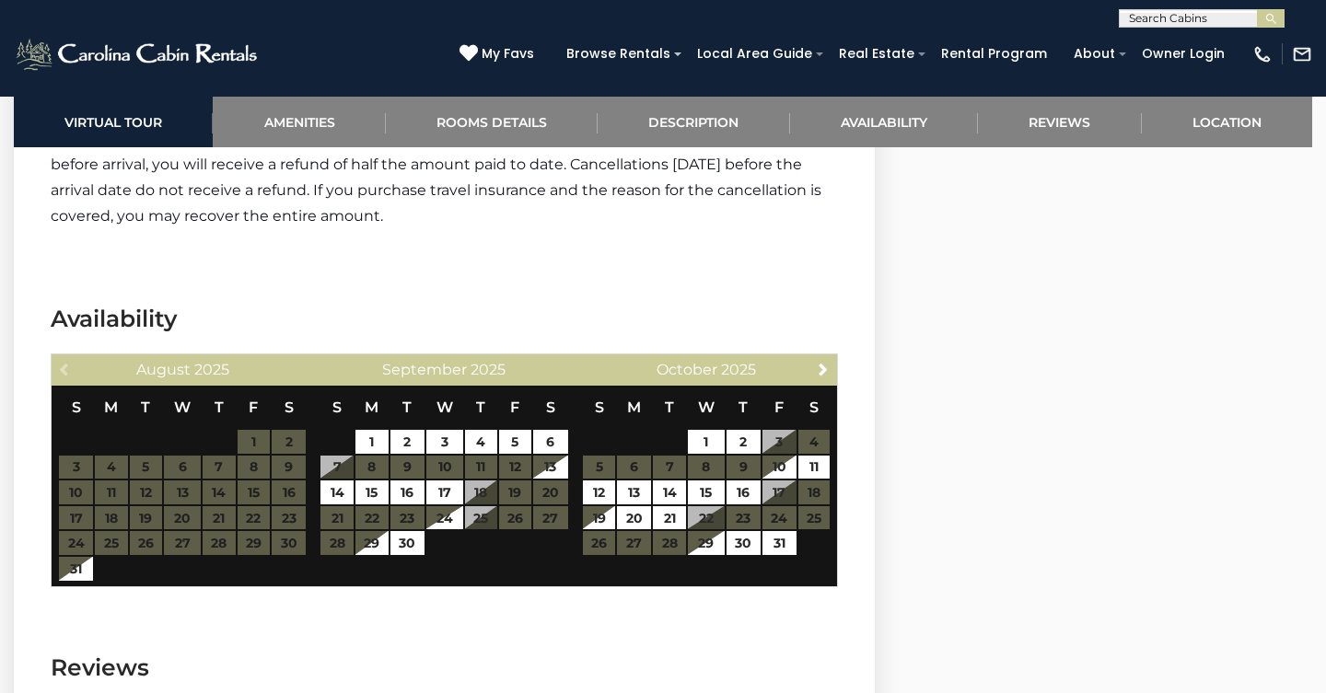
scroll to position [4542, 0]
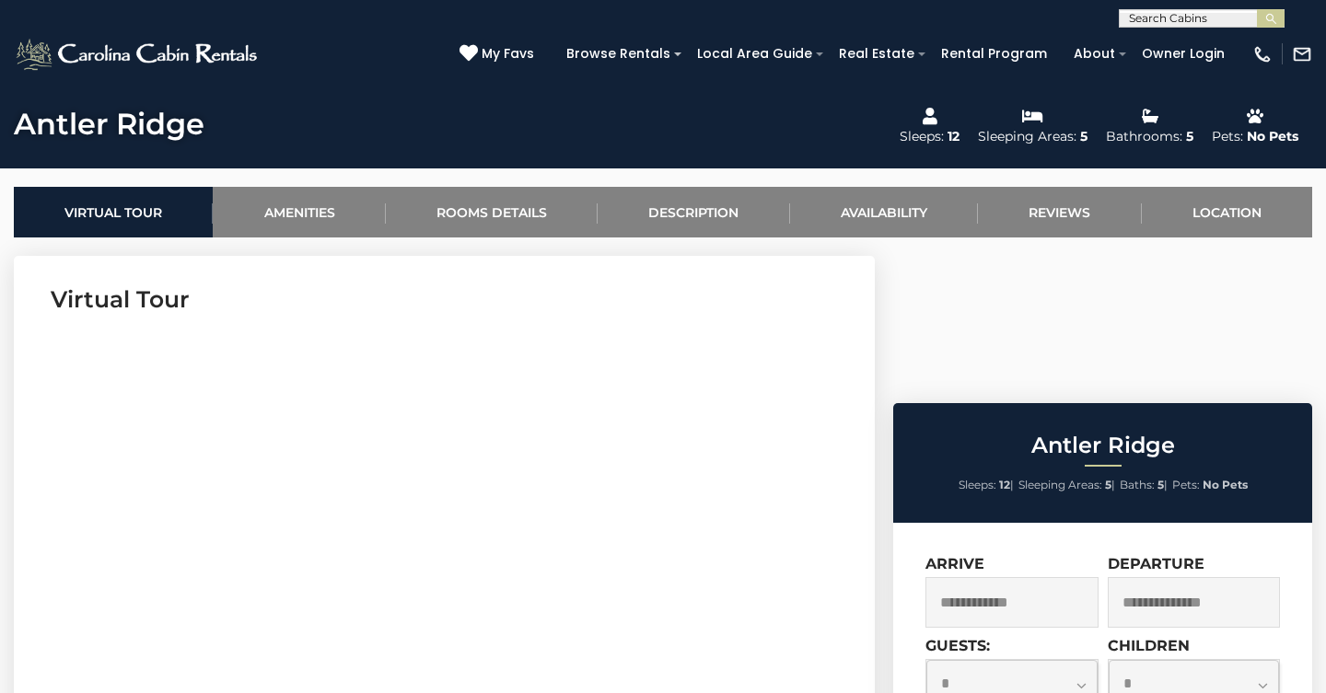
scroll to position [605, 0]
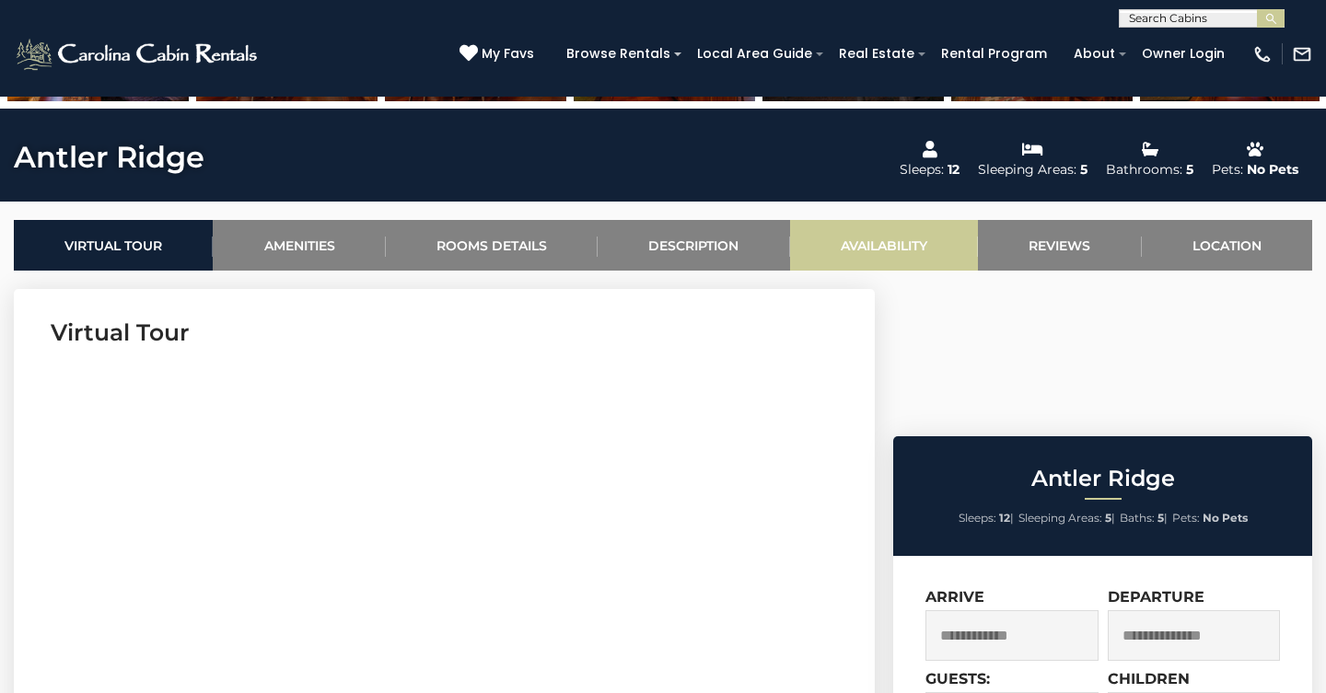
click at [865, 256] on link "Availability" at bounding box center [884, 245] width 188 height 51
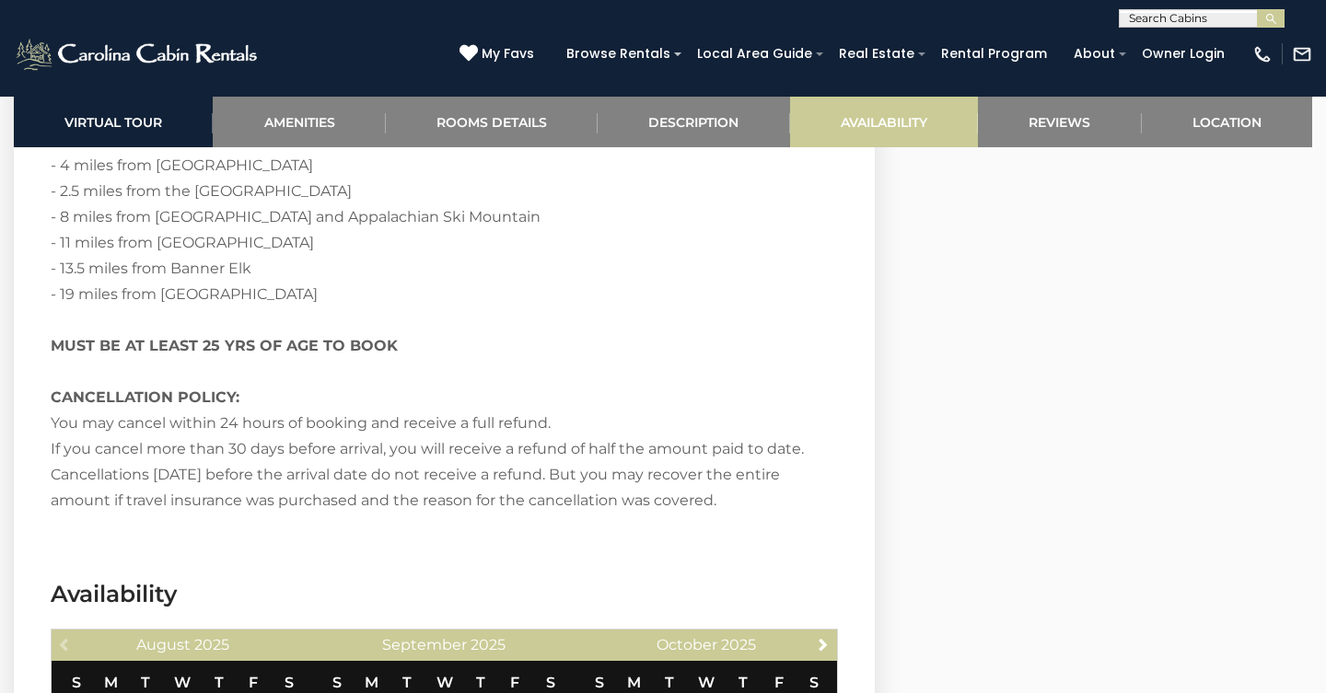
scroll to position [3772, 0]
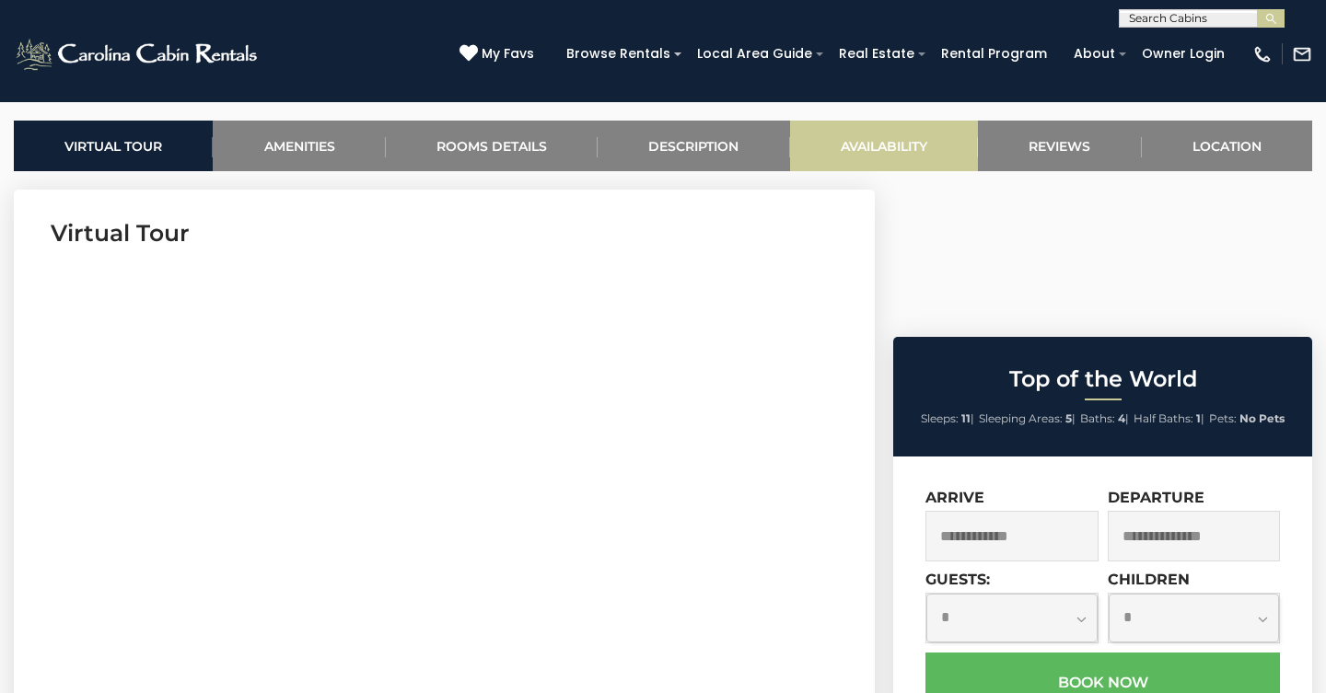
click at [900, 154] on link "Availability" at bounding box center [884, 146] width 188 height 51
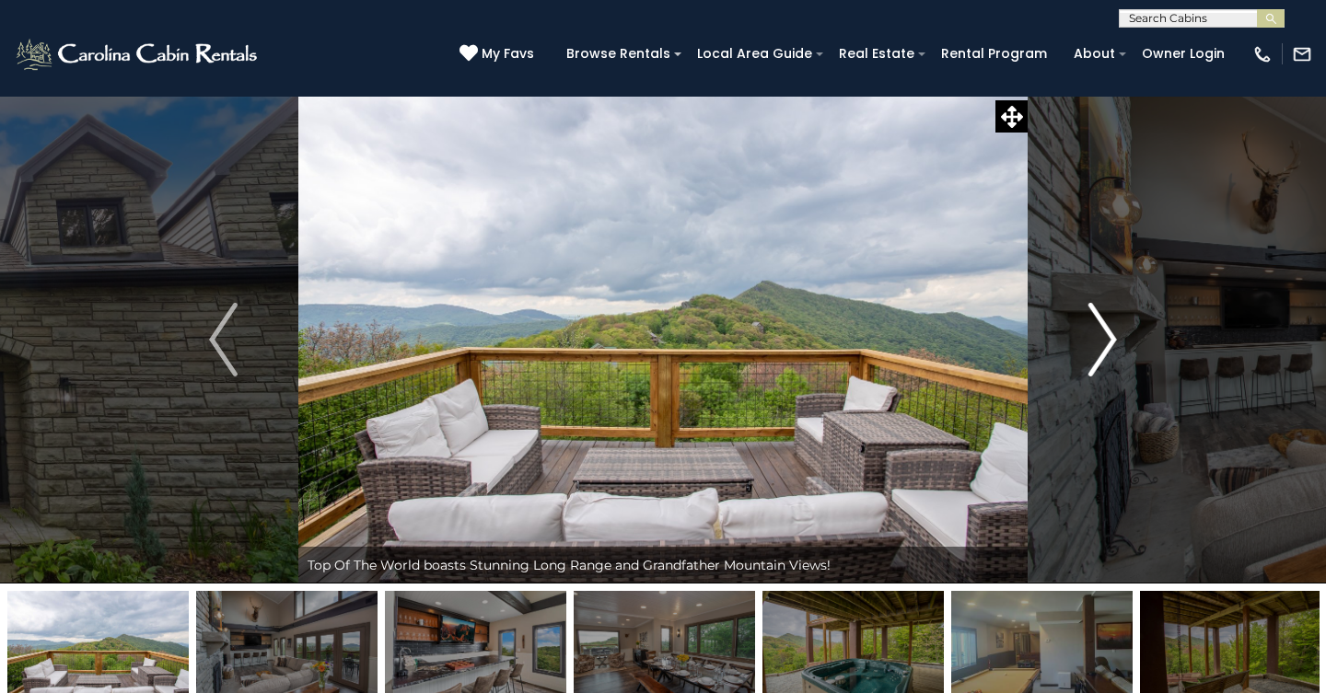
click at [1097, 330] on img "Next" at bounding box center [1102, 340] width 28 height 74
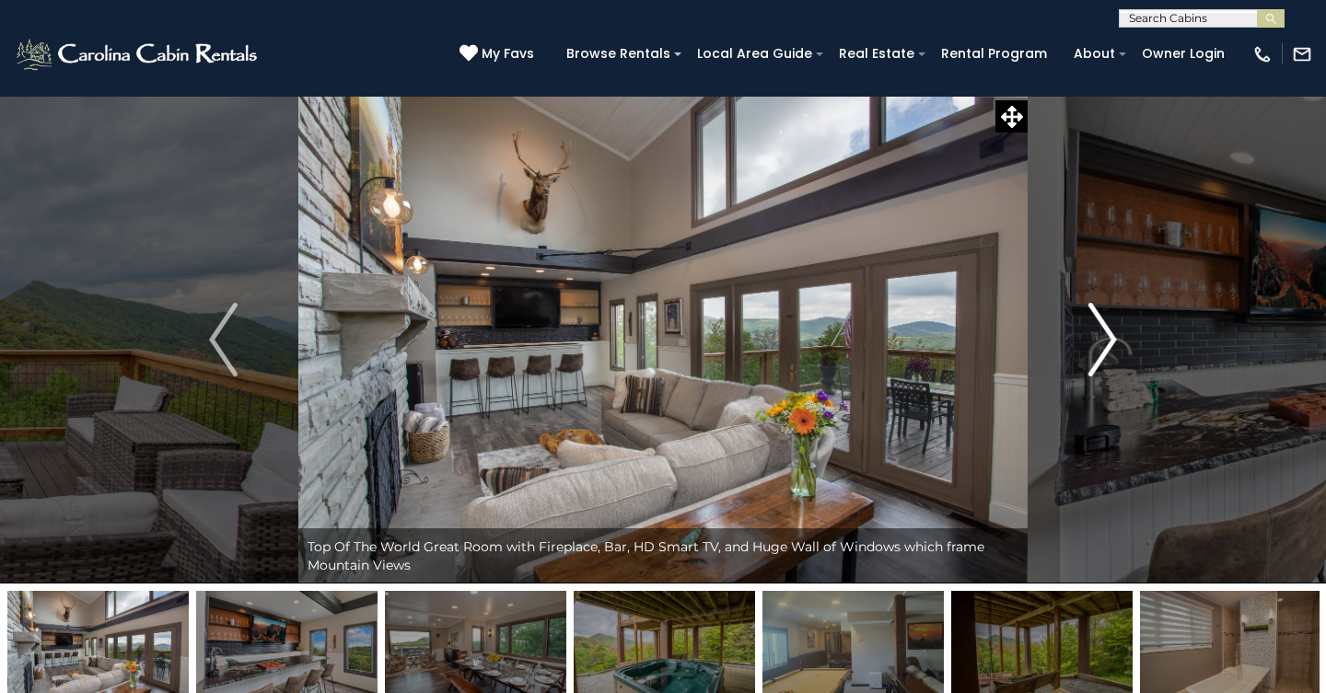
click at [1097, 330] on img "Next" at bounding box center [1102, 340] width 28 height 74
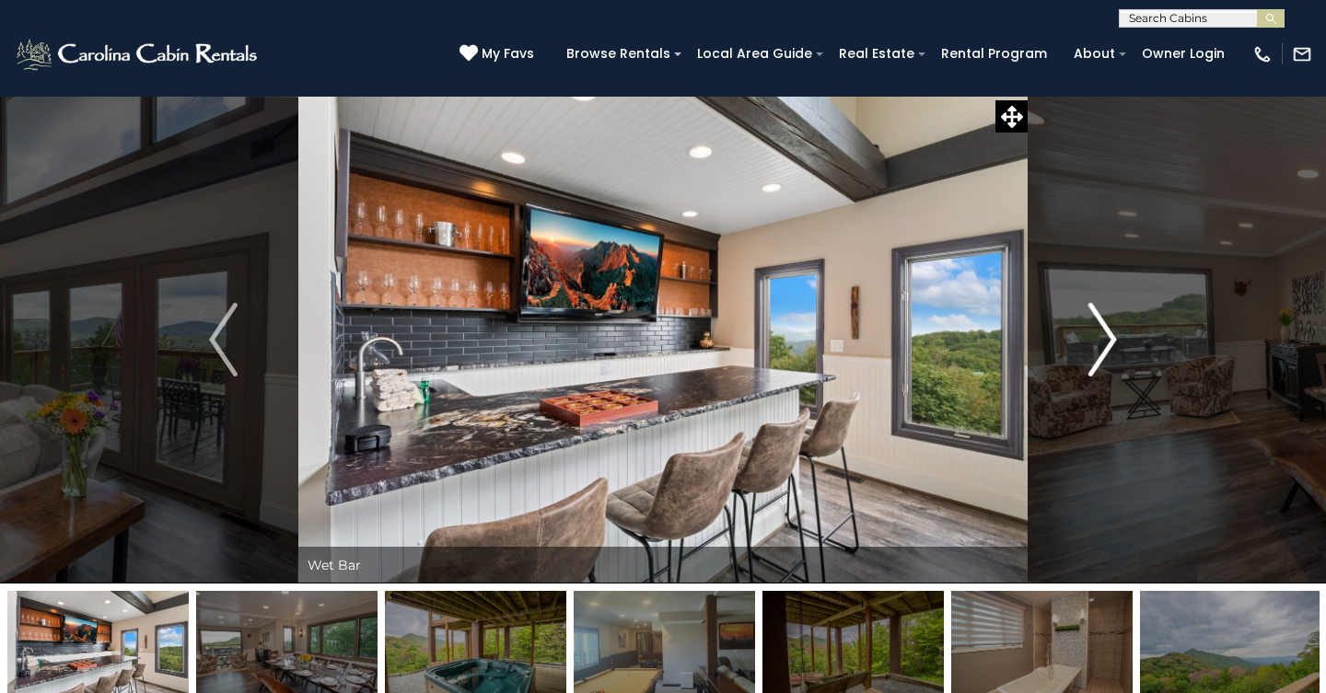
click at [1097, 330] on img "Next" at bounding box center [1102, 340] width 28 height 74
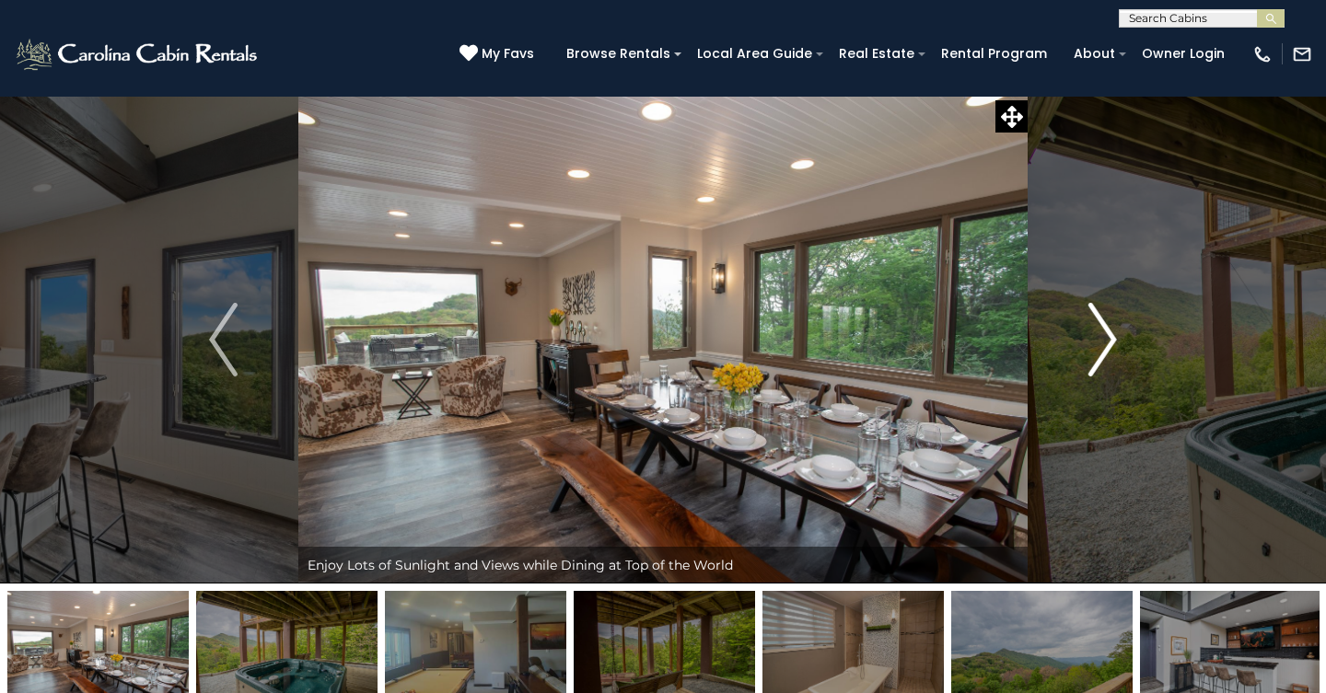
click at [1097, 330] on img "Next" at bounding box center [1102, 340] width 28 height 74
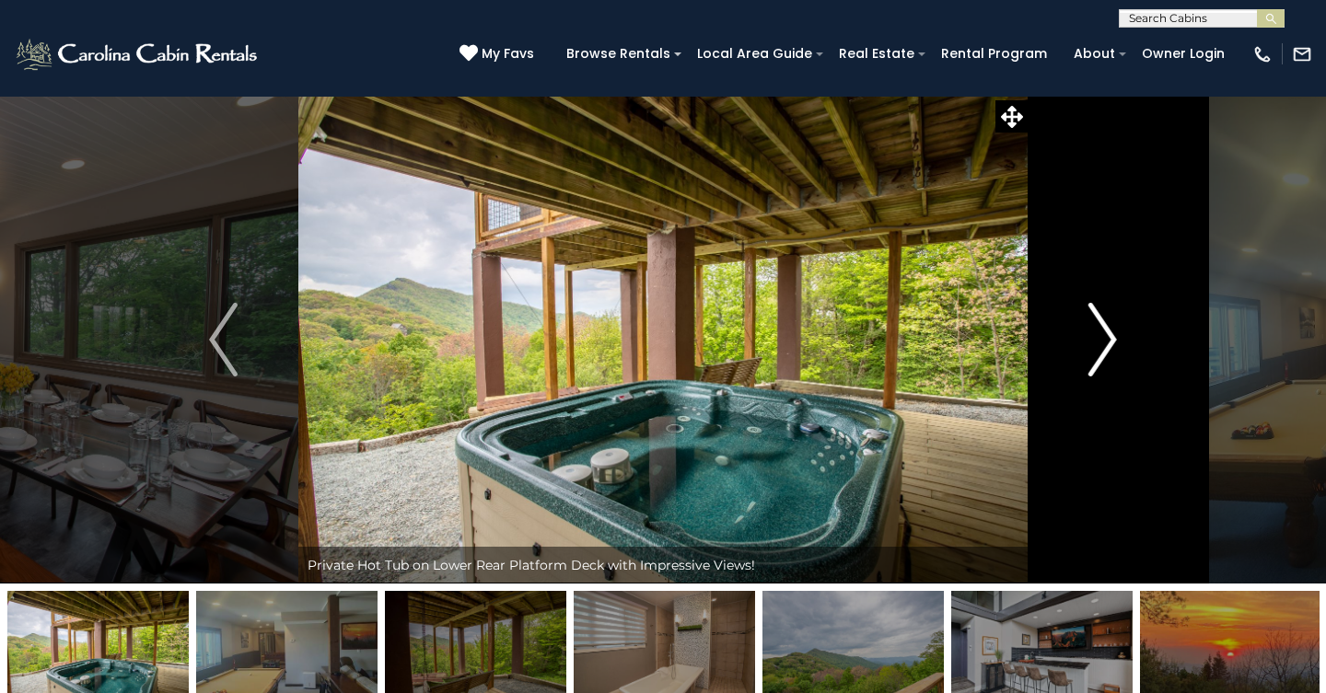
click at [1097, 330] on img "Next" at bounding box center [1102, 340] width 28 height 74
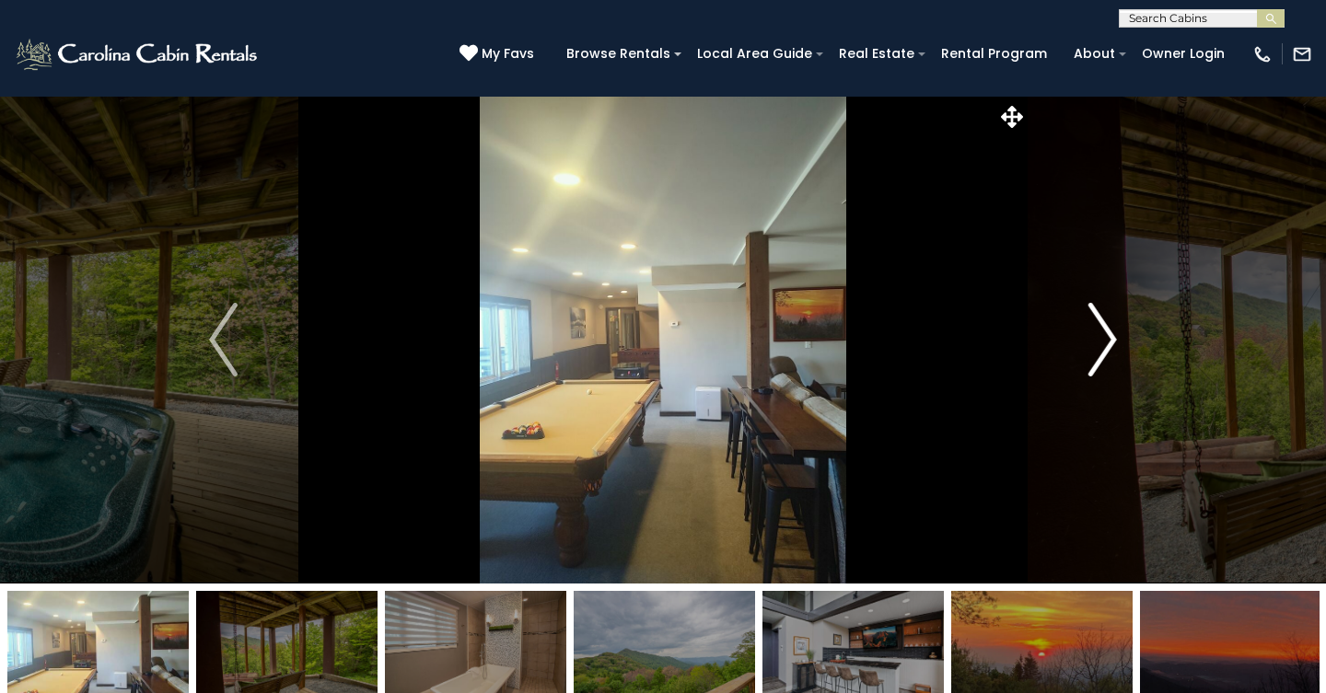
click at [1097, 330] on img "Next" at bounding box center [1102, 340] width 28 height 74
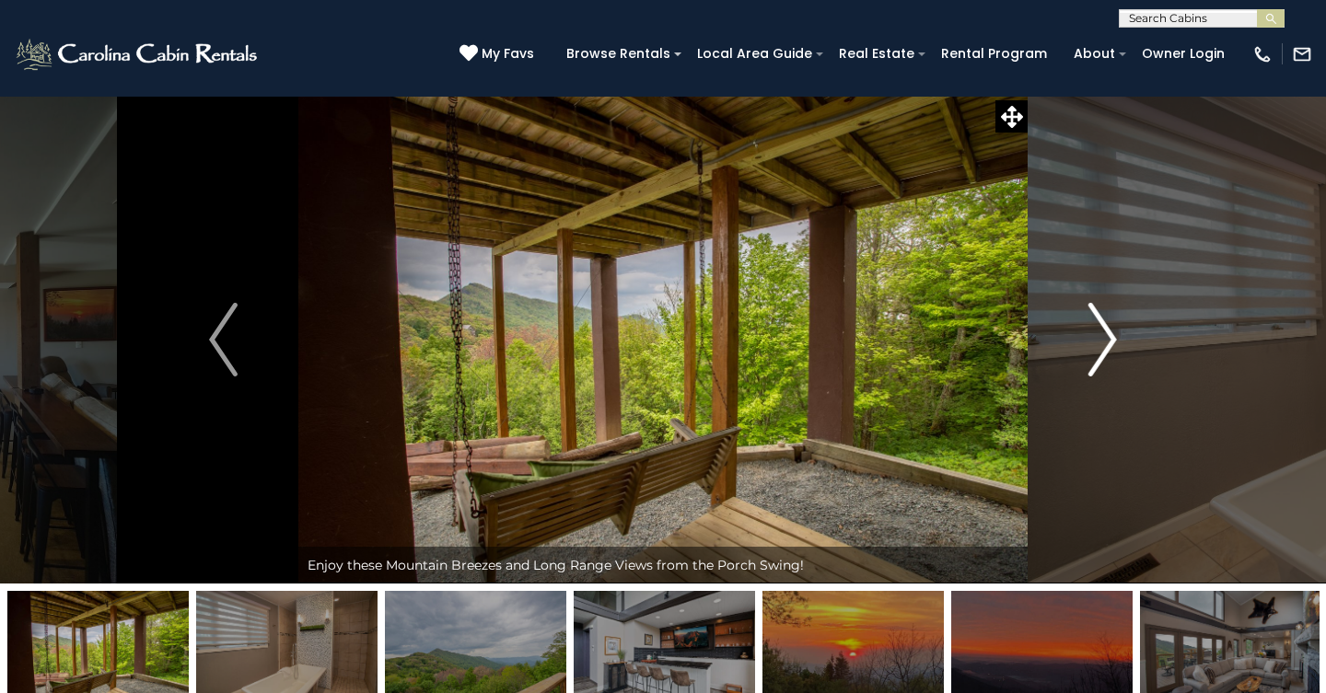
click at [1097, 330] on img "Next" at bounding box center [1102, 340] width 28 height 74
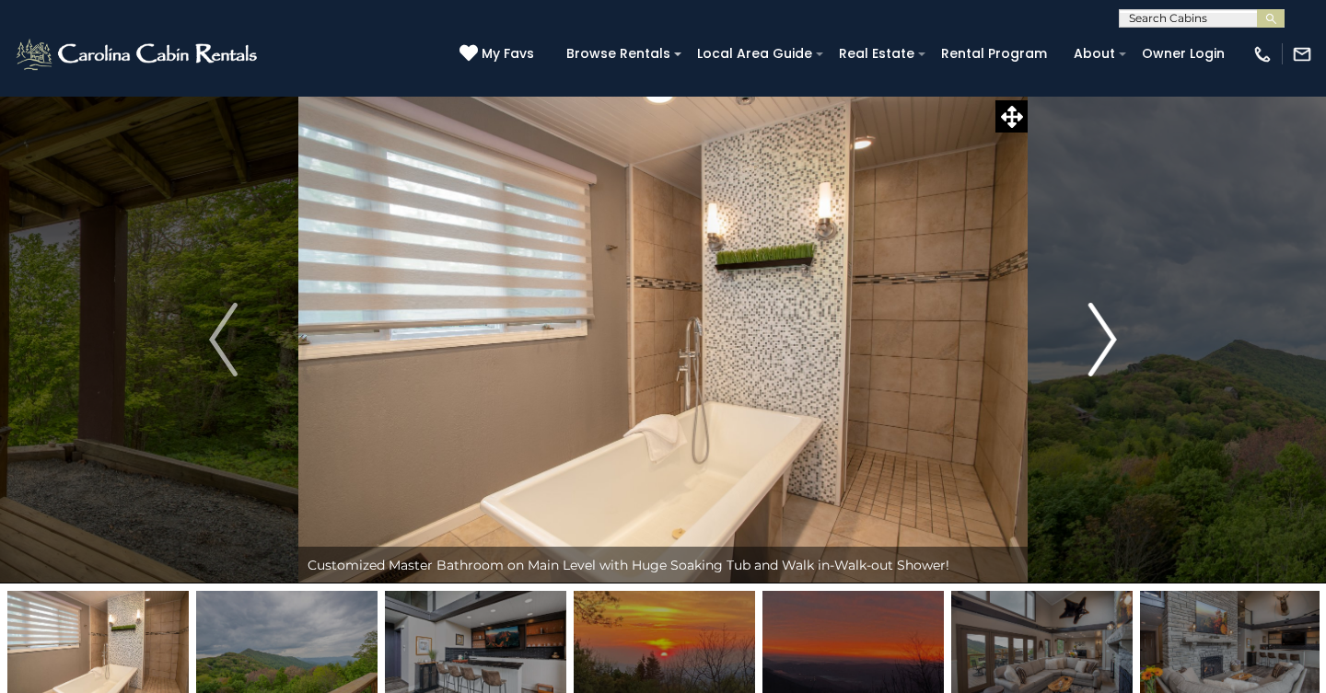
click at [1097, 330] on img "Next" at bounding box center [1102, 340] width 28 height 74
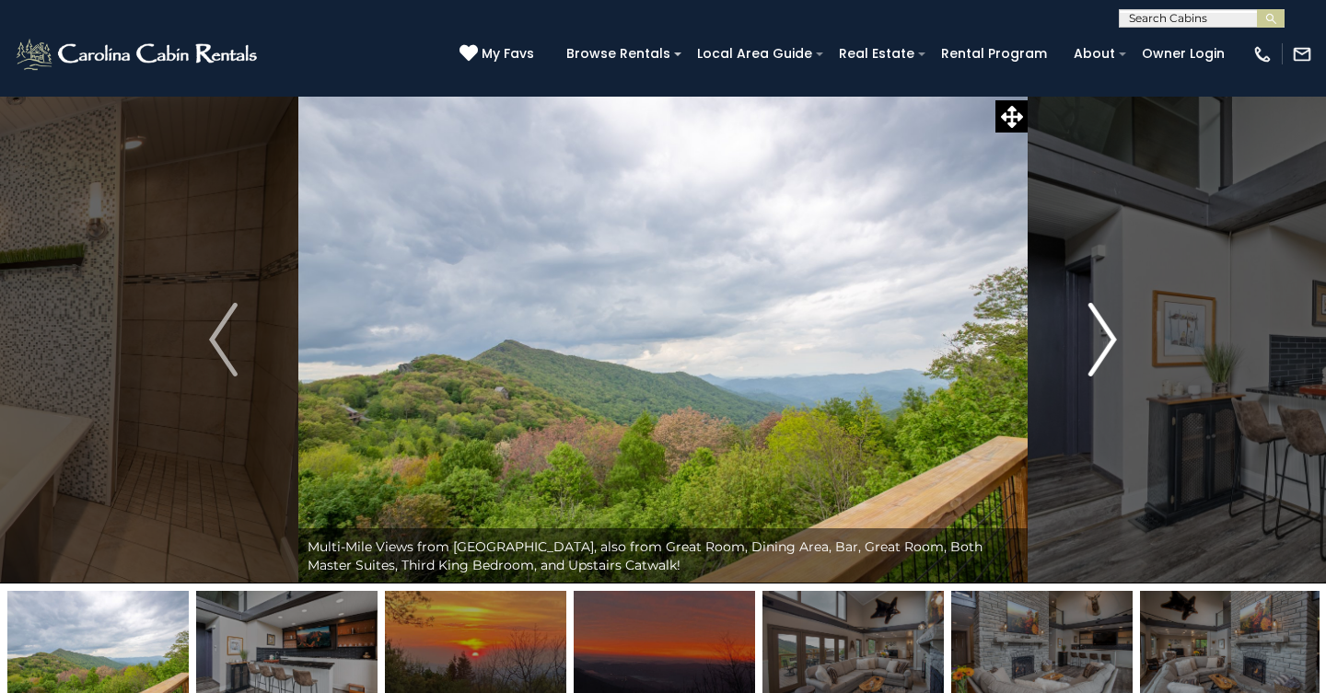
click at [1097, 330] on img "Next" at bounding box center [1102, 340] width 28 height 74
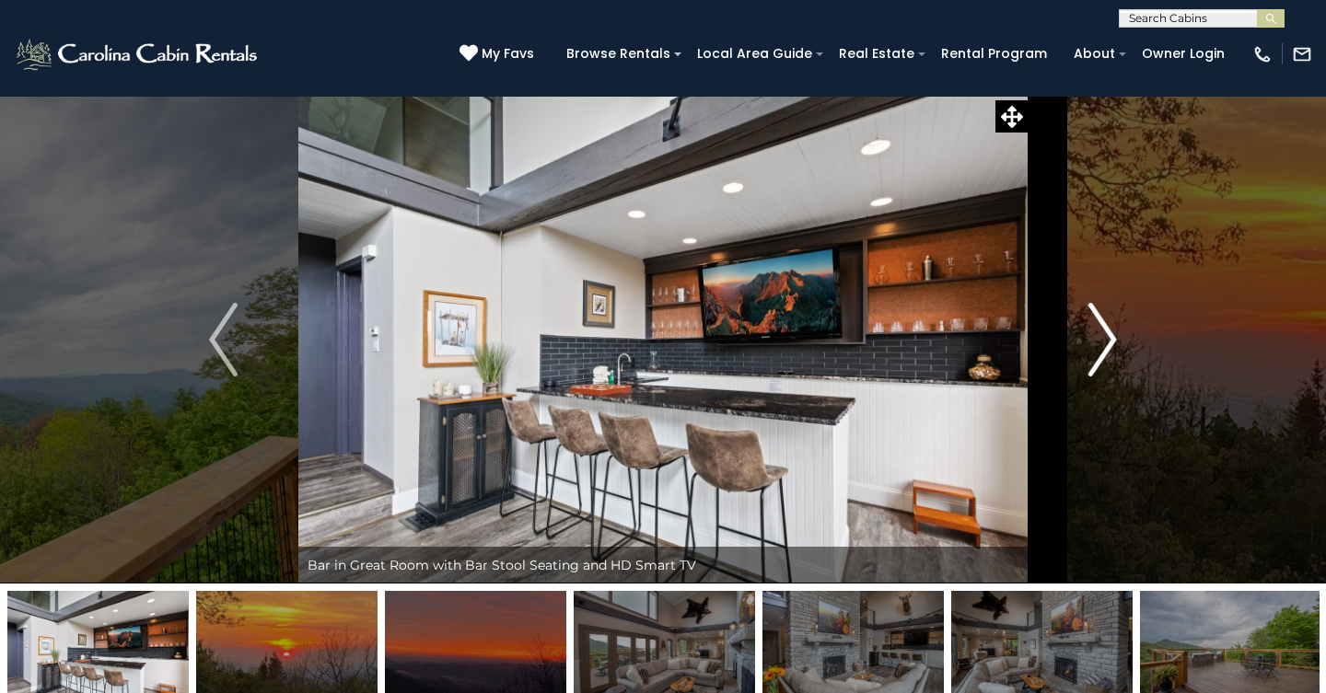
click at [1097, 330] on img "Next" at bounding box center [1102, 340] width 28 height 74
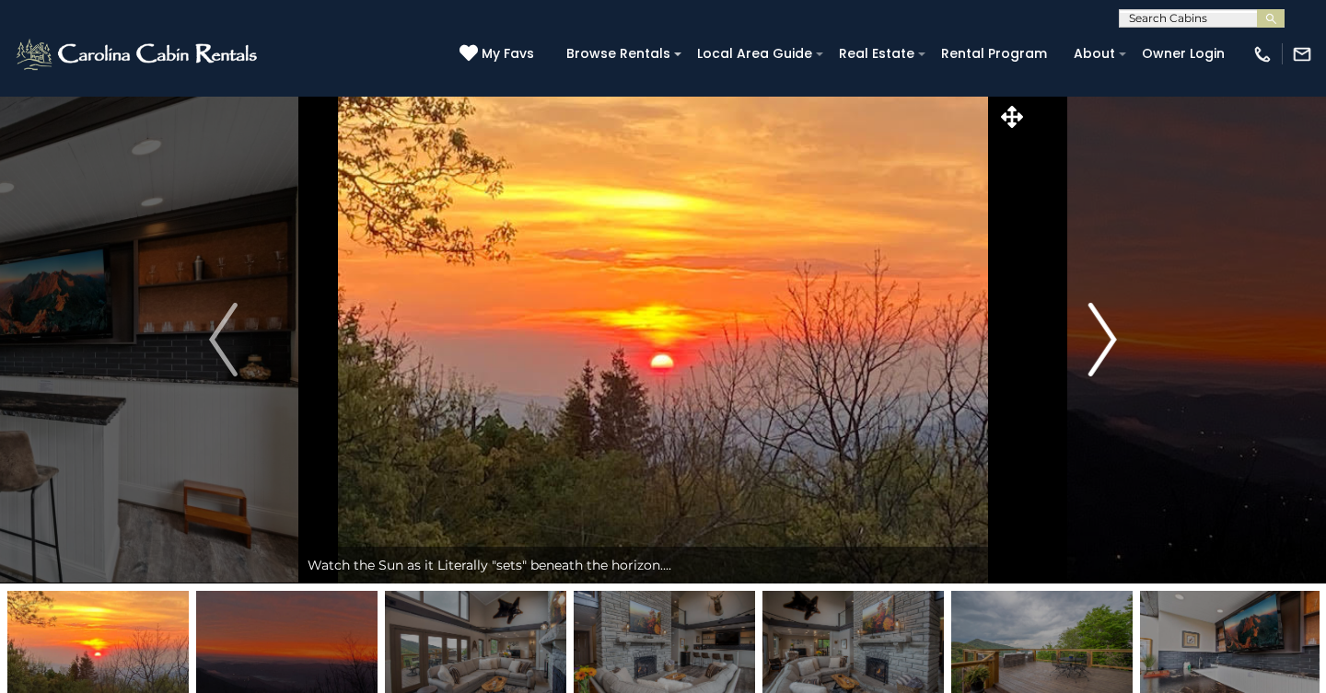
click at [1097, 330] on img "Next" at bounding box center [1102, 340] width 28 height 74
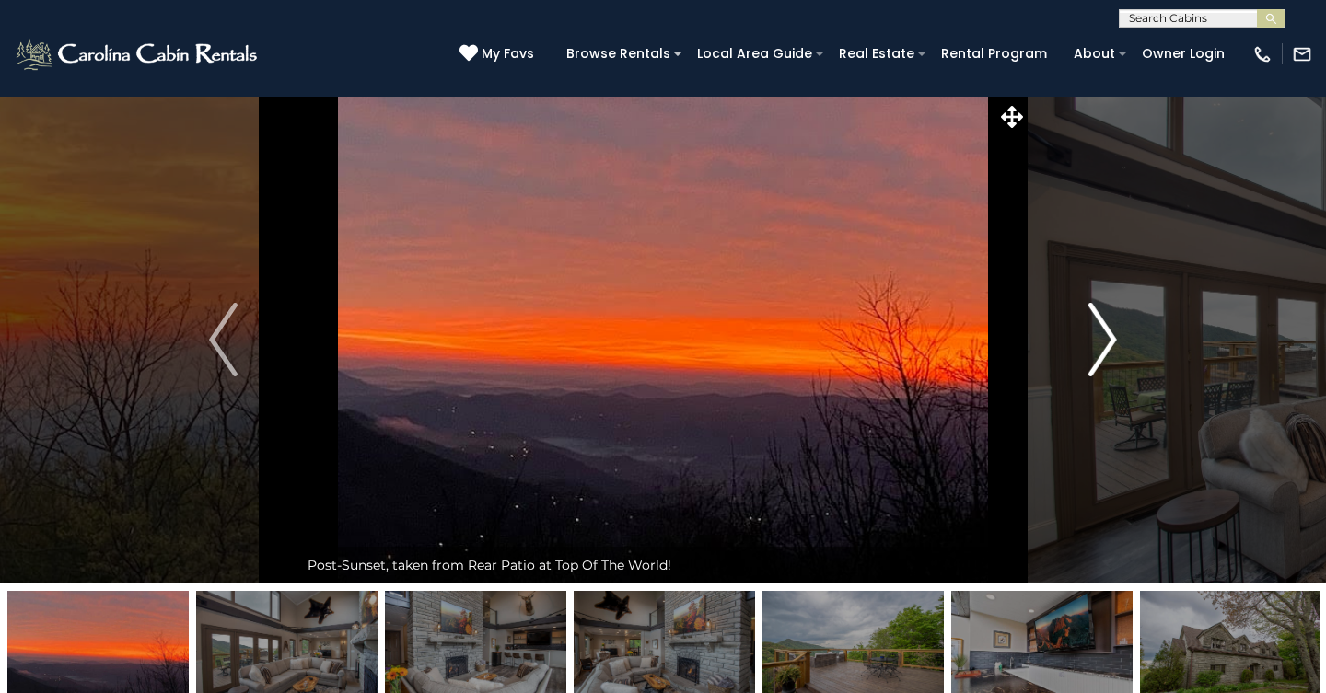
click at [1097, 330] on img "Next" at bounding box center [1102, 340] width 28 height 74
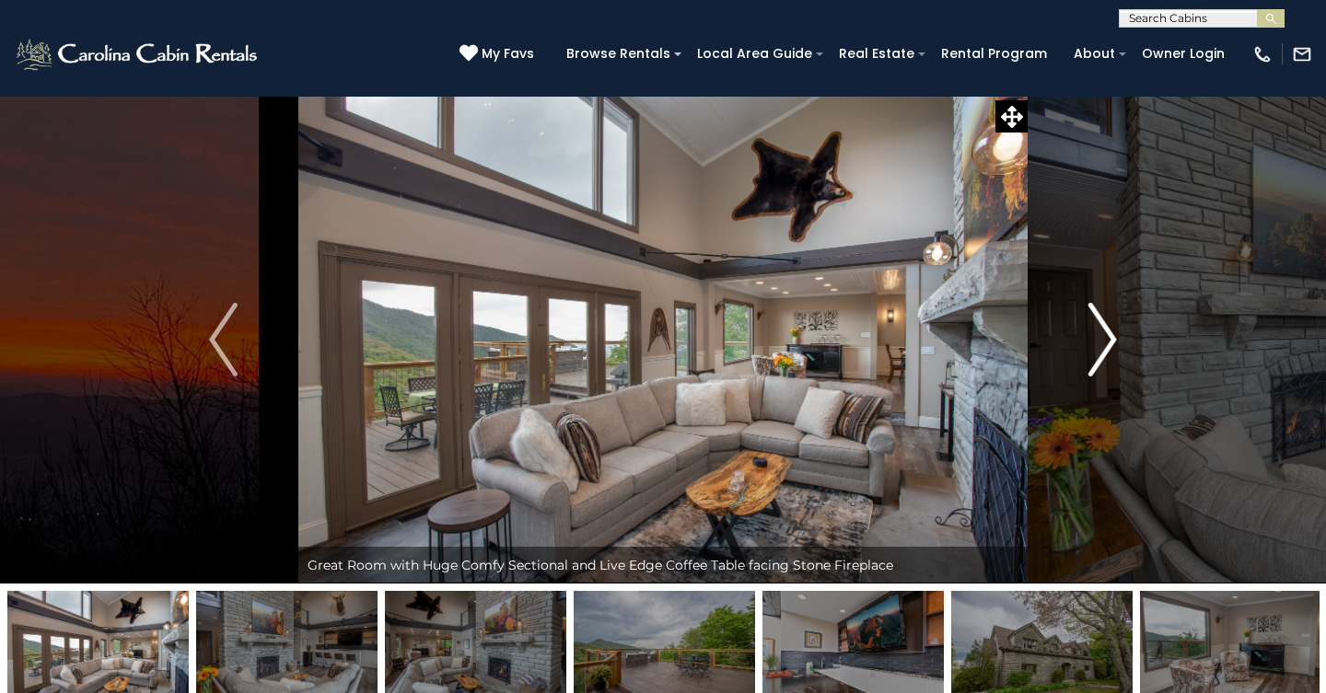
click at [1097, 330] on img "Next" at bounding box center [1102, 340] width 28 height 74
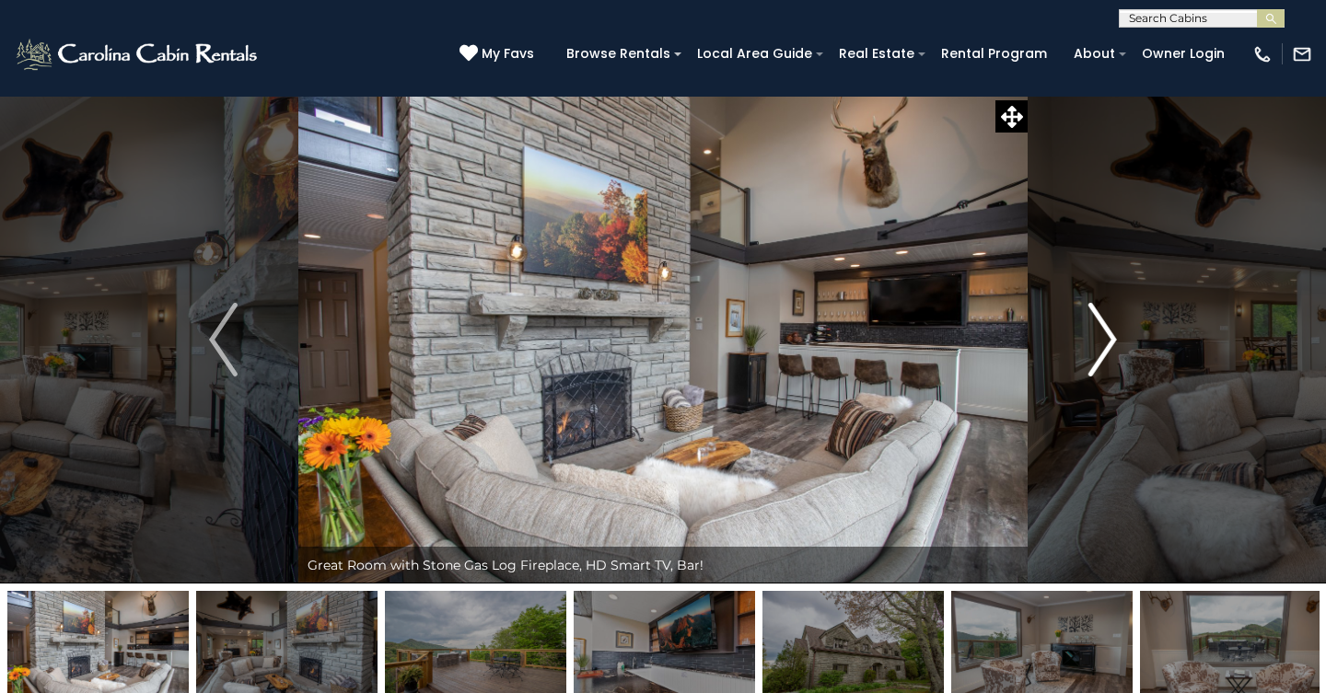
click at [1097, 330] on img "Next" at bounding box center [1102, 340] width 28 height 74
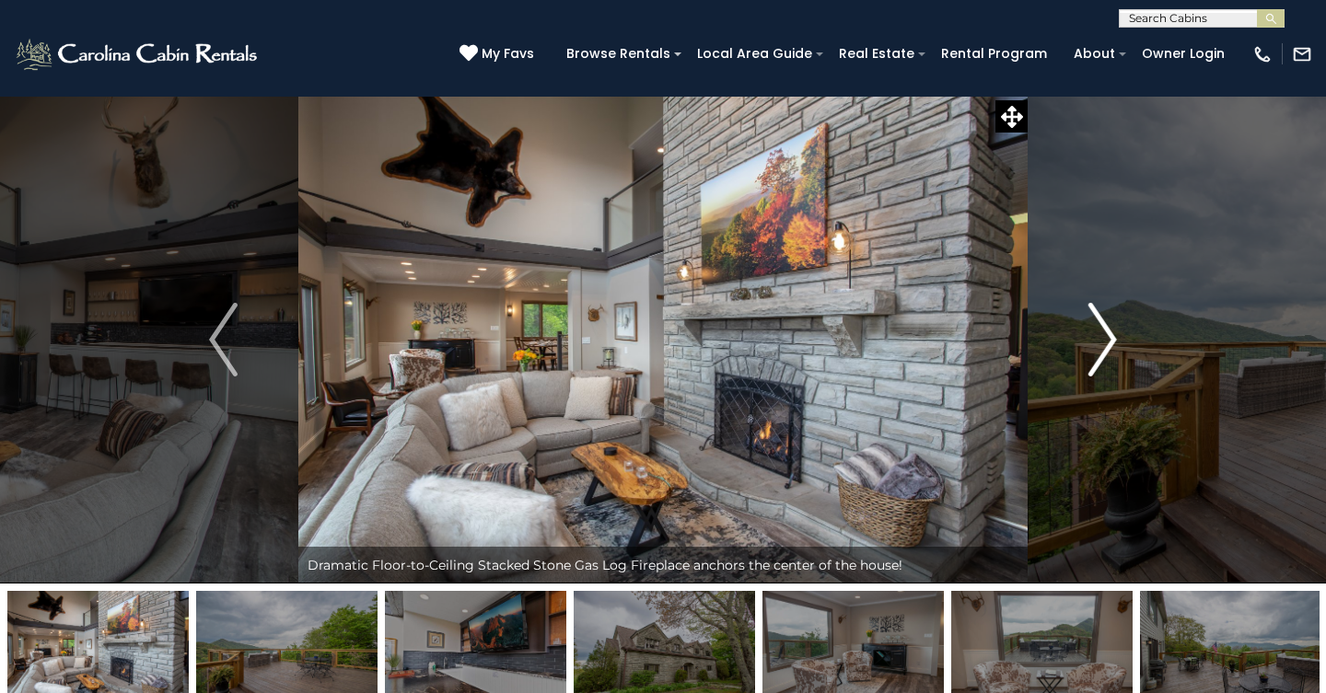
click at [1097, 330] on img "Next" at bounding box center [1102, 340] width 28 height 74
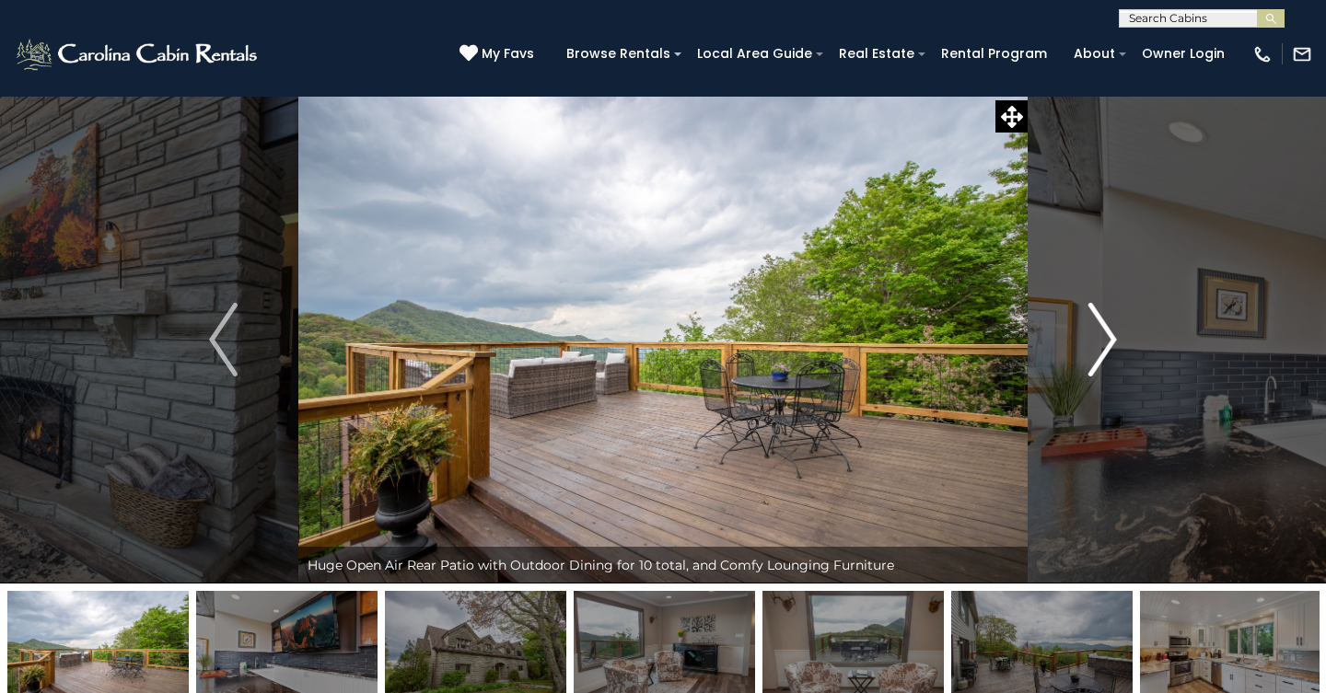
click at [1097, 330] on img "Next" at bounding box center [1102, 340] width 28 height 74
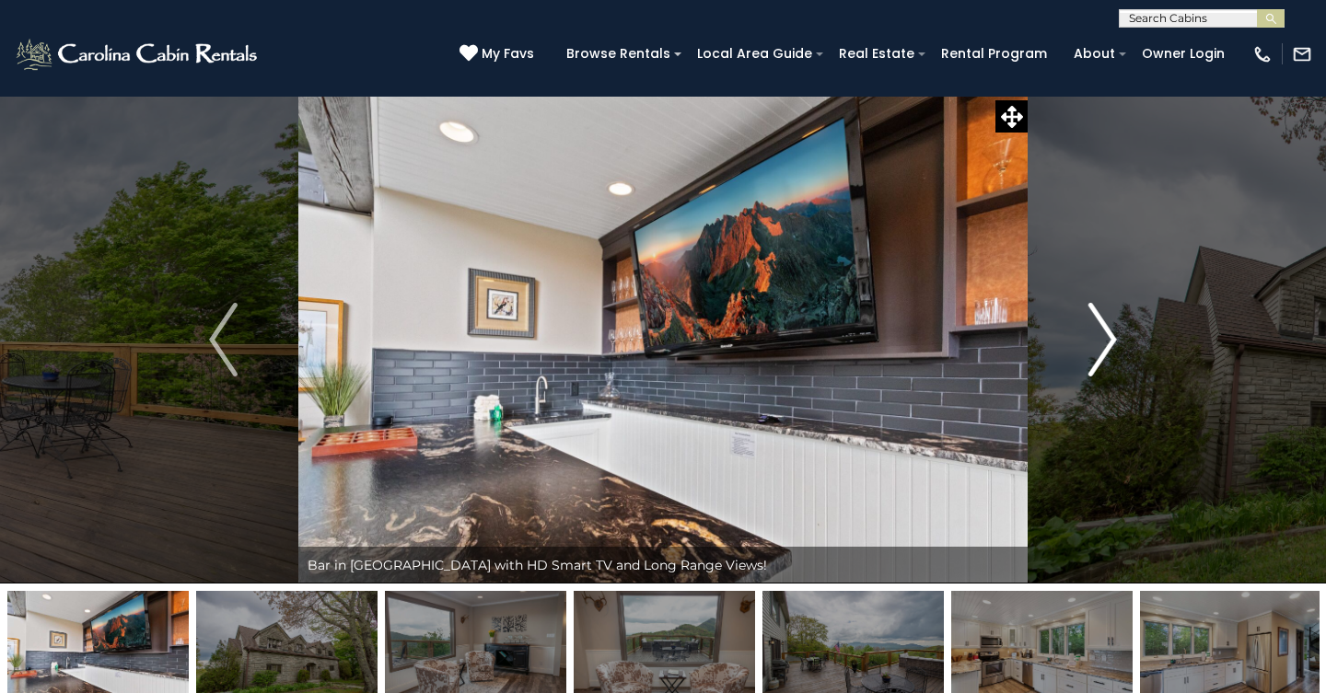
click at [1097, 330] on img "Next" at bounding box center [1102, 340] width 28 height 74
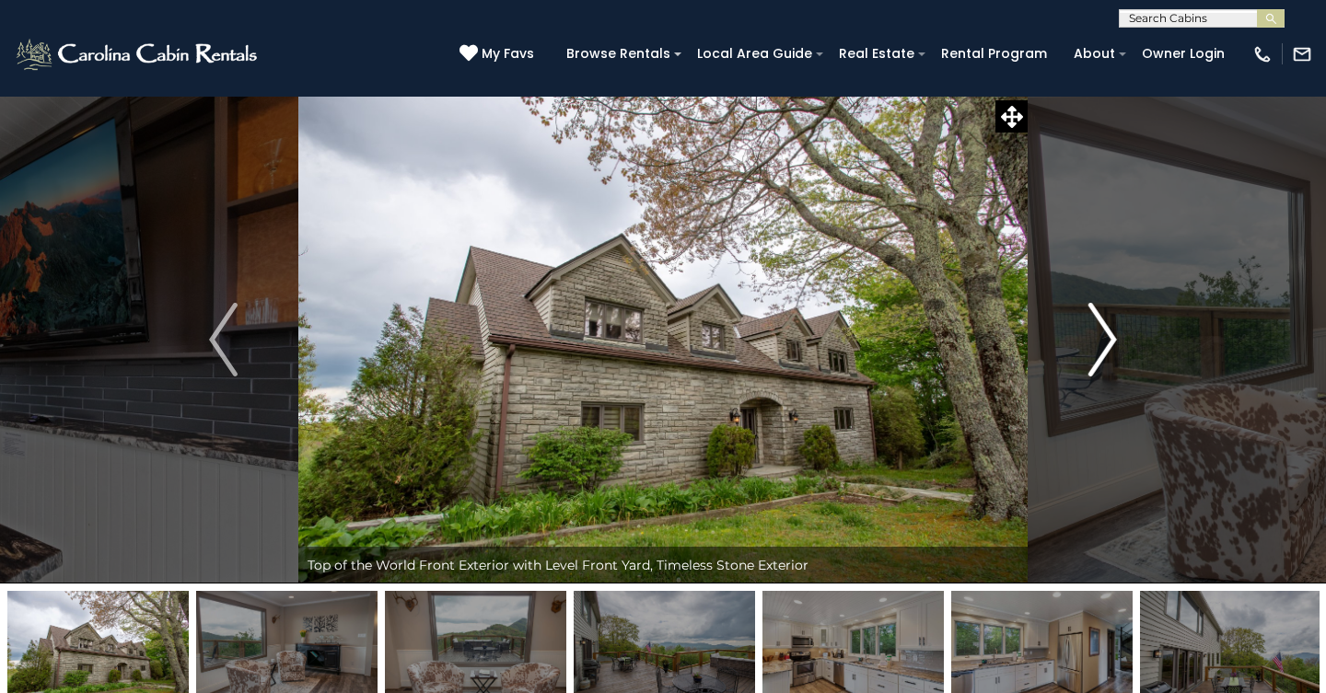
click at [1097, 330] on img "Next" at bounding box center [1102, 340] width 28 height 74
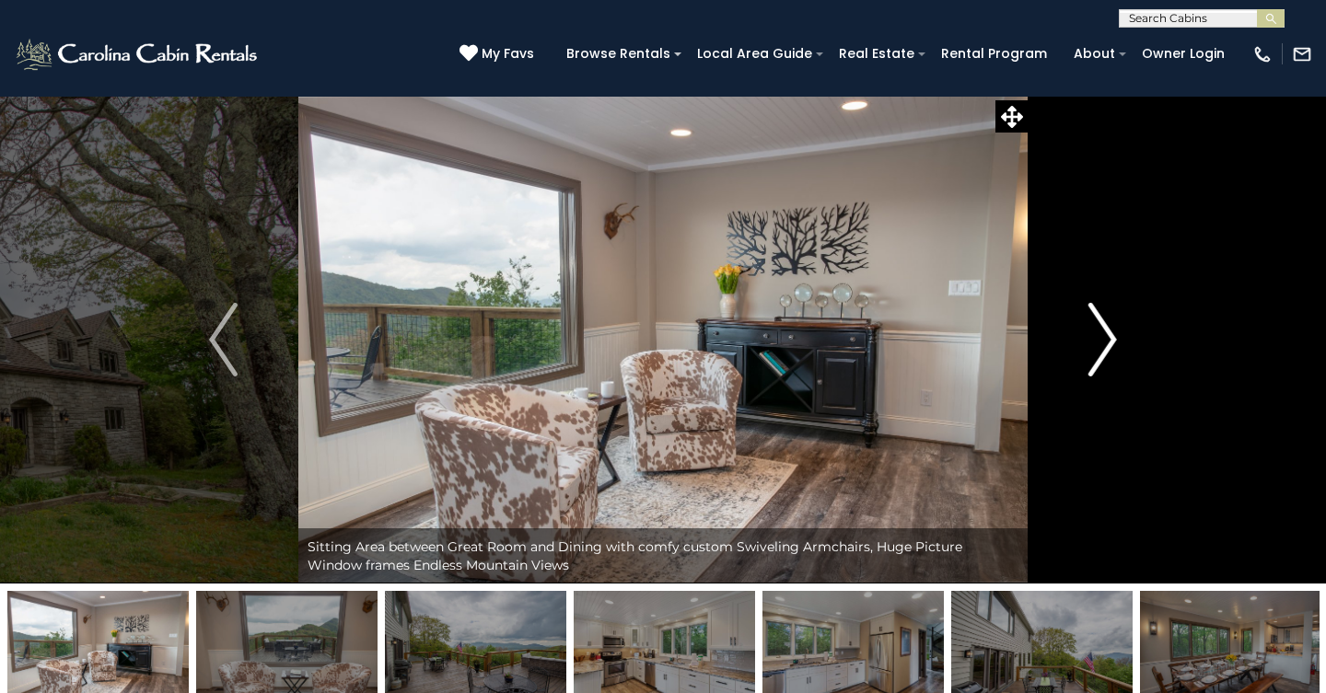
click at [1097, 330] on img "Next" at bounding box center [1102, 340] width 28 height 74
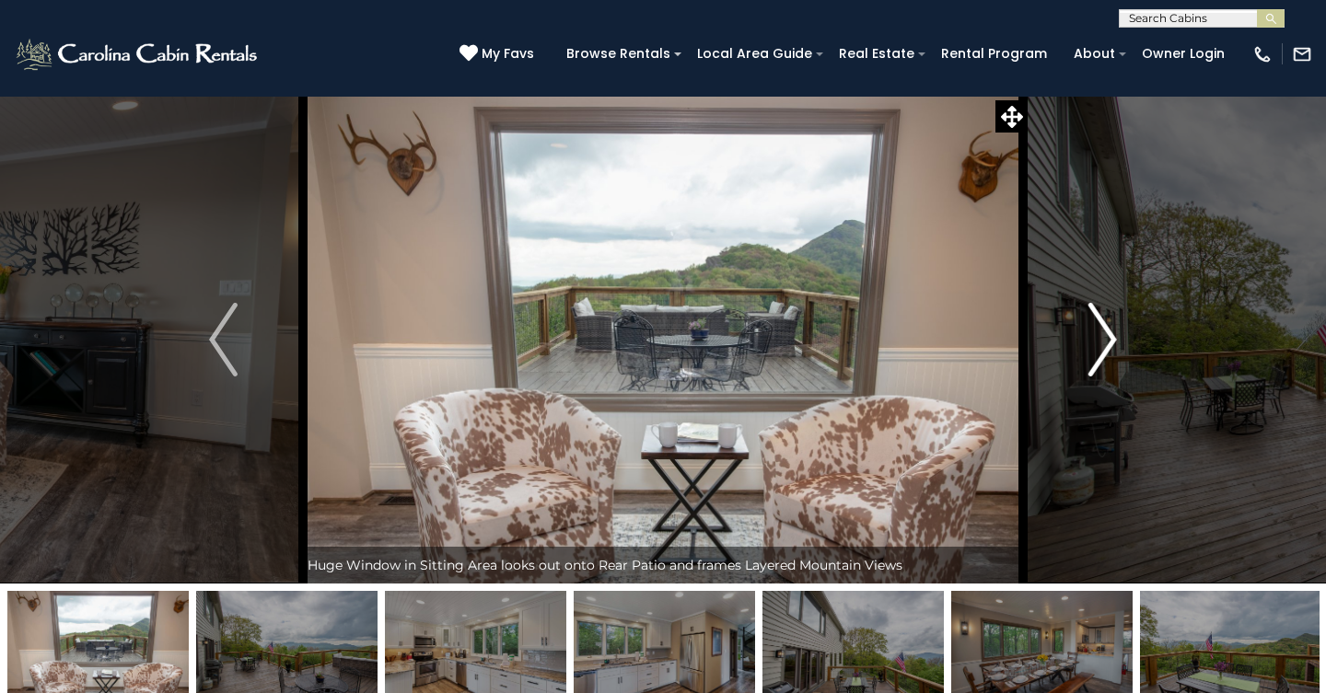
click at [1097, 330] on img "Next" at bounding box center [1102, 340] width 28 height 74
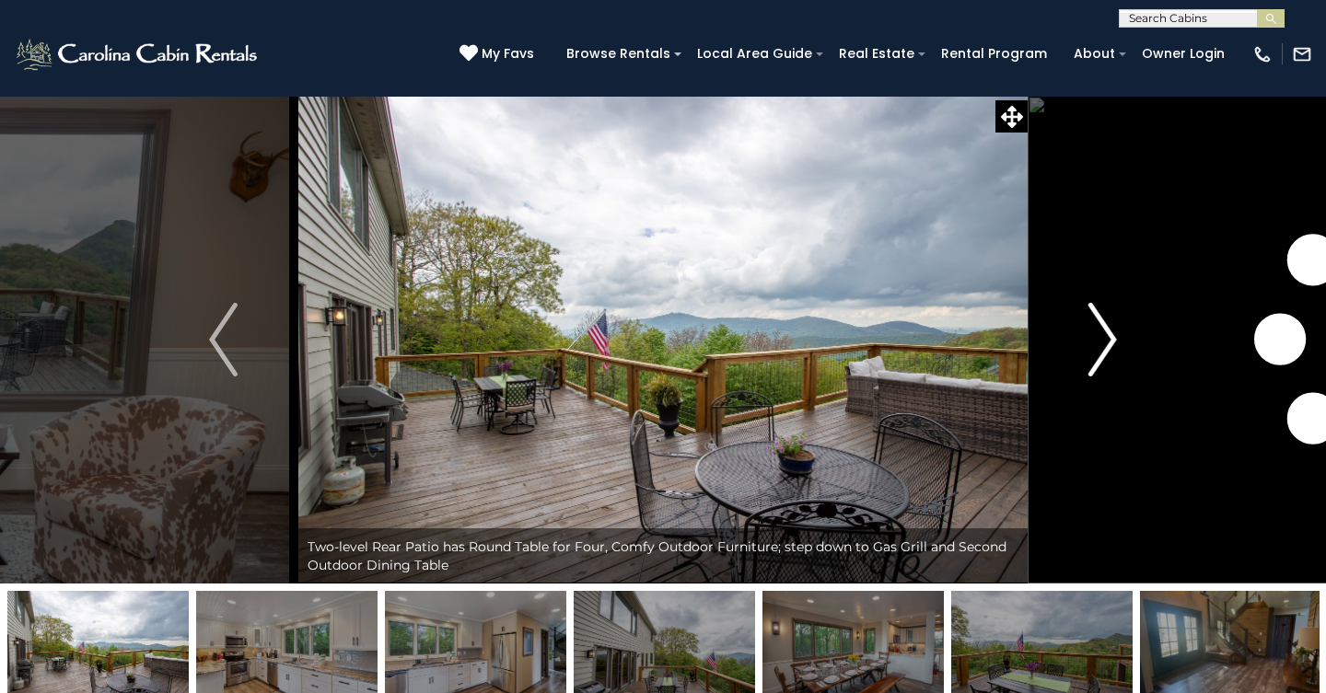
click at [1097, 330] on img "Next" at bounding box center [1102, 340] width 28 height 74
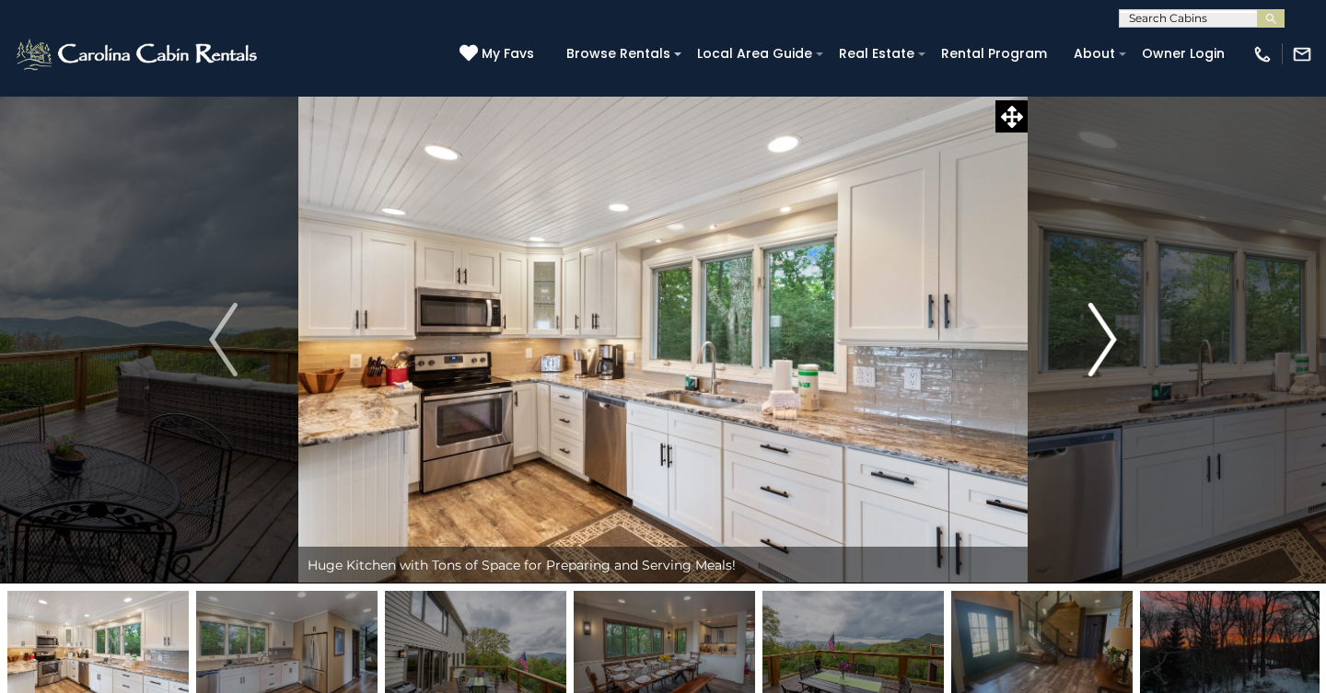
click at [1097, 330] on img "Next" at bounding box center [1102, 340] width 28 height 74
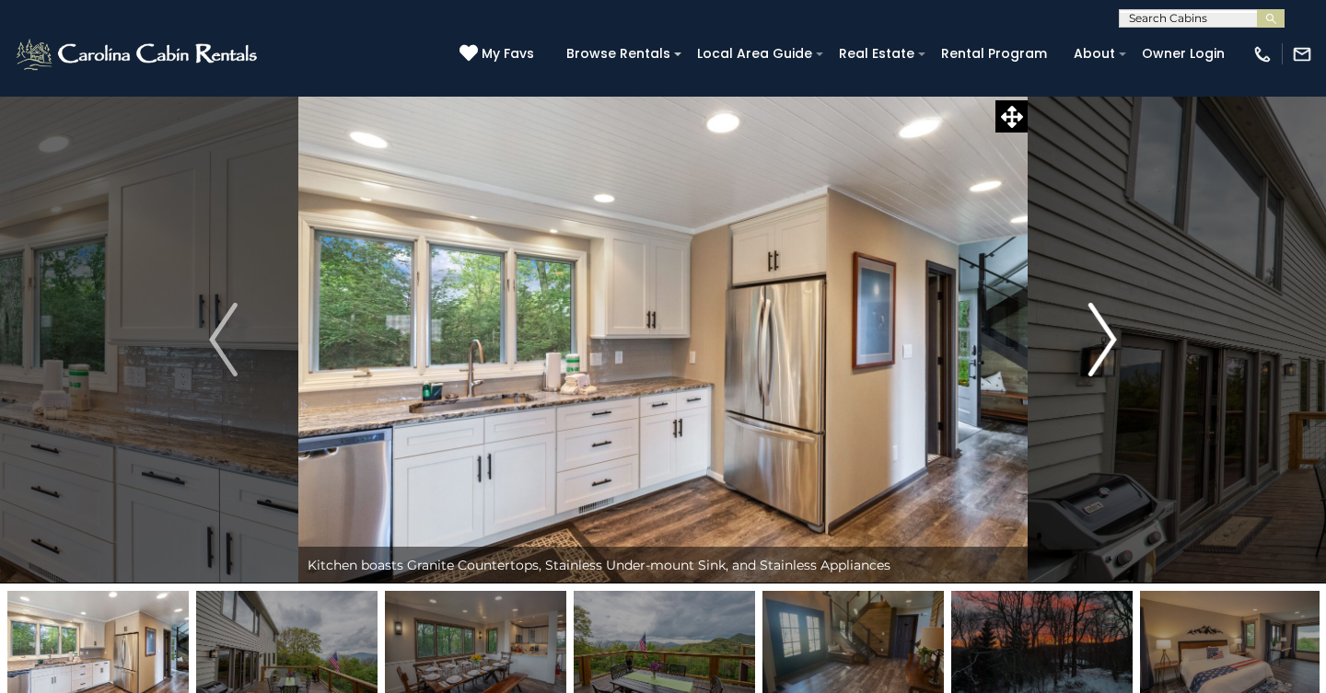
click at [1097, 330] on img "Next" at bounding box center [1102, 340] width 28 height 74
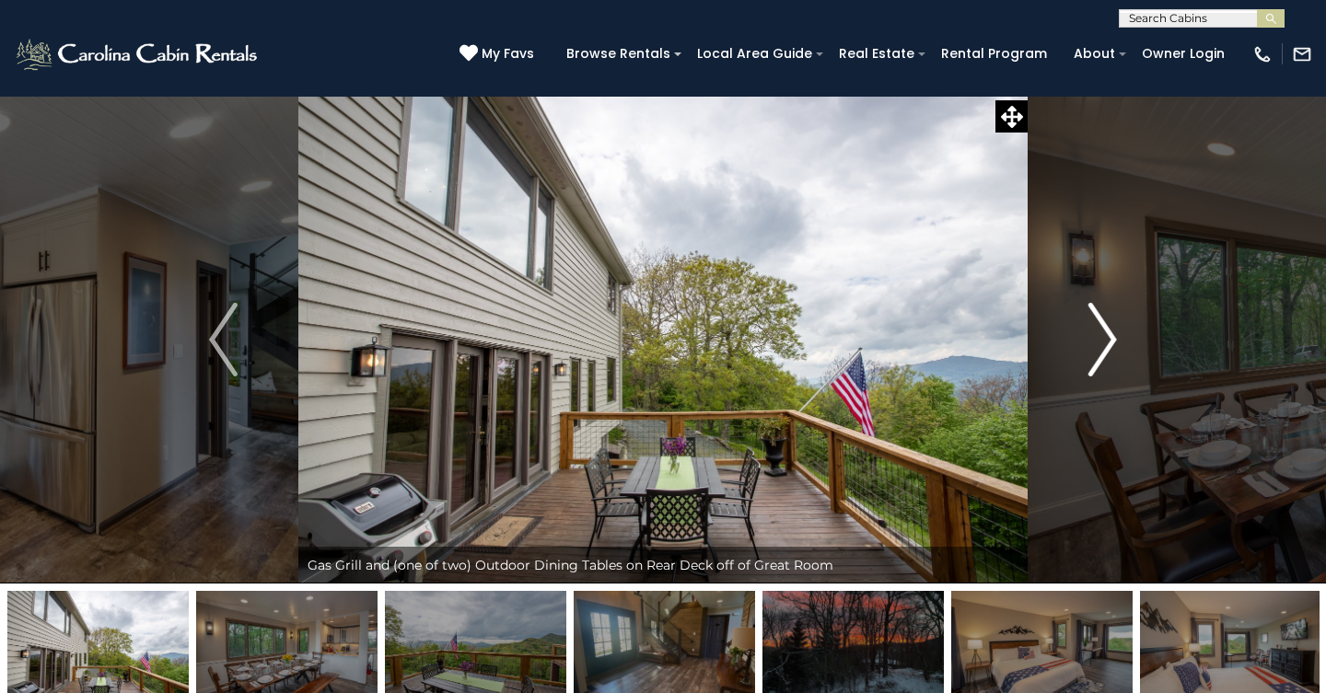
click at [1097, 330] on img "Next" at bounding box center [1102, 340] width 28 height 74
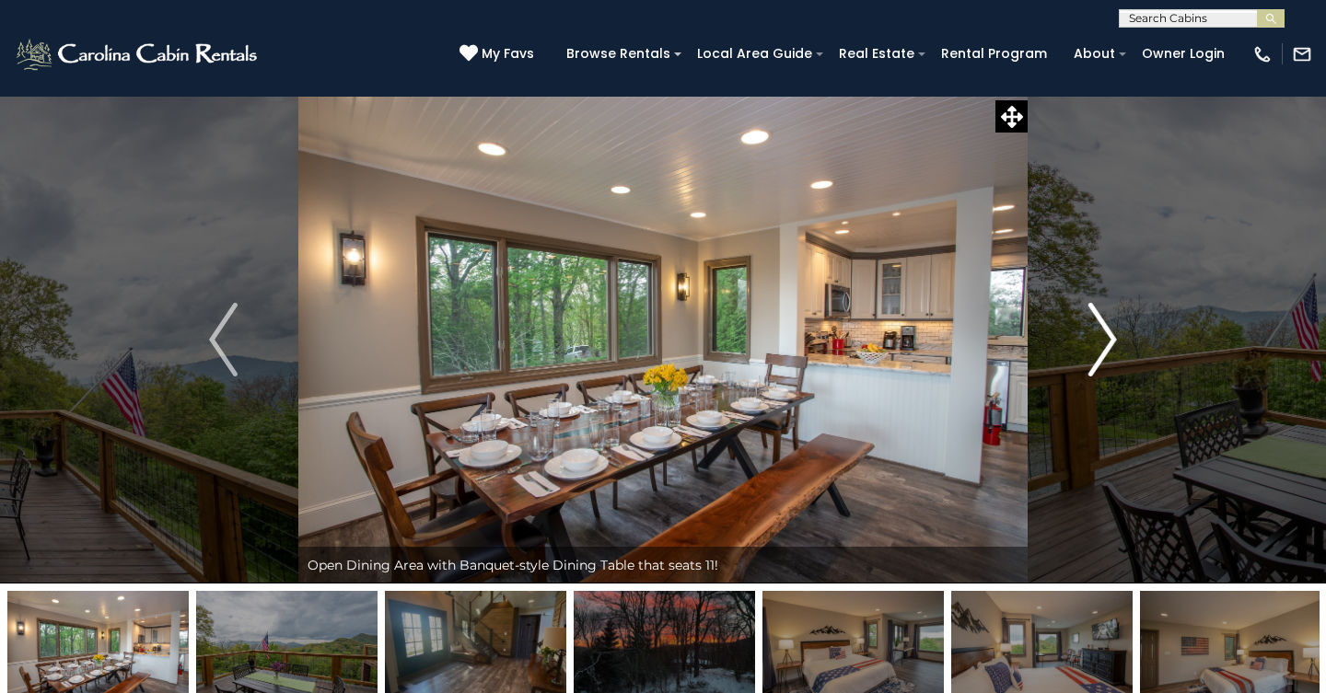
click at [1097, 330] on img "Next" at bounding box center [1102, 340] width 28 height 74
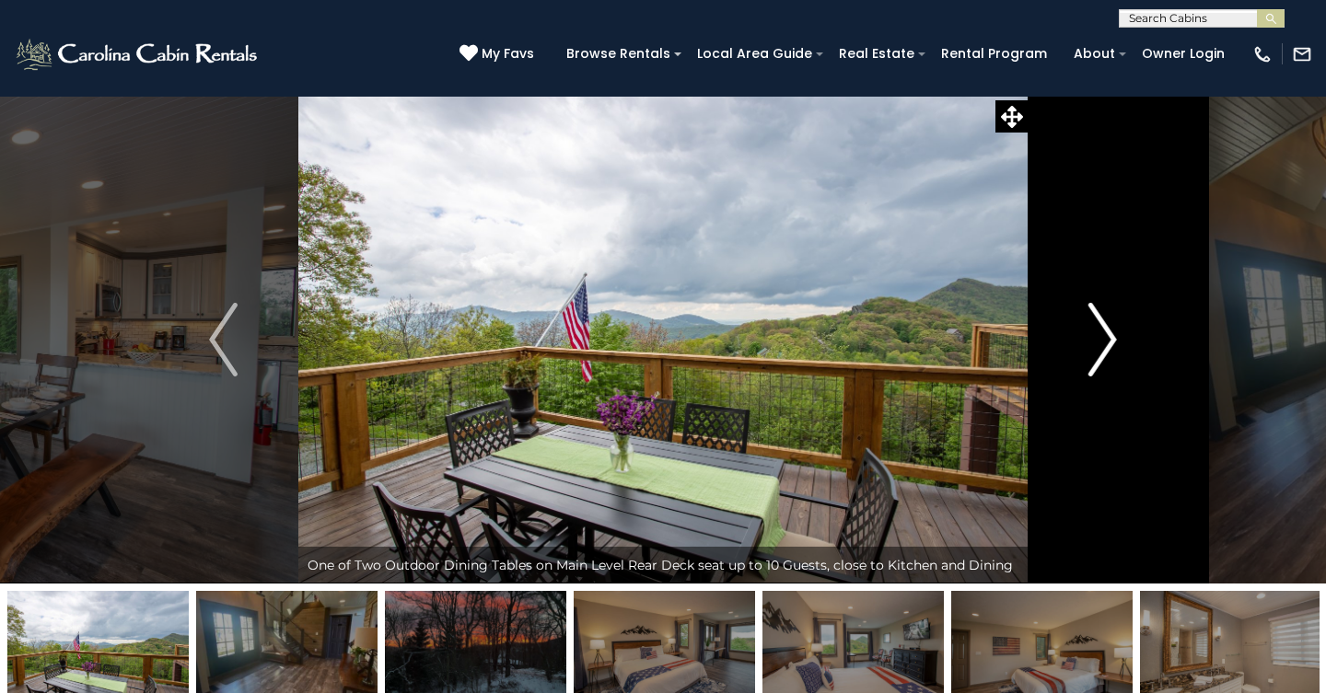
click at [1097, 330] on img "Next" at bounding box center [1102, 340] width 28 height 74
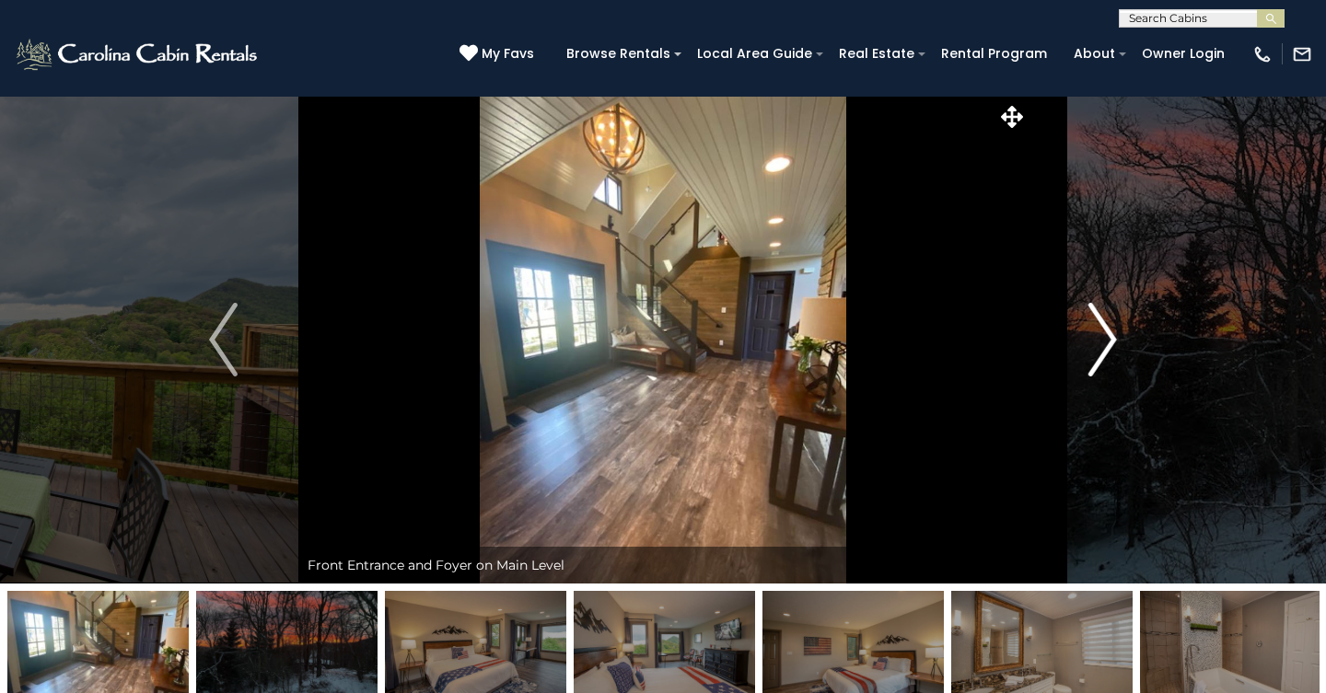
click at [1120, 362] on button "Next" at bounding box center [1102, 340] width 150 height 488
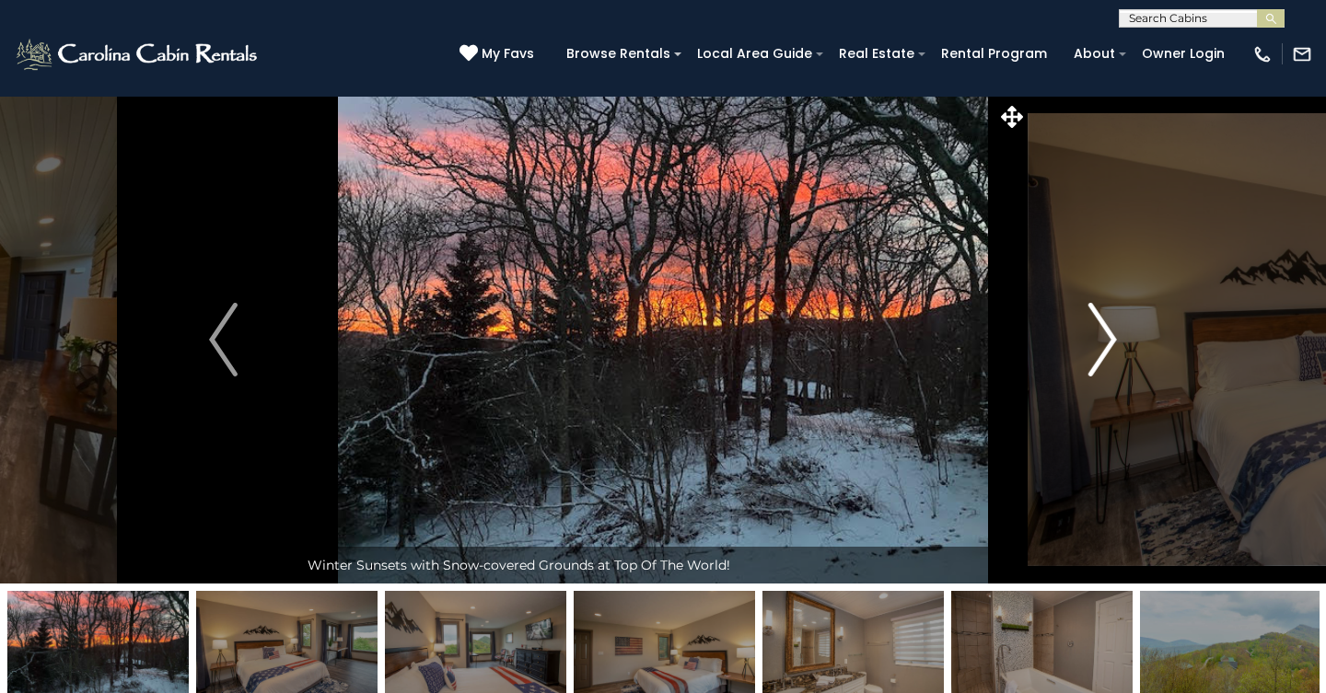
click at [1120, 362] on button "Next" at bounding box center [1102, 340] width 150 height 488
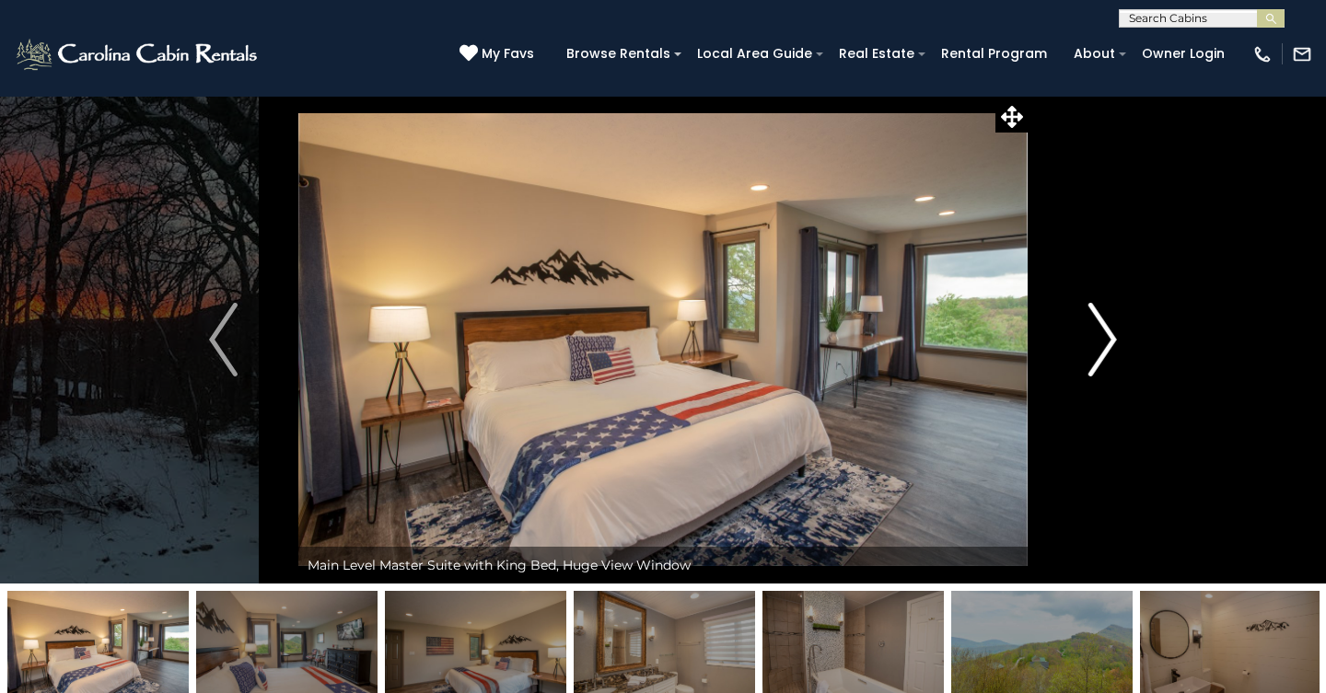
click at [1120, 362] on button "Next" at bounding box center [1102, 340] width 150 height 488
